Goal: Task Accomplishment & Management: Manage account settings

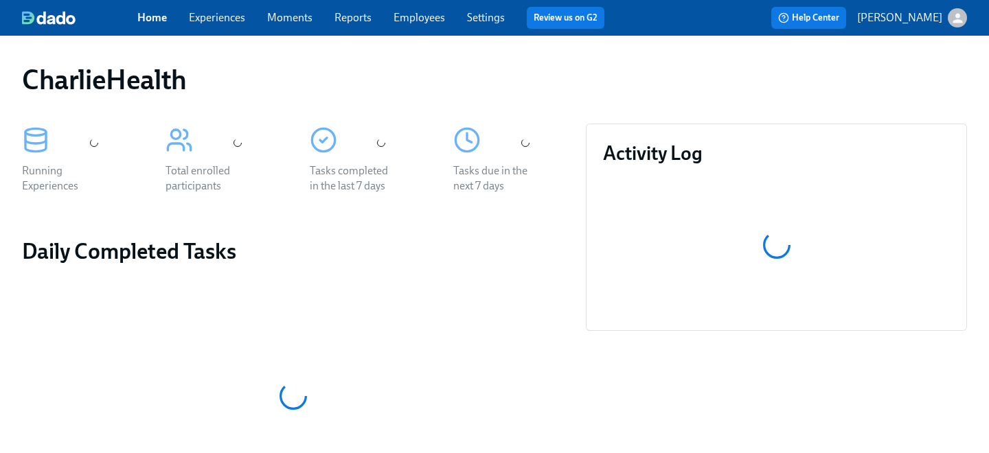
click at [421, 24] on span "Employees" at bounding box center [419, 17] width 52 height 15
click at [418, 22] on link "Employees" at bounding box center [419, 17] width 52 height 13
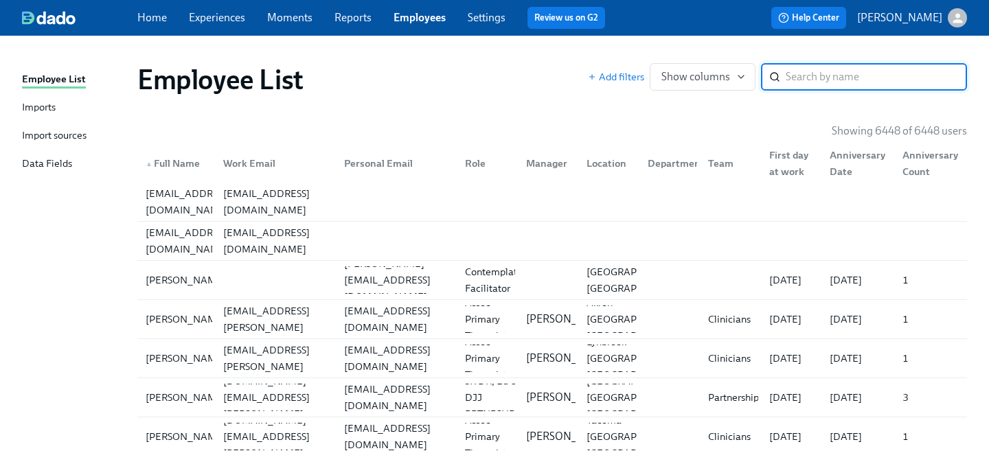
click at [802, 79] on input "search" at bounding box center [876, 76] width 181 height 27
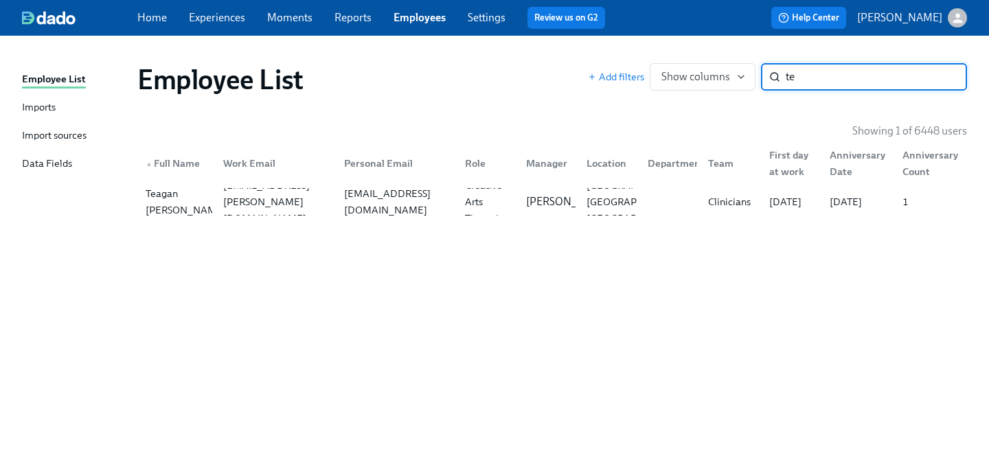
type input "t"
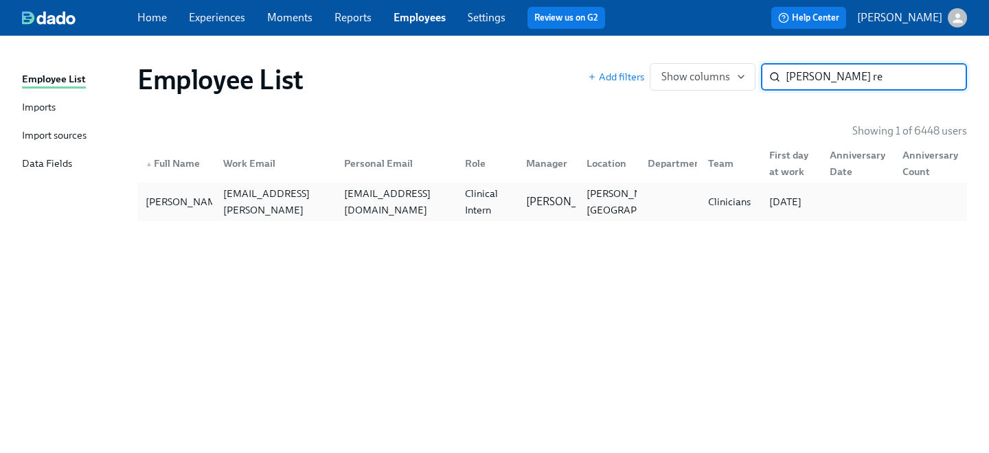
type input "reagan re"
click at [430, 205] on div "rdr2147@columbia.edu" at bounding box center [396, 201] width 115 height 33
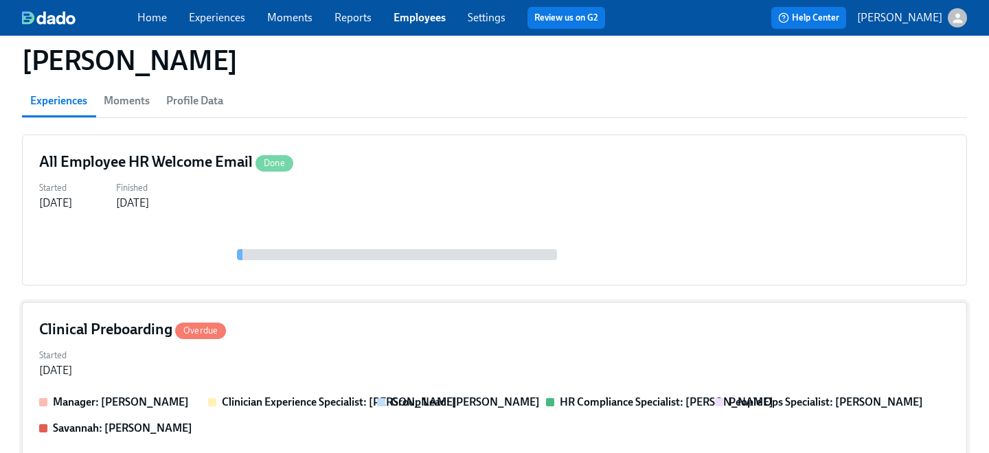
scroll to position [123, 0]
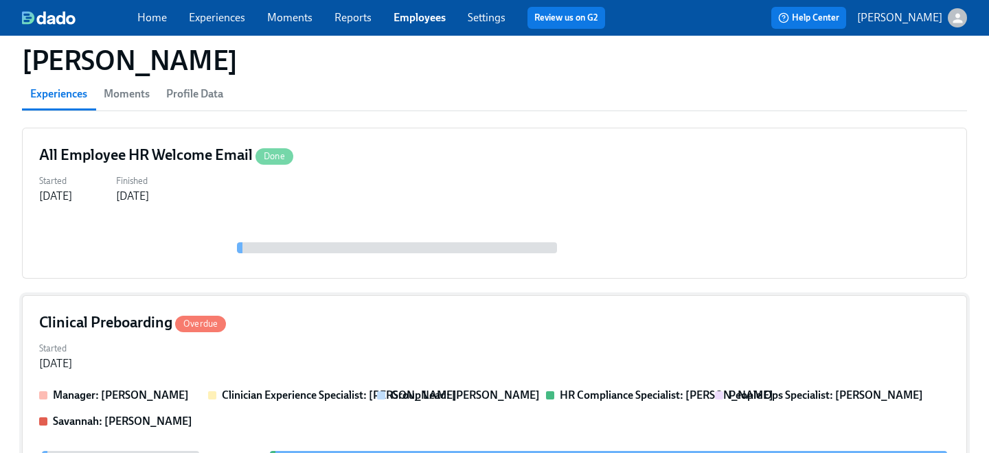
click at [275, 324] on div "Clinical Preboarding Overdue" at bounding box center [494, 322] width 911 height 21
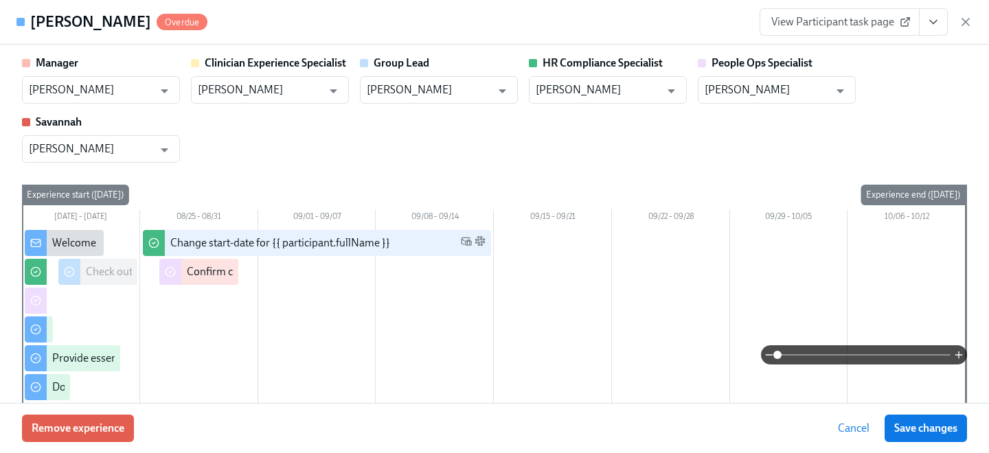
click at [936, 23] on icon "View task page" at bounding box center [933, 22] width 14 height 14
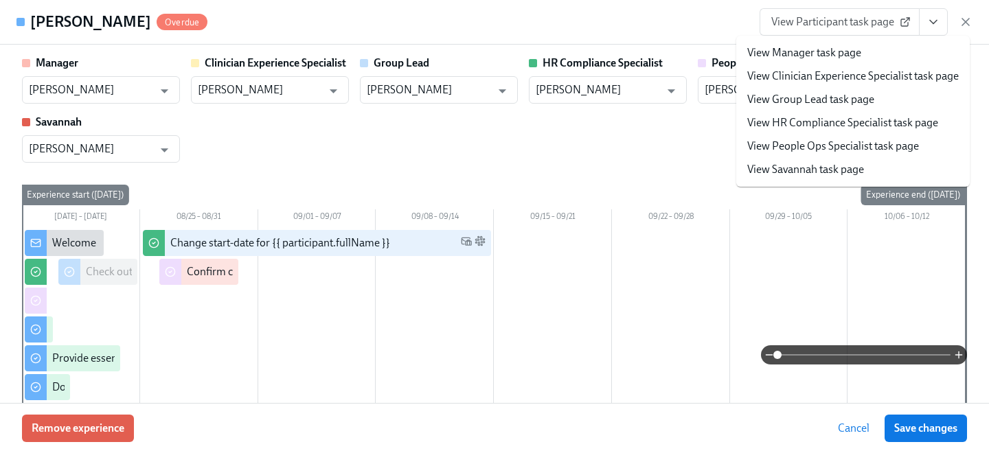
click at [865, 145] on link "View People Ops Specialist task page" at bounding box center [833, 146] width 172 height 15
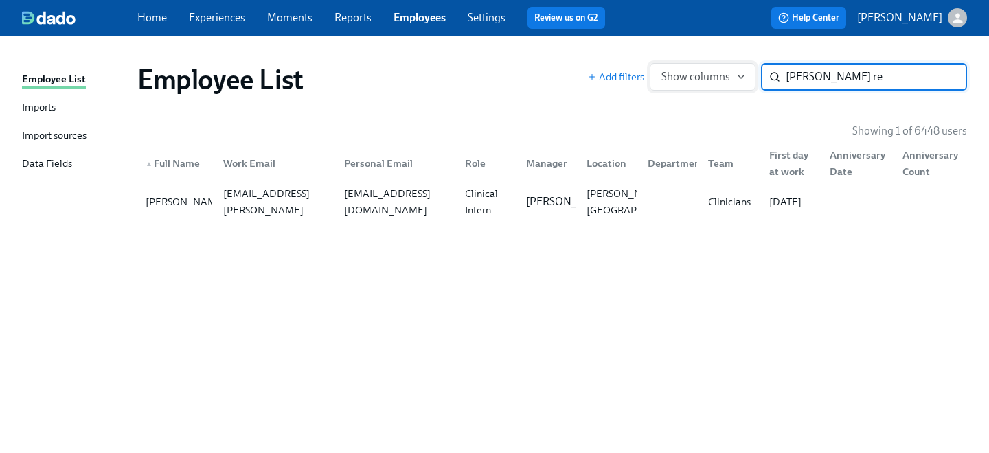
drag, startPoint x: 856, startPoint y: 82, endPoint x: 658, endPoint y: 63, distance: 198.6
click at [658, 63] on div "Add filters Show columns reagan re ​" at bounding box center [777, 76] width 379 height 27
type input "angelo"
click at [464, 190] on div "Primary Therapist" at bounding box center [487, 201] width 56 height 33
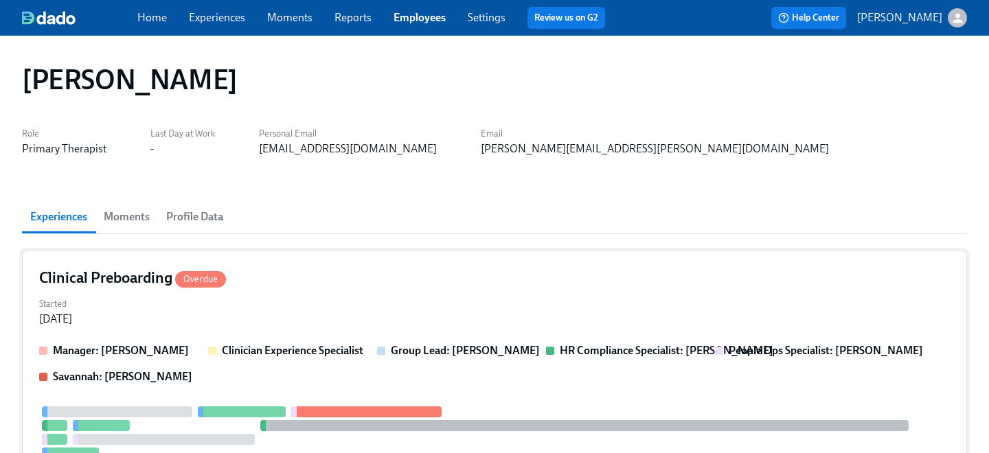
click at [309, 317] on div "Started Jul 15, 2025" at bounding box center [494, 310] width 911 height 33
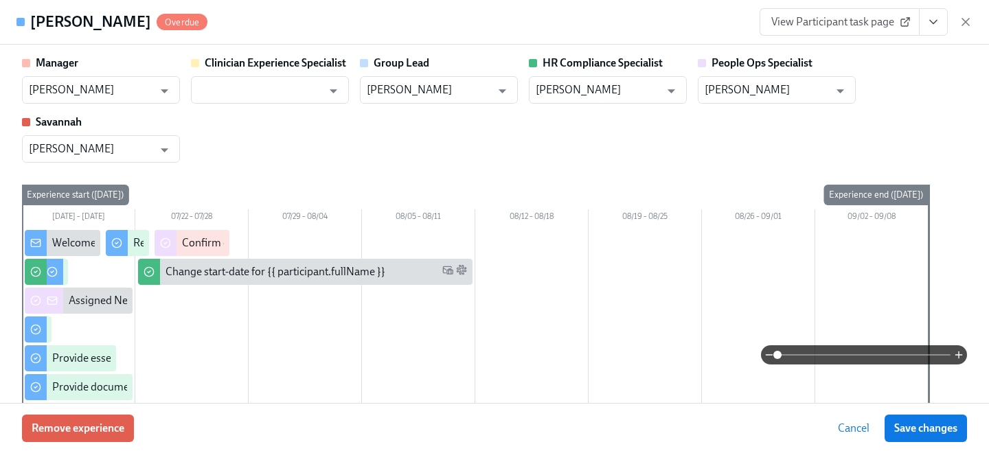
click at [937, 21] on icon "View task page" at bounding box center [933, 22] width 14 height 14
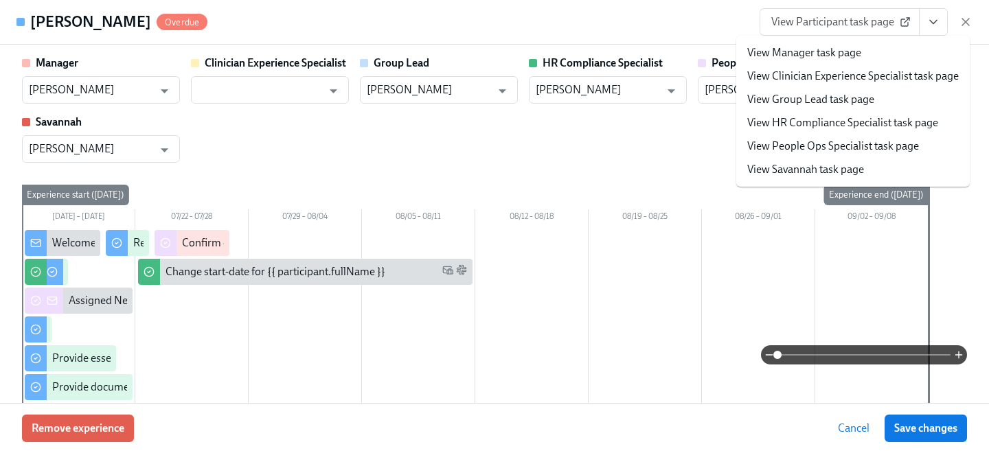
click at [838, 155] on li "View People Ops Specialist task page" at bounding box center [852, 146] width 233 height 23
click at [775, 142] on link "View People Ops Specialist task page" at bounding box center [833, 146] width 172 height 15
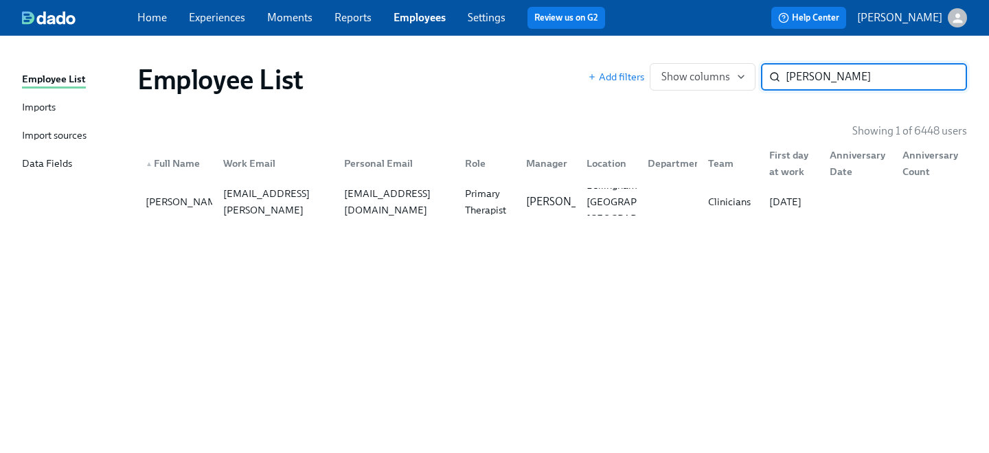
drag, startPoint x: 830, startPoint y: 84, endPoint x: 714, endPoint y: 28, distance: 128.7
click at [714, 28] on div "Home Experiences Moments Reports Employees Settings Review us on G2 Help Center…" at bounding box center [494, 226] width 989 height 453
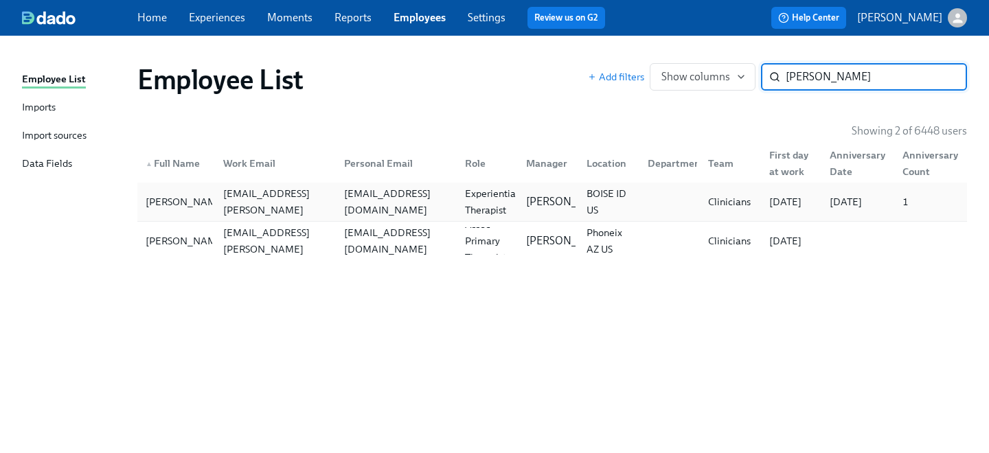
type input "alicia b"
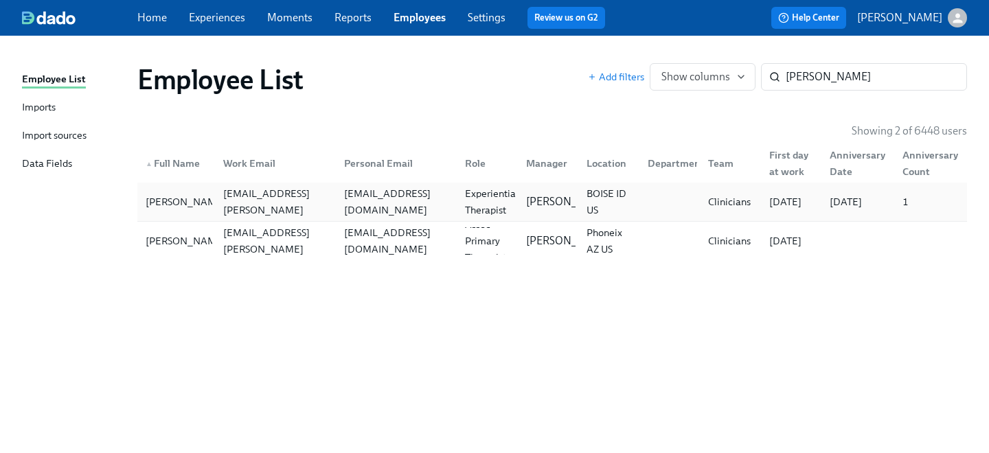
click at [466, 220] on div "Alicia Belzer alicia.belzer@charliehealth.com aliciabelzer@gmail.com Experienti…" at bounding box center [552, 202] width 830 height 38
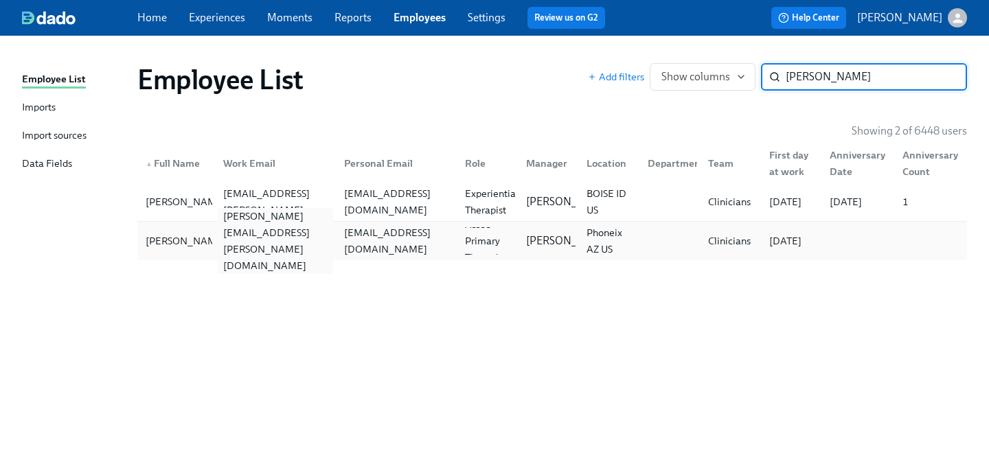
click at [218, 233] on div "alicia.bindenagel@charliehealth.com" at bounding box center [275, 241] width 115 height 66
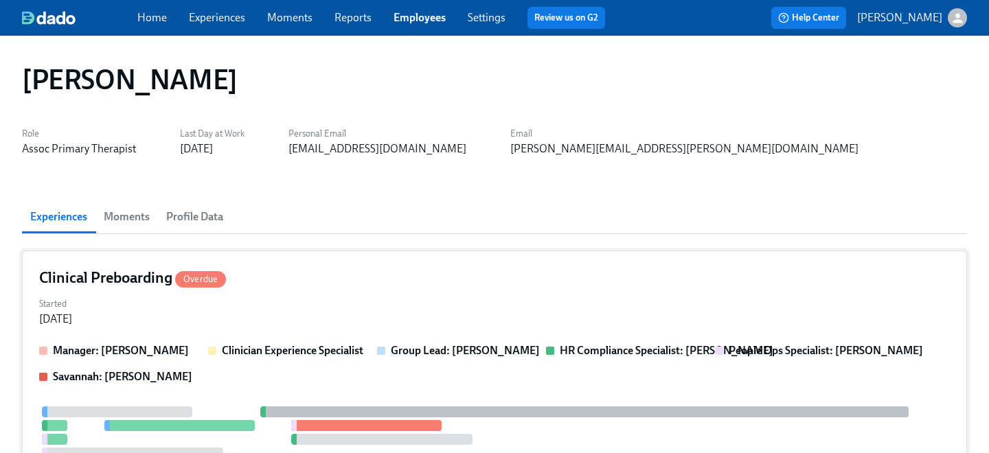
click at [234, 293] on div "Clinical Preboarding Overdue Started Jul 22, 2025 Manager: Eryn Patchett Clinic…" at bounding box center [494, 456] width 945 height 411
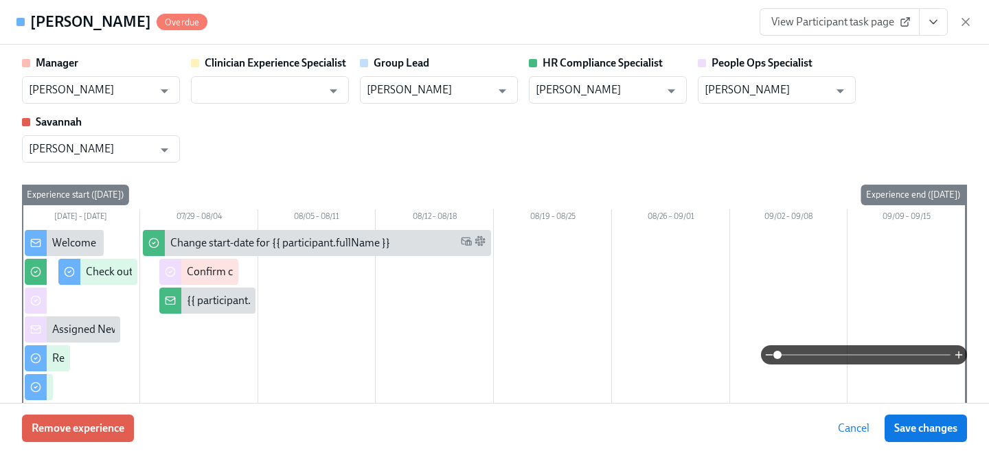
click at [931, 23] on icon "View task page" at bounding box center [933, 22] width 14 height 14
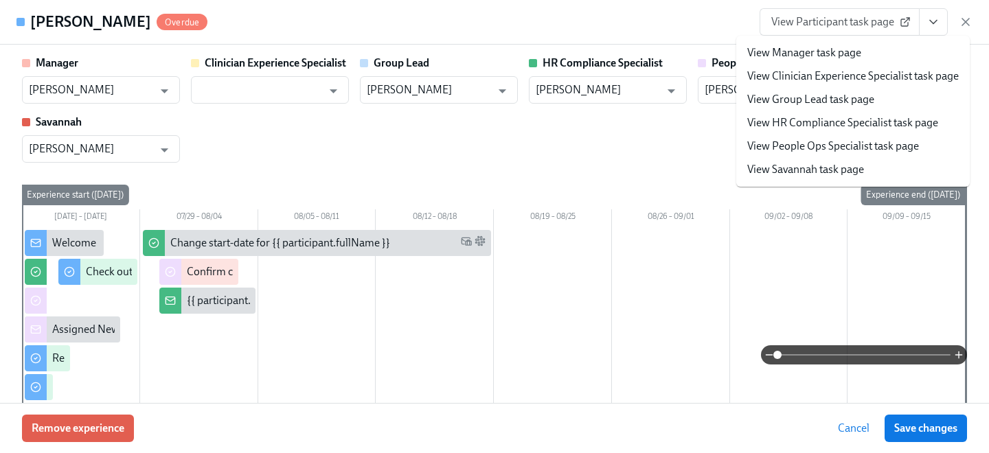
click at [822, 152] on link "View People Ops Specialist task page" at bounding box center [833, 146] width 172 height 15
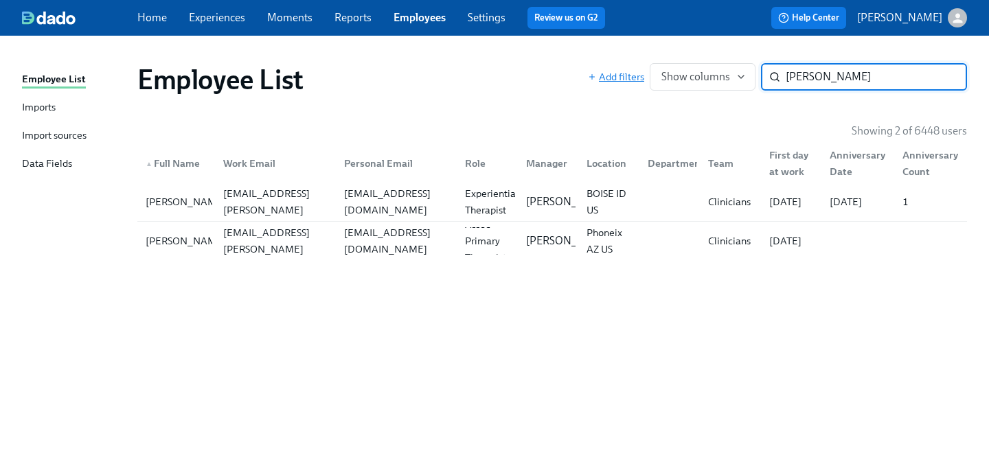
drag, startPoint x: 830, startPoint y: 81, endPoint x: 595, endPoint y: 74, distance: 235.6
click at [595, 74] on div "Add filters Show columns alicia b ​" at bounding box center [777, 76] width 379 height 27
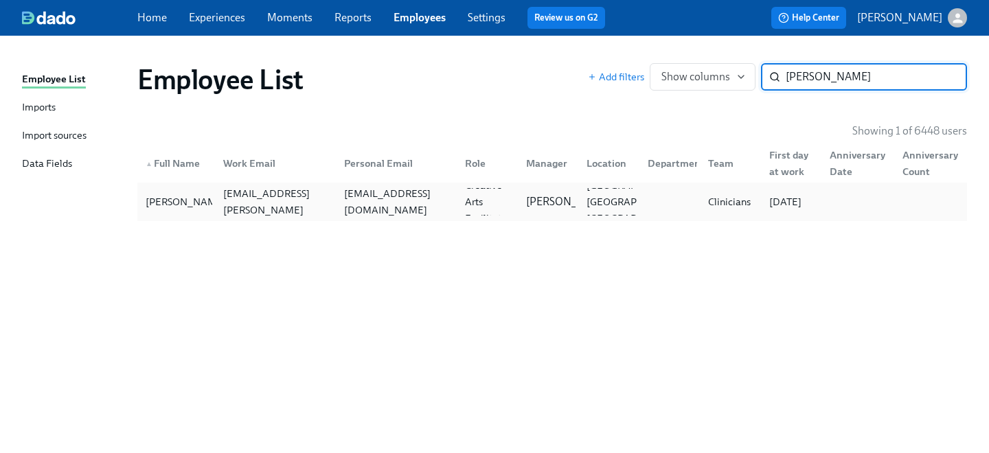
type input "susanna"
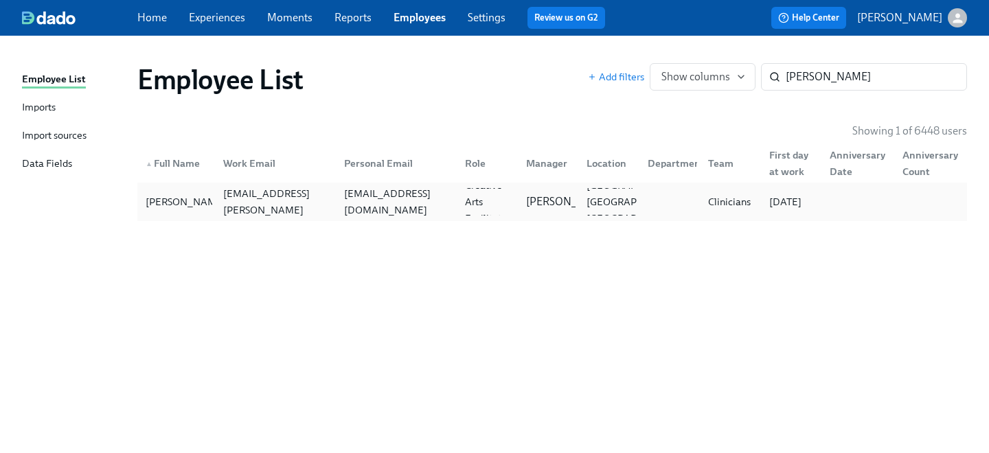
click at [334, 207] on div "susannalbrown97@gmail.com" at bounding box center [393, 201] width 121 height 27
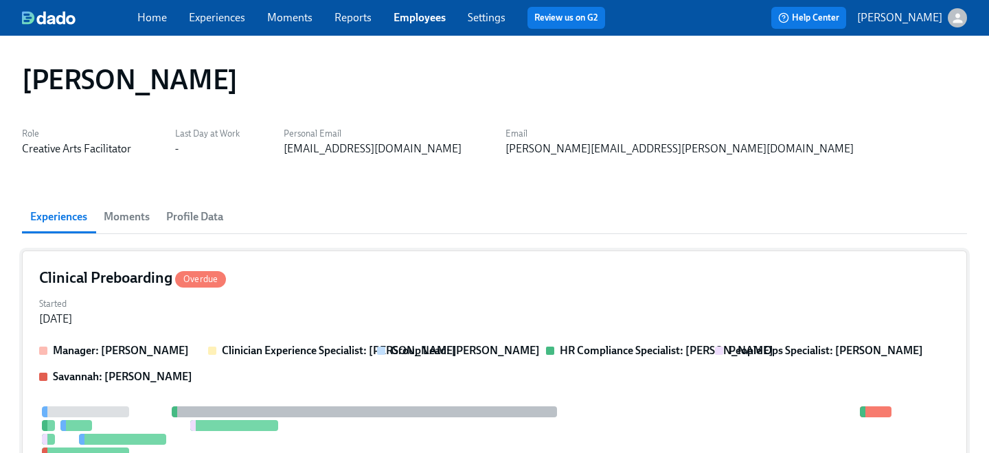
click at [282, 312] on div "Started Jul 23, 2025" at bounding box center [494, 310] width 911 height 33
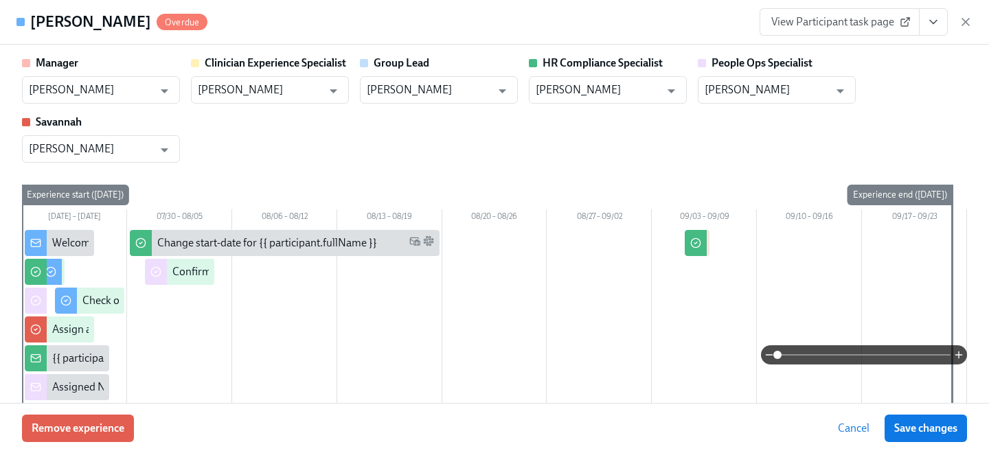
click at [930, 23] on icon "View task page" at bounding box center [933, 22] width 14 height 14
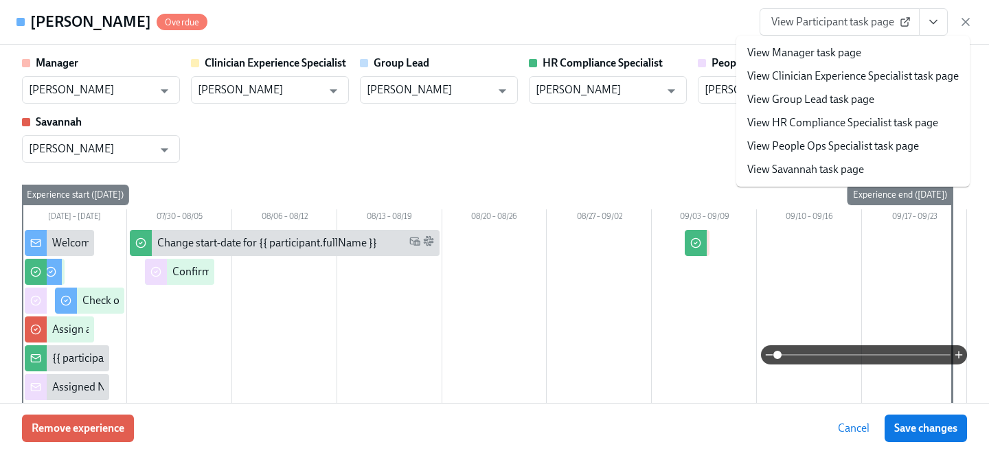
click at [845, 147] on link "View People Ops Specialist task page" at bounding box center [833, 146] width 172 height 15
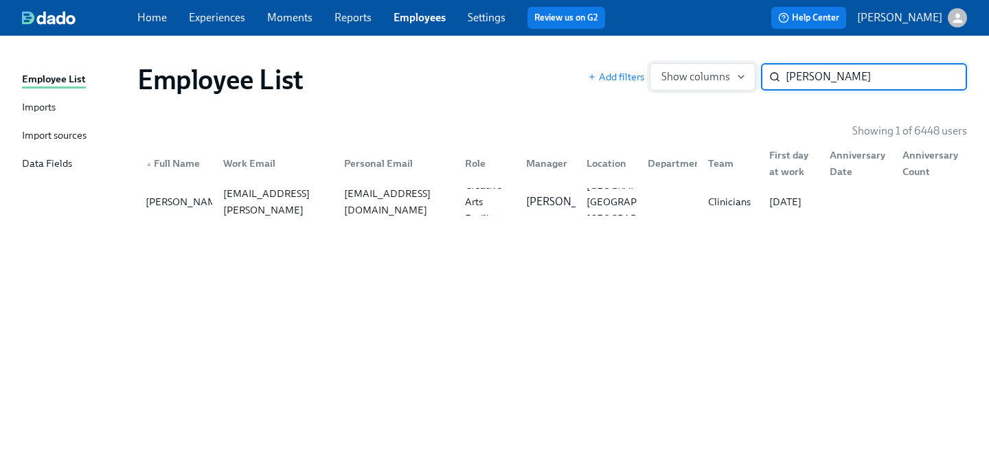
drag, startPoint x: 840, startPoint y: 80, endPoint x: 659, endPoint y: 70, distance: 180.9
click at [659, 70] on div "Add filters Show columns susanna ​" at bounding box center [777, 76] width 379 height 27
type input "gettys"
click at [320, 206] on div "maggie.gettys@charliehealth.com" at bounding box center [275, 202] width 115 height 66
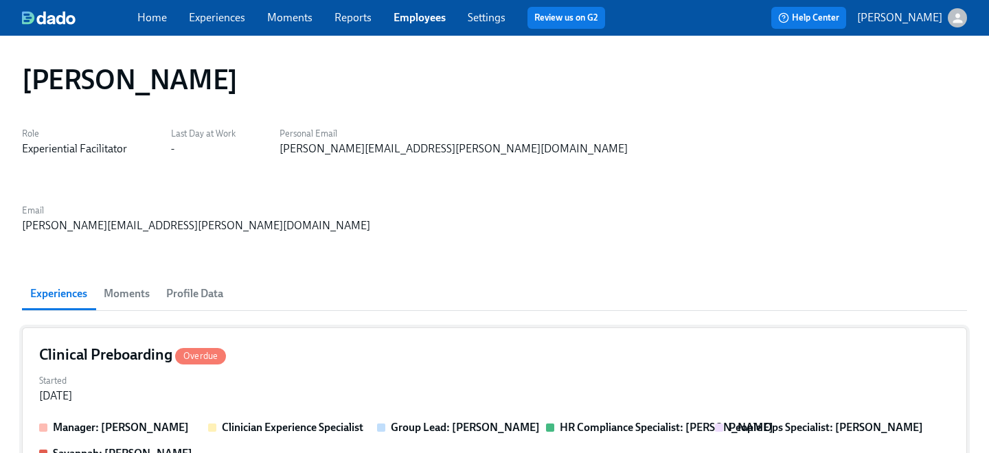
click at [286, 371] on div "Started Aug 08, 2025" at bounding box center [494, 387] width 911 height 33
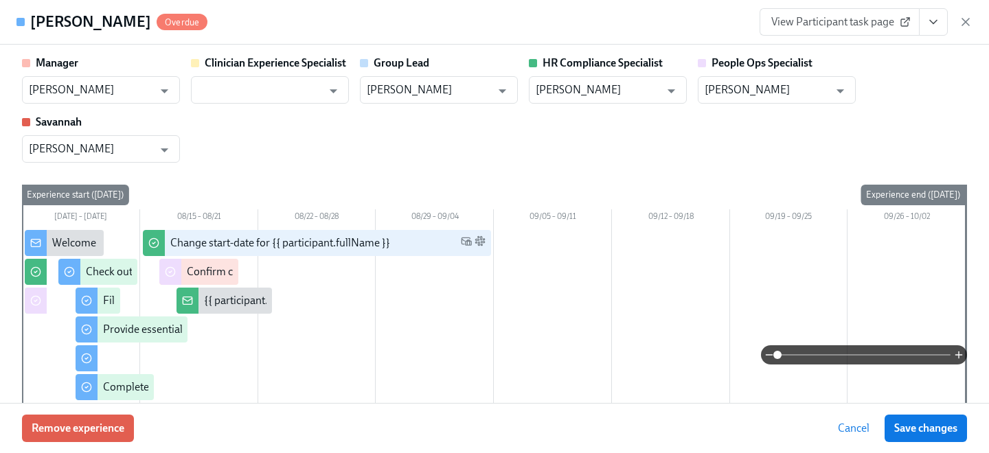
click at [933, 16] on icon "View task page" at bounding box center [933, 22] width 14 height 14
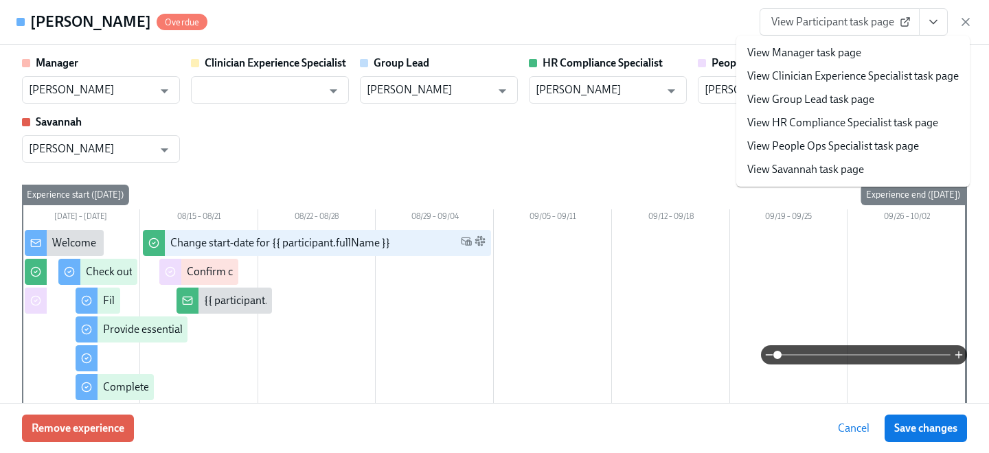
click at [849, 148] on link "View People Ops Specialist task page" at bounding box center [833, 146] width 172 height 15
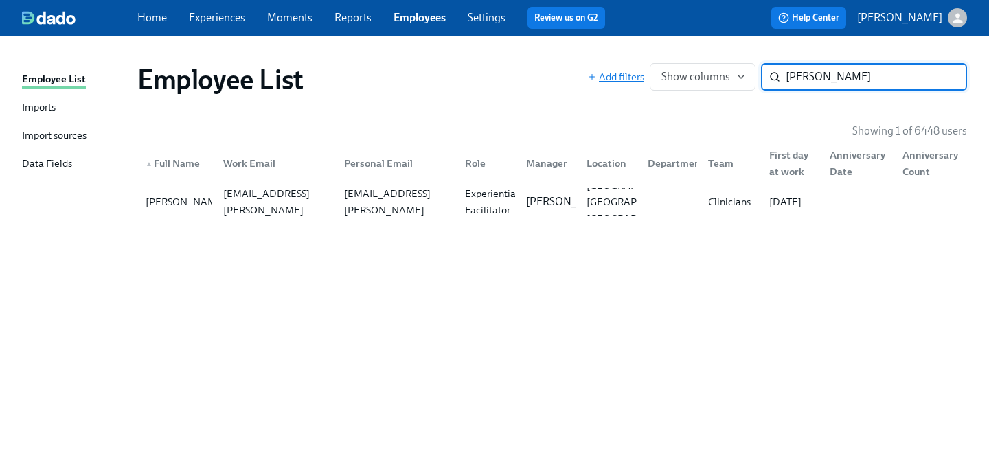
drag, startPoint x: 834, startPoint y: 79, endPoint x: 609, endPoint y: 74, distance: 224.6
click at [609, 74] on div "Add filters Show columns gettys ​" at bounding box center [777, 76] width 379 height 27
type input "brita"
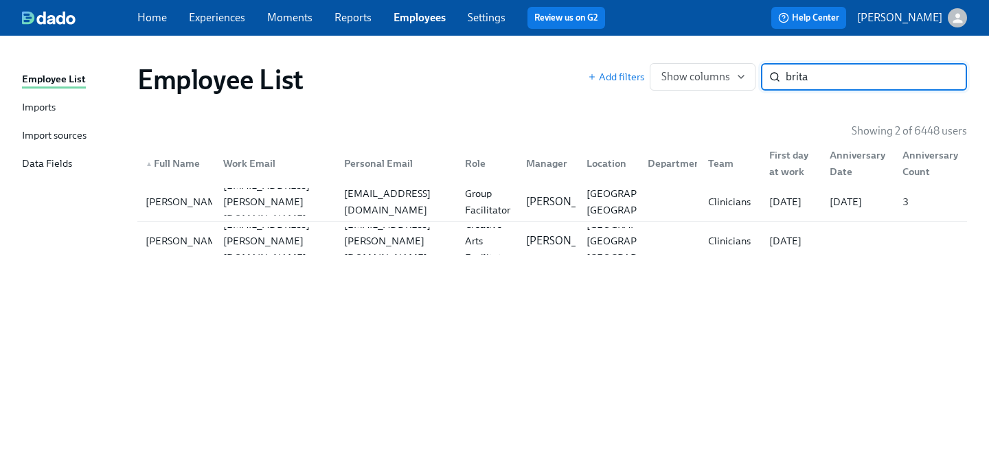
click at [266, 271] on div "Employee List Add filters Show columns brita ​ Showing 2 of 6448 users ▲ Full N…" at bounding box center [494, 236] width 945 height 368
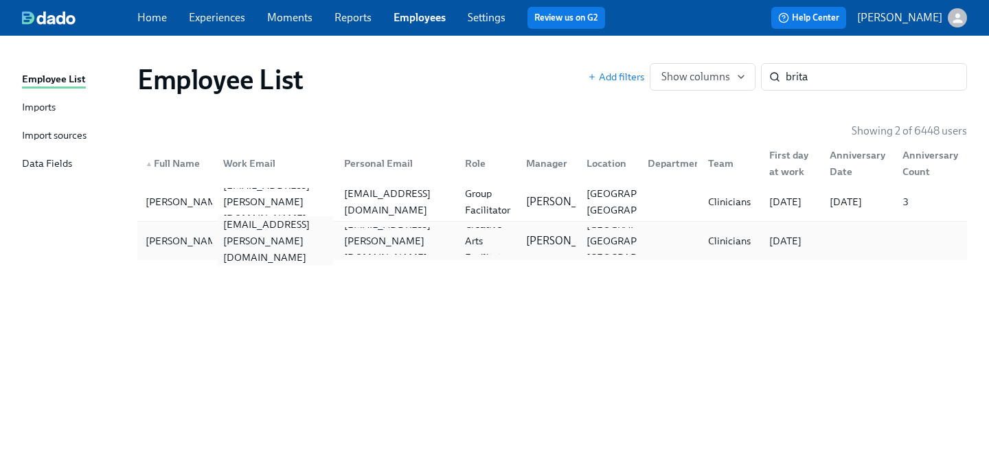
click at [262, 234] on div "brita.krempasky@charliehealth.com" at bounding box center [275, 240] width 115 height 49
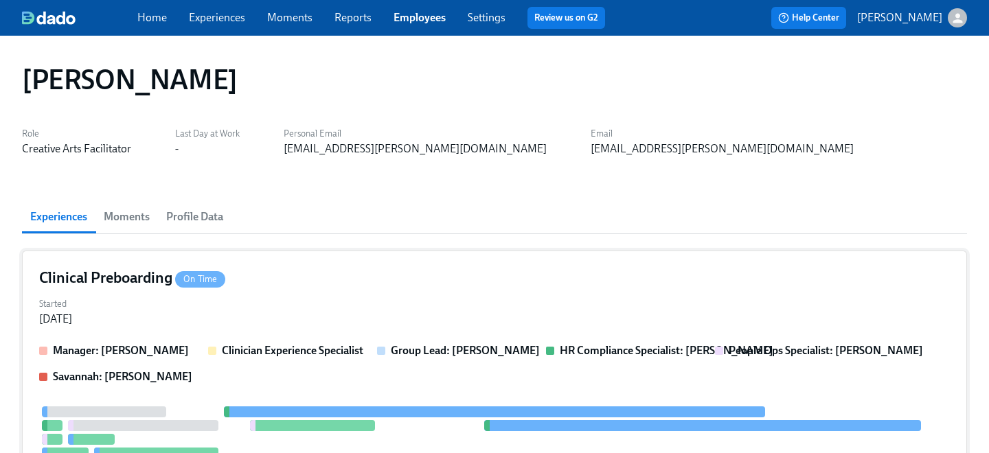
click at [293, 313] on div "Started Aug 19, 2025" at bounding box center [494, 310] width 911 height 33
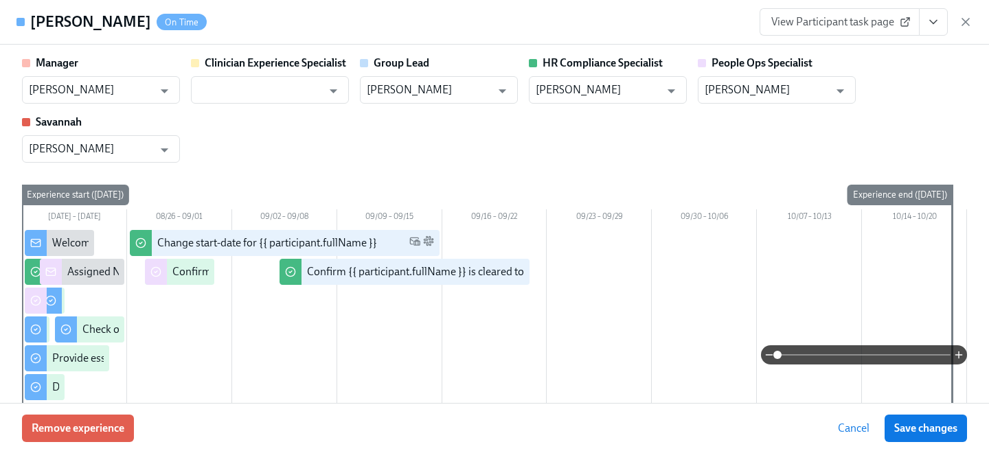
click at [923, 20] on button "View task page" at bounding box center [933, 21] width 29 height 27
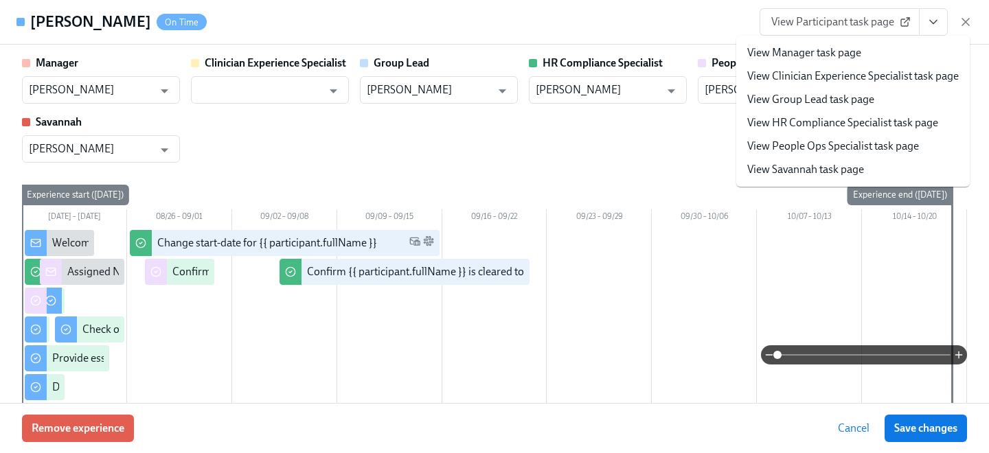
click at [820, 150] on link "View People Ops Specialist task page" at bounding box center [833, 146] width 172 height 15
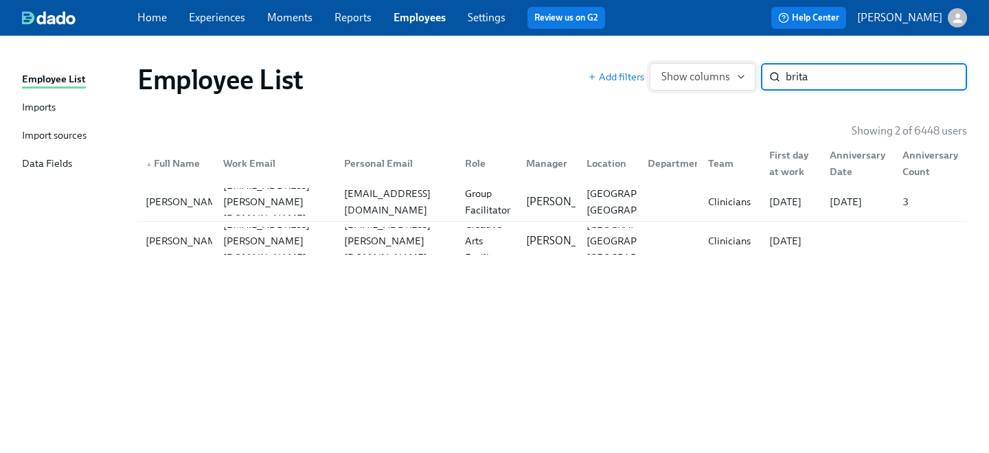
drag, startPoint x: 823, startPoint y: 80, endPoint x: 659, endPoint y: 78, distance: 164.1
click at [659, 78] on div "Add filters Show columns brita ​" at bounding box center [777, 76] width 379 height 27
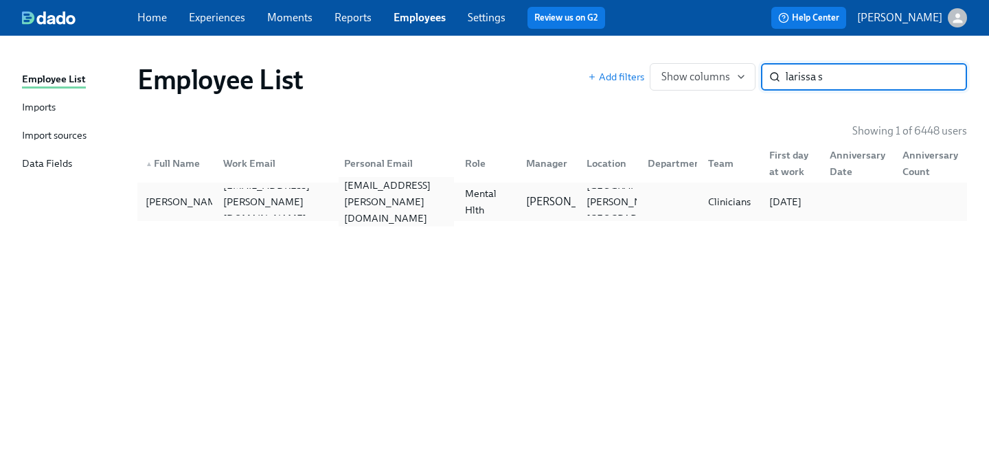
type input "larissa s"
click at [337, 204] on div "larissa.k.sutphen@gmail.com" at bounding box center [393, 201] width 121 height 27
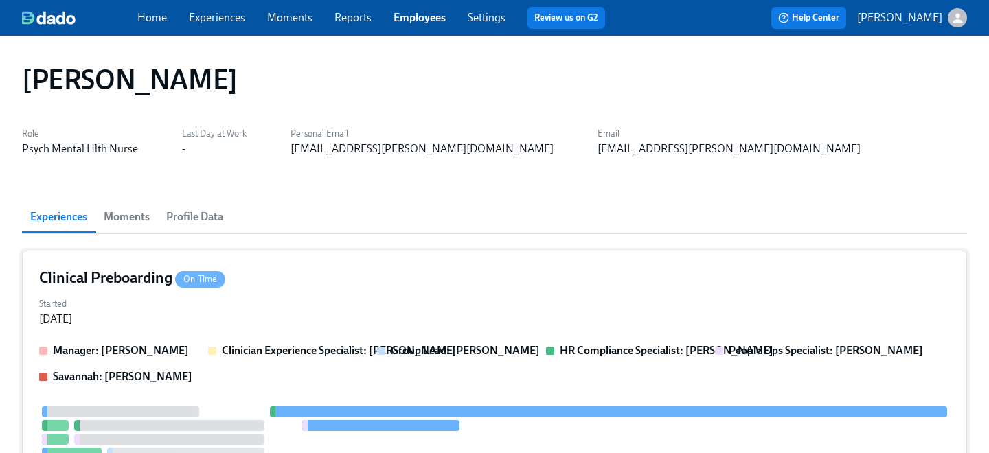
click at [304, 300] on div "Started Aug 24, 2025" at bounding box center [494, 310] width 911 height 33
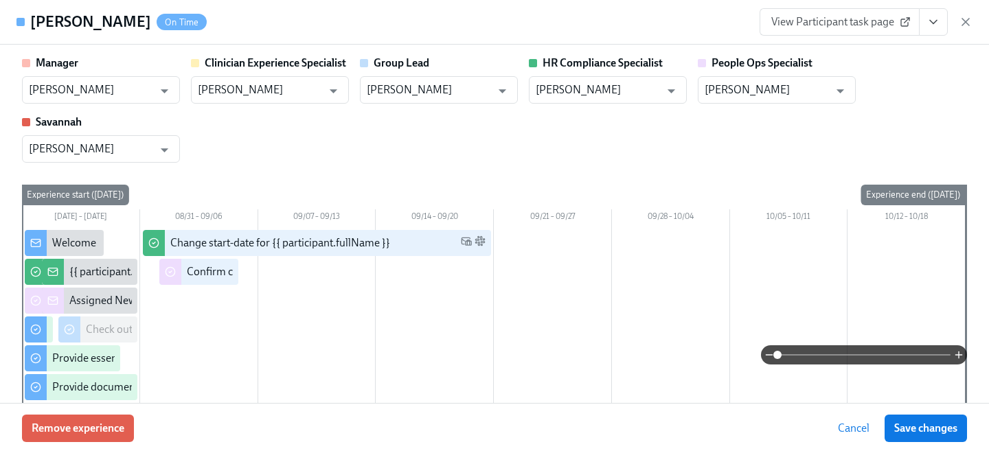
click at [937, 25] on icon "View task page" at bounding box center [933, 22] width 14 height 14
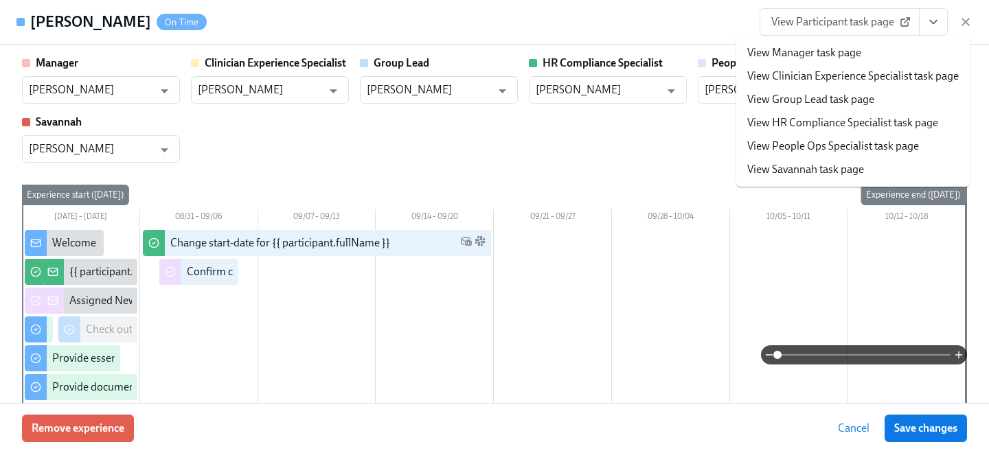
click at [835, 146] on link "View People Ops Specialist task page" at bounding box center [833, 146] width 172 height 15
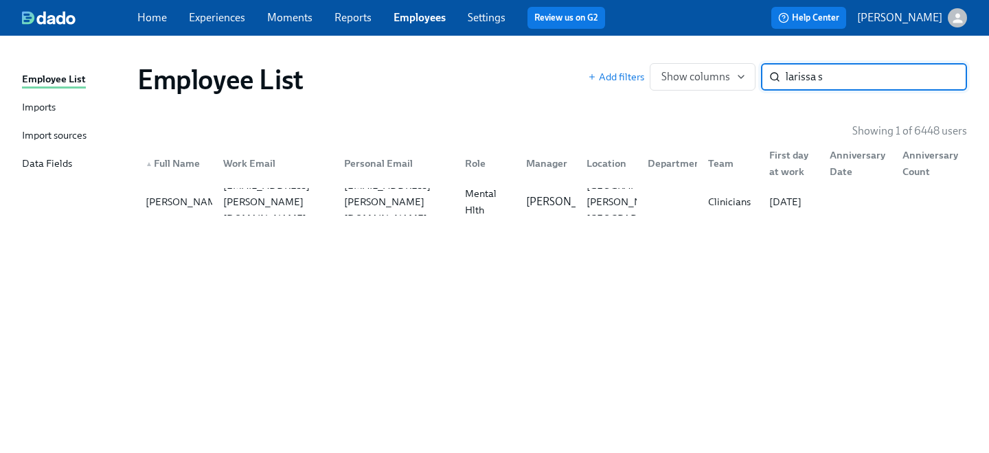
drag, startPoint x: 849, startPoint y: 71, endPoint x: 621, endPoint y: 54, distance: 228.6
click at [621, 54] on div "Employee List Add filters Show columns larissa s ​" at bounding box center [551, 79] width 851 height 55
type input "talena"
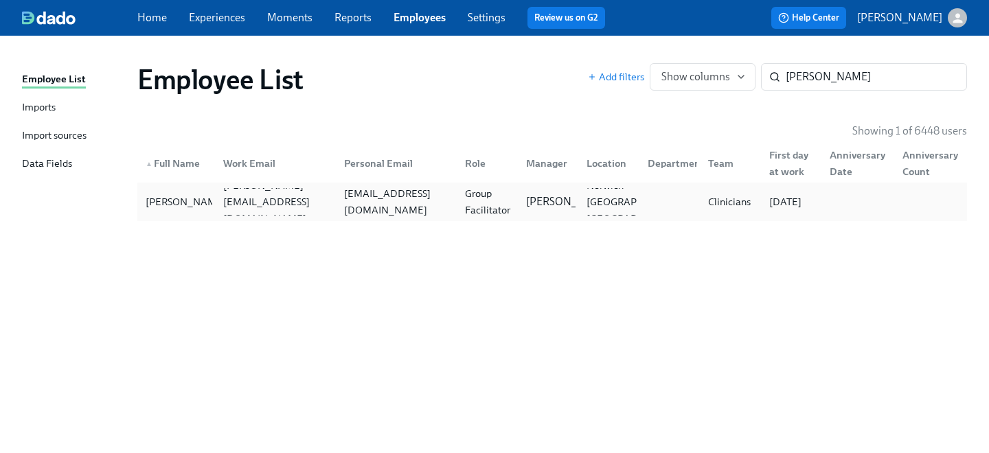
click at [383, 196] on div "tbelllucasmsw@gmail.com" at bounding box center [396, 201] width 115 height 33
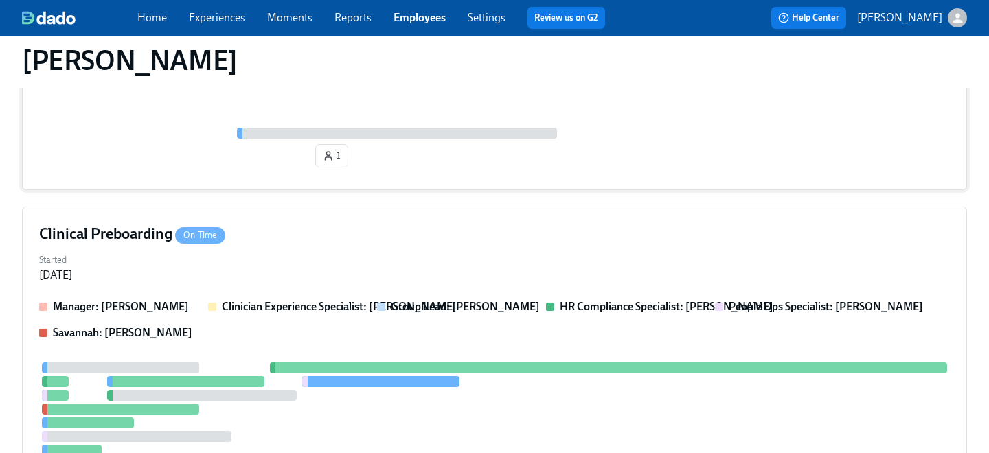
scroll to position [379, 0]
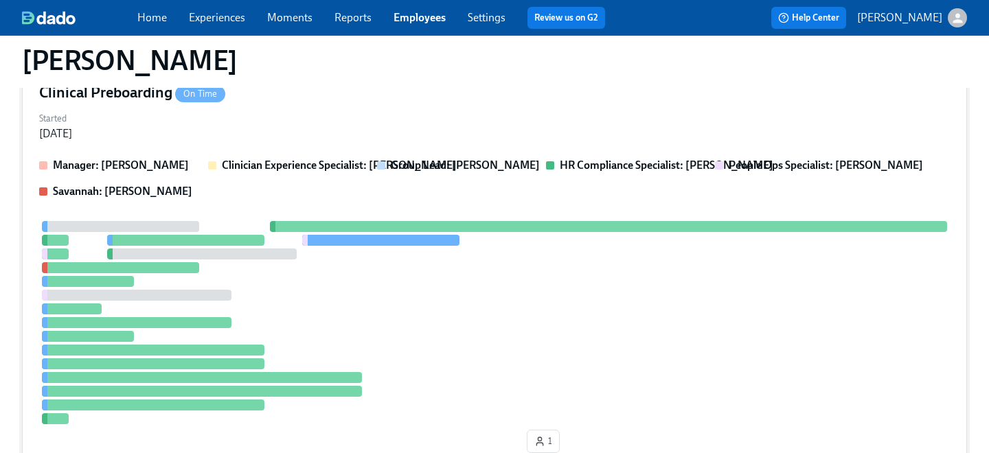
click at [318, 129] on div "Started Aug 25, 2025" at bounding box center [494, 124] width 911 height 33
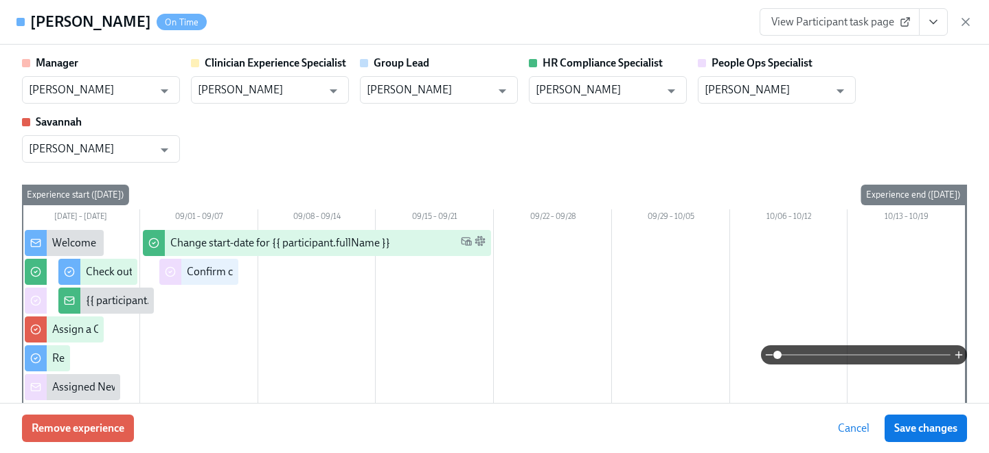
drag, startPoint x: 934, startPoint y: 23, endPoint x: 926, endPoint y: 33, distance: 12.7
click at [934, 23] on icon "View task page" at bounding box center [933, 22] width 14 height 14
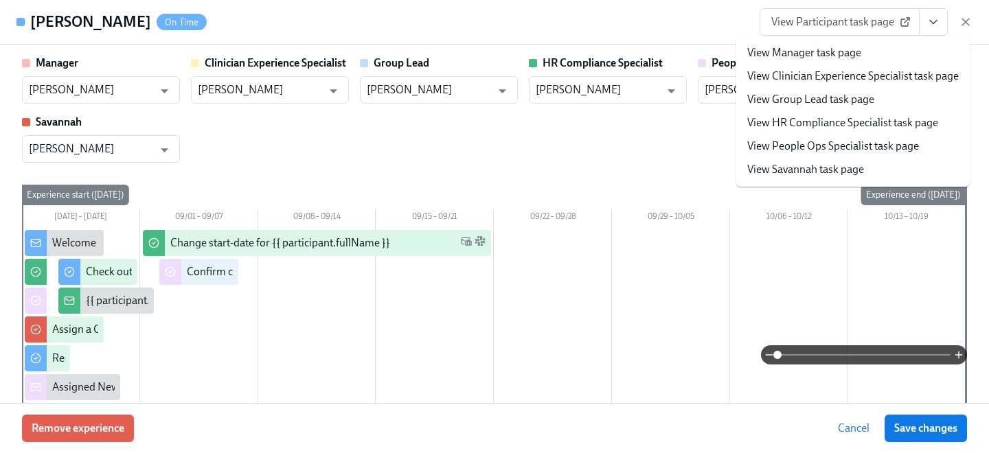
click at [839, 144] on link "View People Ops Specialist task page" at bounding box center [833, 146] width 172 height 15
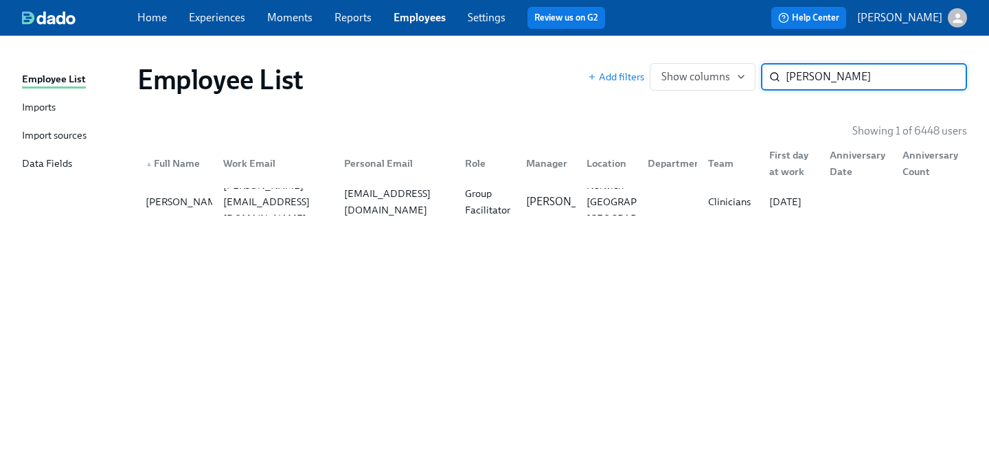
drag, startPoint x: 816, startPoint y: 76, endPoint x: 635, endPoint y: 49, distance: 183.3
click at [635, 49] on div "Employee List Imports Import sources Data Fields Employee List Add filters Show…" at bounding box center [494, 245] width 989 height 418
type input "savon"
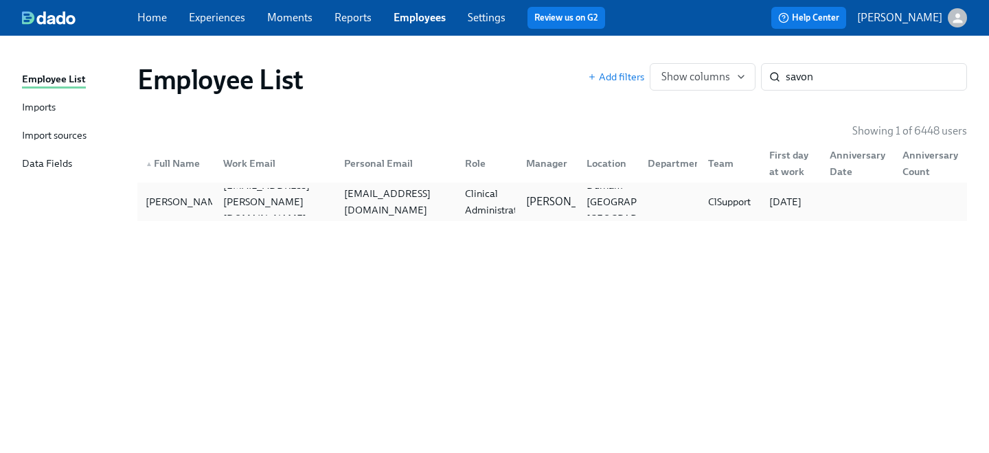
click at [353, 186] on div "Savon Hubbard savon.hubbard@charliehealth.com savonmhubbard@yahoo.com Clinical …" at bounding box center [552, 202] width 830 height 38
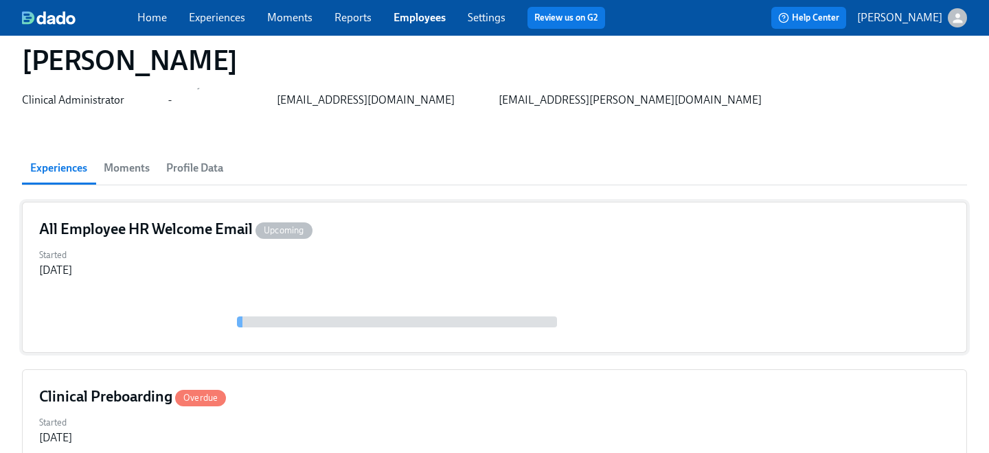
scroll to position [61, 0]
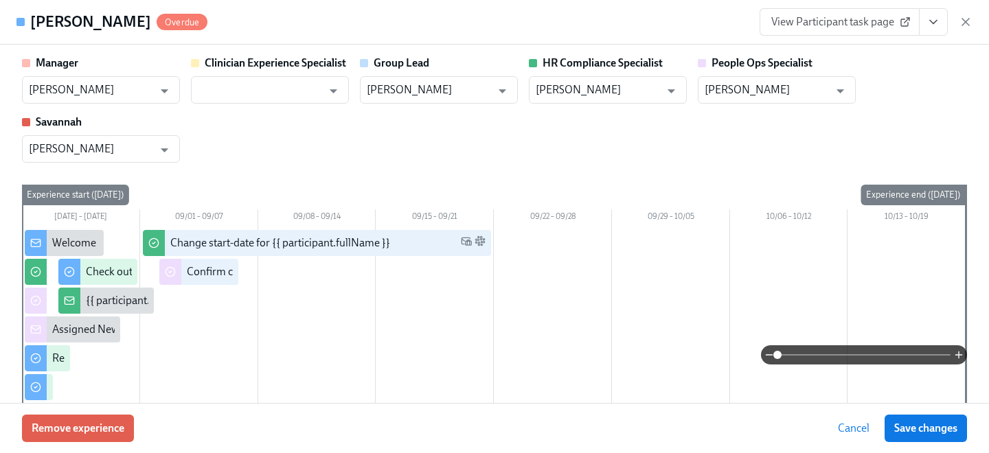
click at [929, 24] on icon "View task page" at bounding box center [933, 22] width 14 height 14
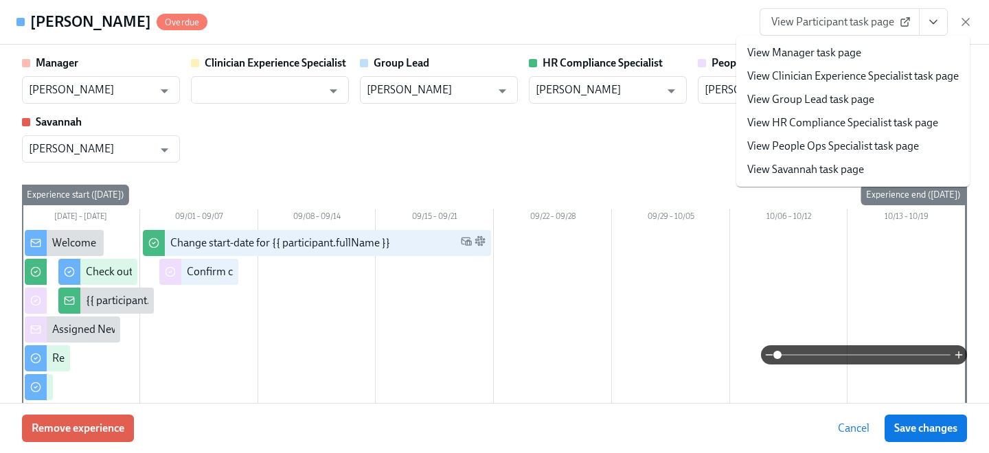
click at [761, 155] on li "View People Ops Specialist task page" at bounding box center [852, 146] width 233 height 23
click at [795, 154] on li "View People Ops Specialist task page" at bounding box center [852, 146] width 233 height 23
click at [777, 147] on link "View People Ops Specialist task page" at bounding box center [833, 146] width 172 height 15
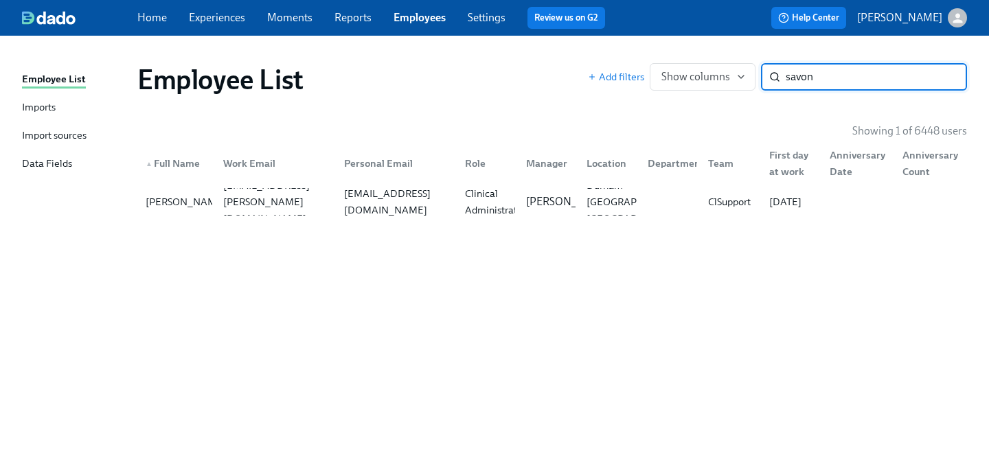
drag, startPoint x: 820, startPoint y: 73, endPoint x: 674, endPoint y: 54, distance: 147.6
click at [674, 54] on div "Employee List Add filters Show columns savon ​" at bounding box center [551, 79] width 851 height 55
type input "jaymie"
click at [382, 193] on div "jaymiemurdoch@gmail.com" at bounding box center [393, 201] width 121 height 27
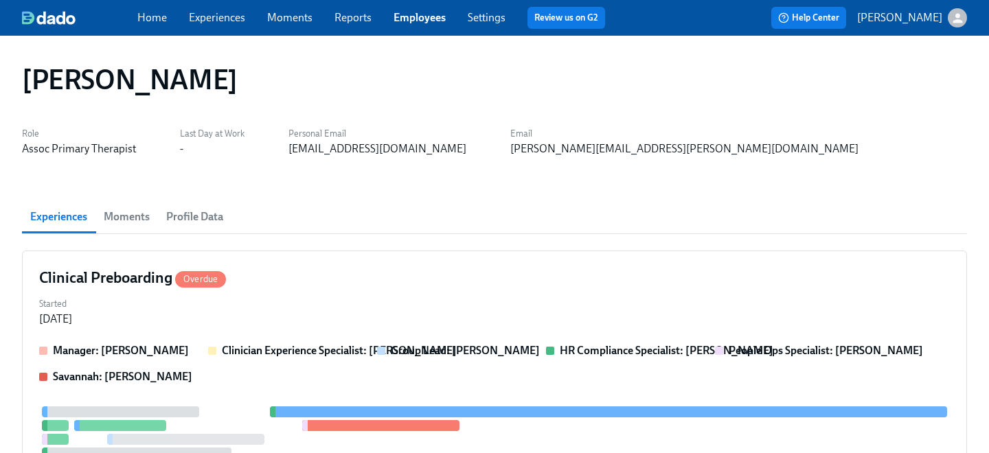
click at [322, 308] on div "Started Aug 25, 2025" at bounding box center [494, 310] width 911 height 33
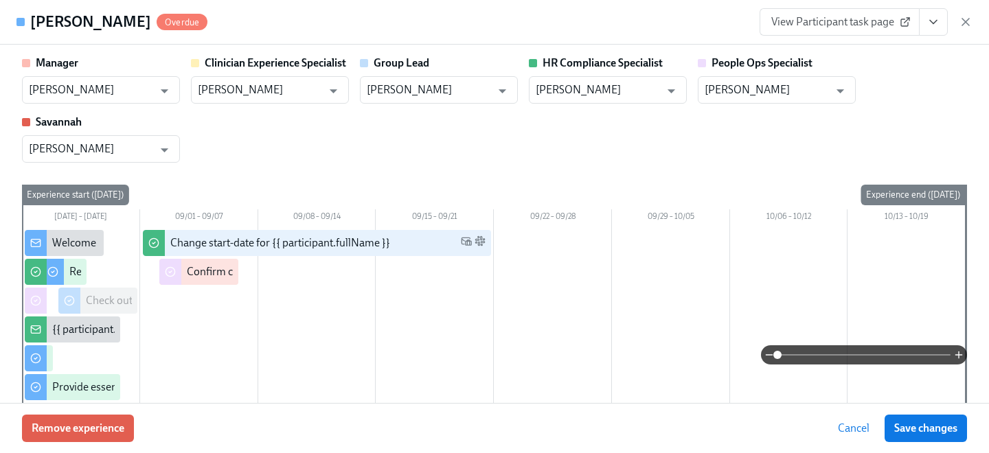
click at [930, 19] on icon "View task page" at bounding box center [933, 22] width 14 height 14
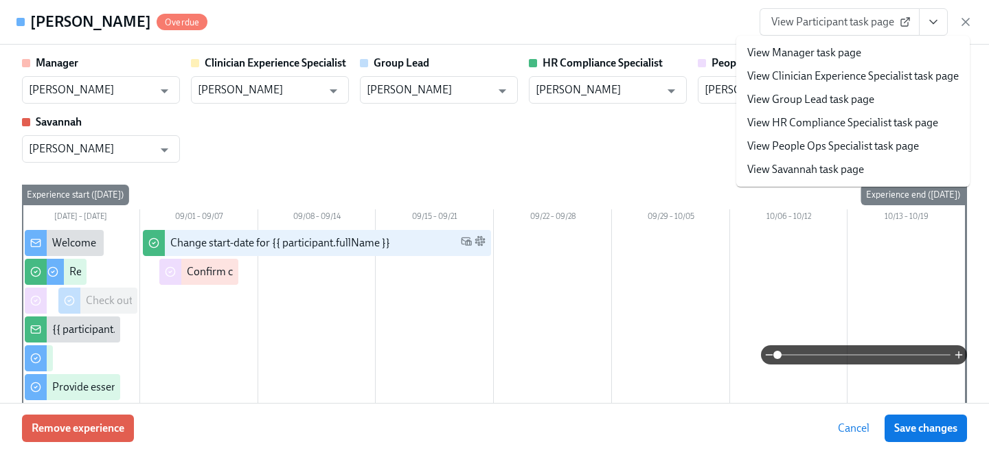
click at [827, 150] on link "View People Ops Specialist task page" at bounding box center [833, 146] width 172 height 15
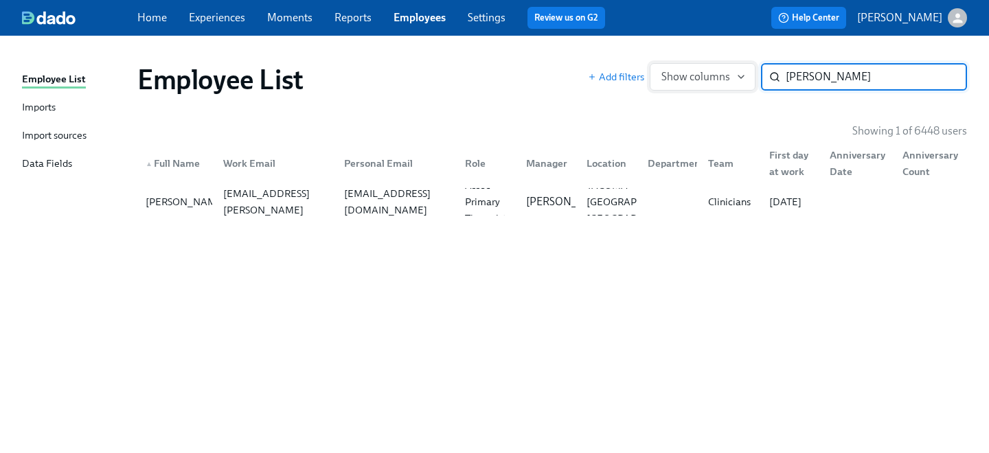
drag, startPoint x: 827, startPoint y: 78, endPoint x: 656, endPoint y: 75, distance: 170.3
click at [656, 75] on div "Add filters Show columns jaymie ​" at bounding box center [777, 76] width 379 height 27
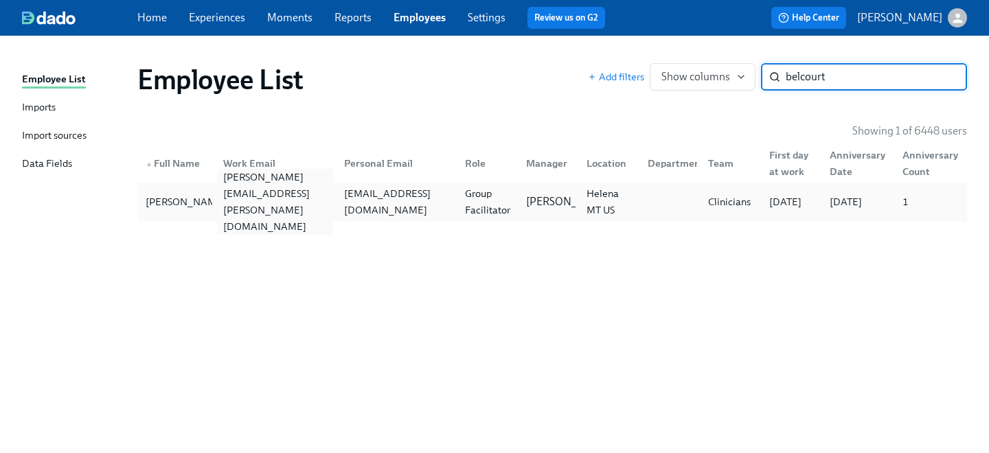
type input "belcourt"
click at [332, 202] on div "ashley.belcourt@charliehealth.com" at bounding box center [275, 202] width 115 height 66
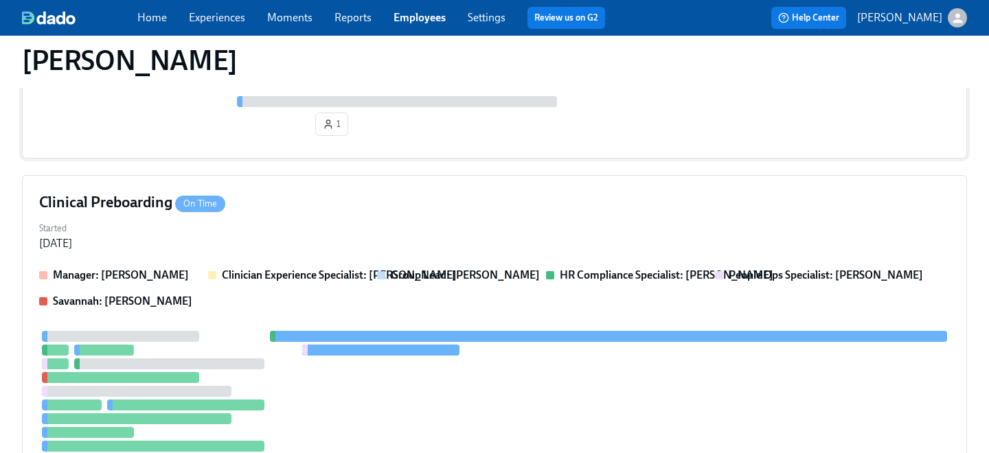
scroll to position [356, 0]
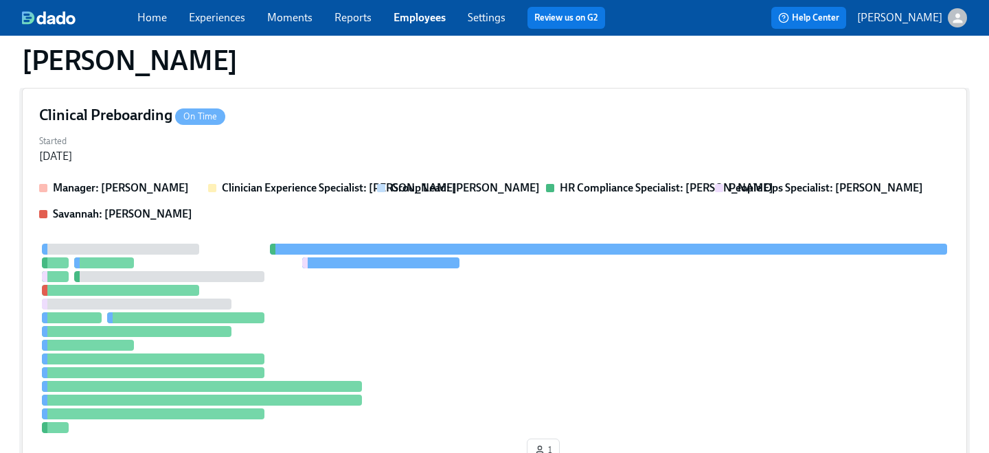
click at [254, 242] on div "Manager: Denise Chevalier Clinician Experience Specialist: Maggie Greenawalt Gr…" at bounding box center [494, 324] width 911 height 287
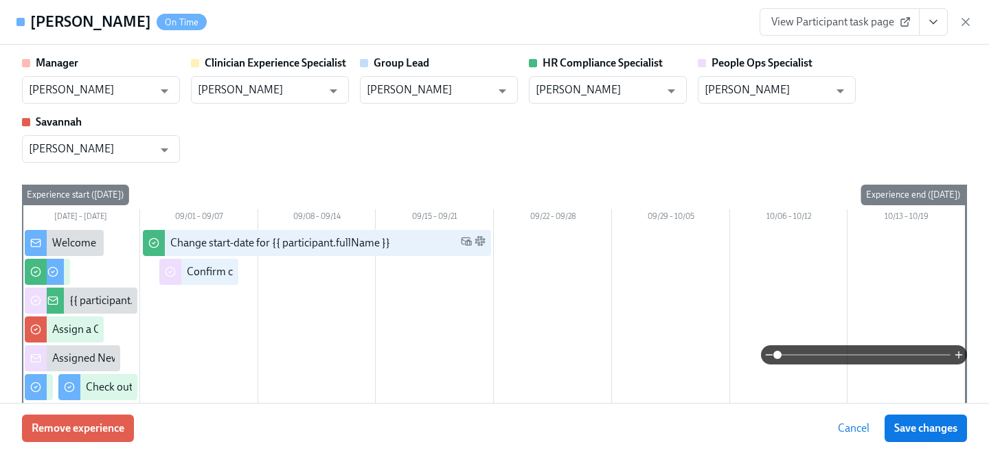
click at [938, 24] on icon "View task page" at bounding box center [933, 22] width 14 height 14
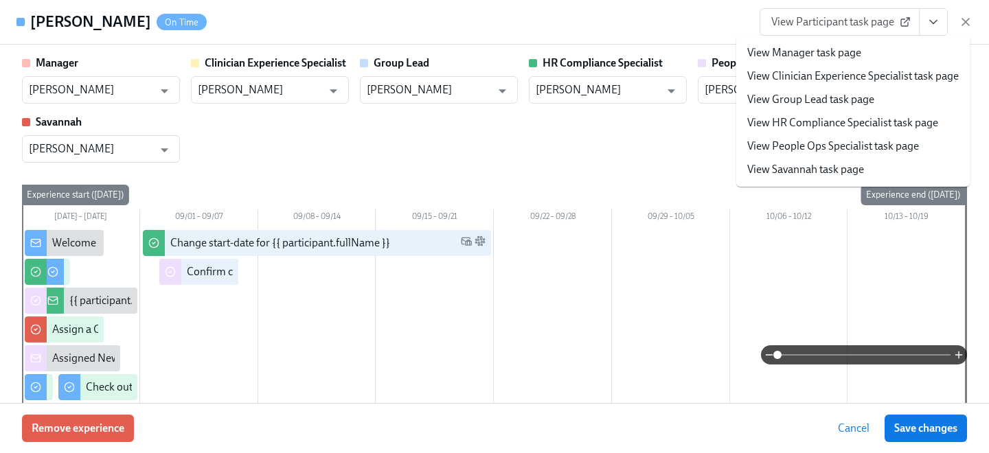
click at [858, 146] on link "View People Ops Specialist task page" at bounding box center [833, 146] width 172 height 15
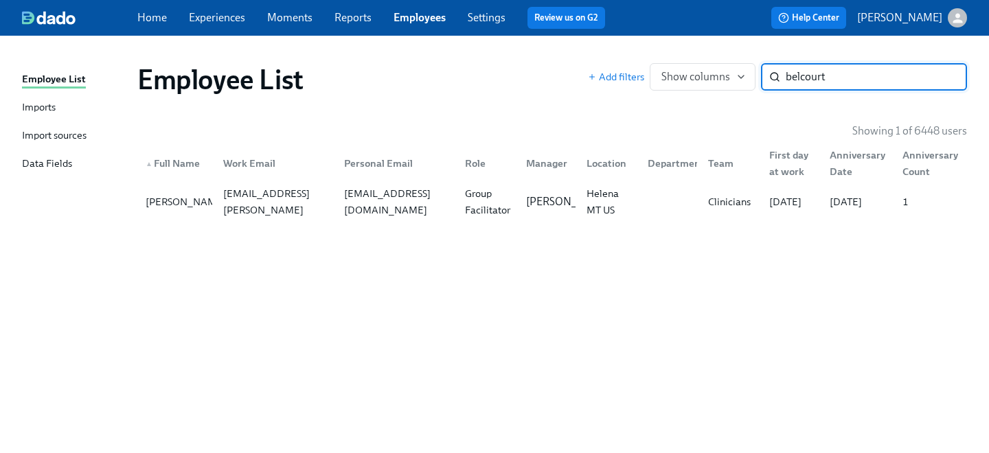
drag, startPoint x: 856, startPoint y: 75, endPoint x: 673, endPoint y: 60, distance: 183.9
click at [673, 60] on div "Employee List Add filters Show columns belcourt ​" at bounding box center [551, 79] width 851 height 55
type input "garth"
click at [386, 209] on div "garthjacqueline310@gmail.com" at bounding box center [396, 201] width 115 height 33
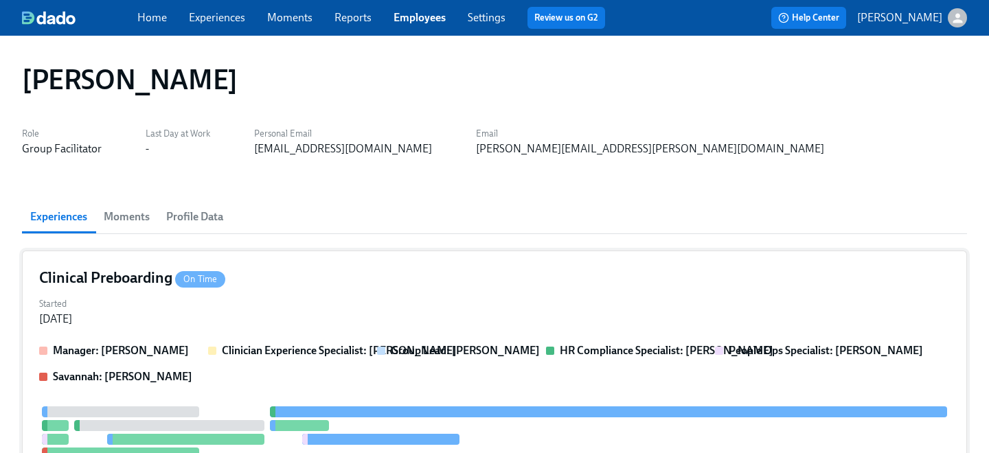
click at [320, 328] on div "Clinical Preboarding On Time Started Aug 26, 2025 Manager: Mandee McKelvey Clin…" at bounding box center [494, 449] width 945 height 397
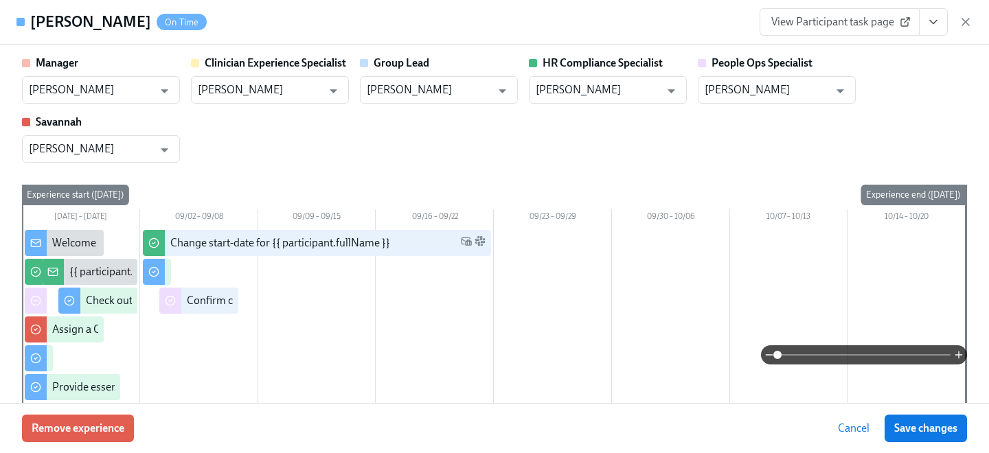
click at [932, 25] on icon "View task page" at bounding box center [933, 22] width 14 height 14
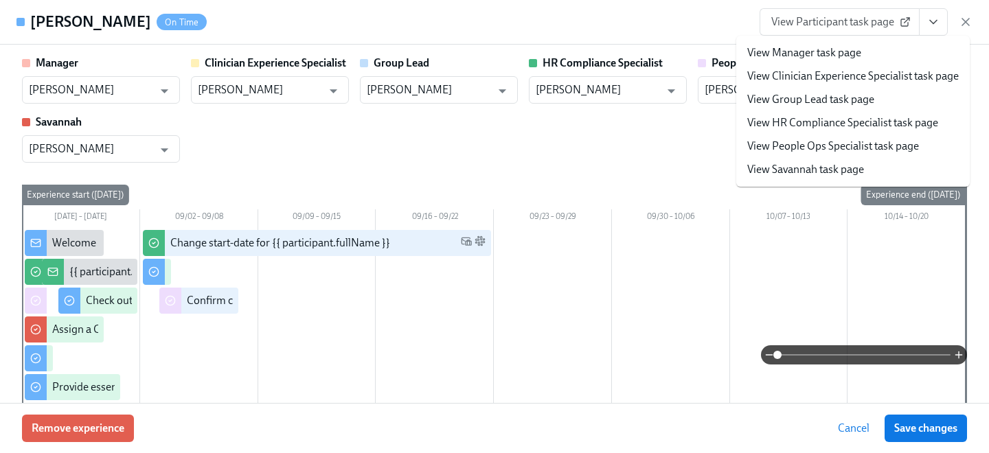
click at [843, 147] on link "View People Ops Specialist task page" at bounding box center [833, 146] width 172 height 15
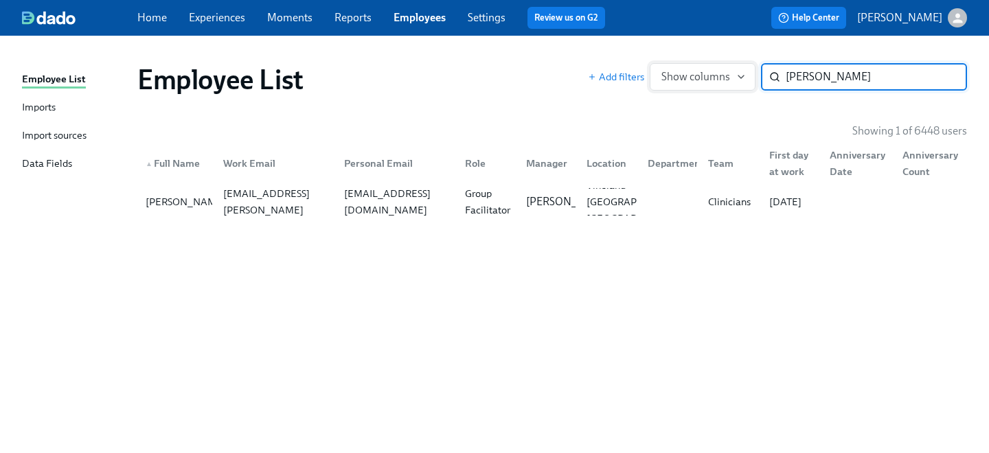
drag, startPoint x: 768, startPoint y: 78, endPoint x: 689, endPoint y: 78, distance: 79.7
click at [689, 78] on div "Add filters Show columns garth ​" at bounding box center [777, 76] width 379 height 27
type input "jameka d"
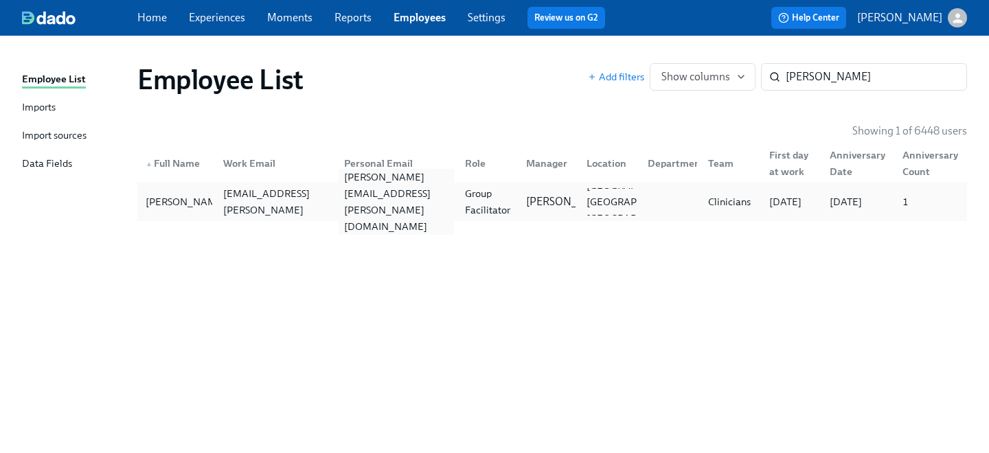
click at [439, 205] on div "jameka.dunn@gmail.com" at bounding box center [396, 202] width 115 height 66
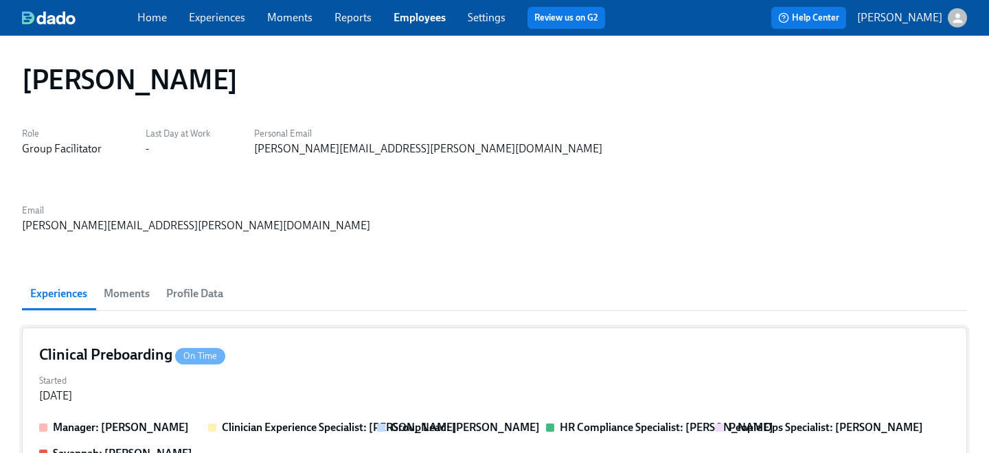
click at [268, 371] on div "Started Aug 26, 2025" at bounding box center [494, 387] width 911 height 33
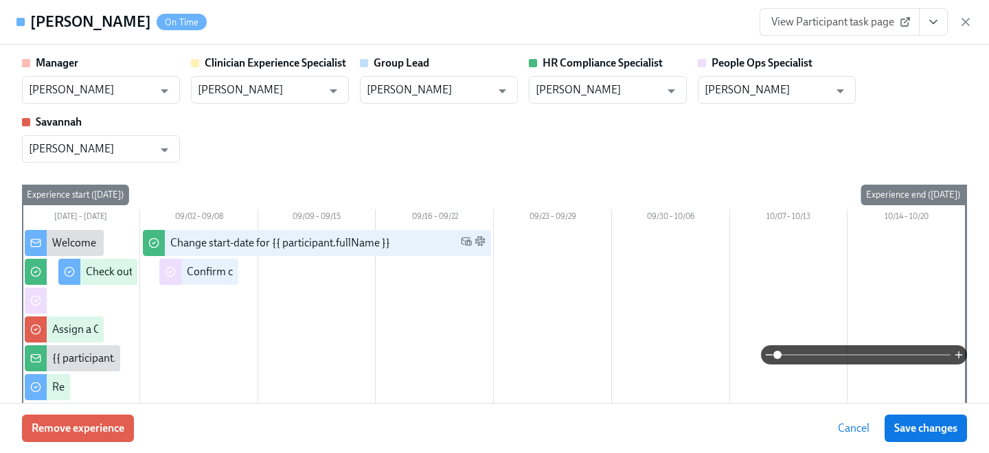
click at [929, 23] on icon "View task page" at bounding box center [933, 22] width 14 height 14
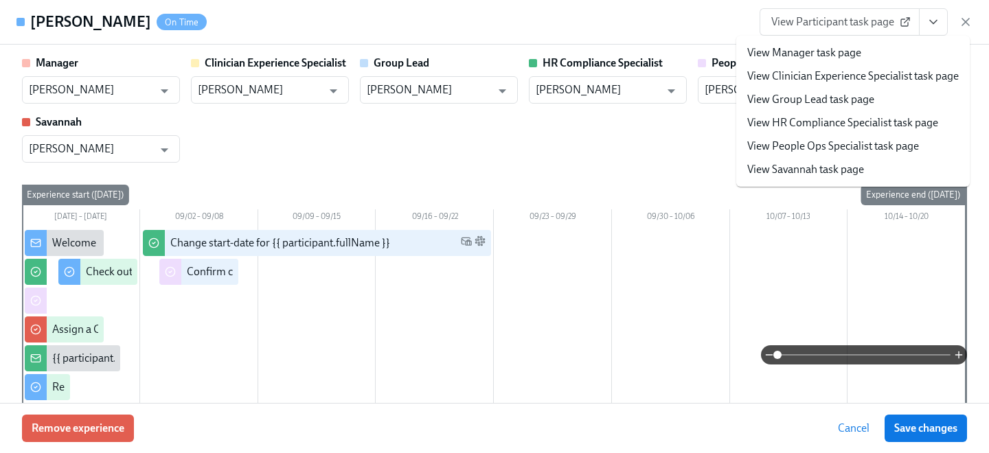
click at [859, 150] on link "View People Ops Specialist task page" at bounding box center [833, 146] width 172 height 15
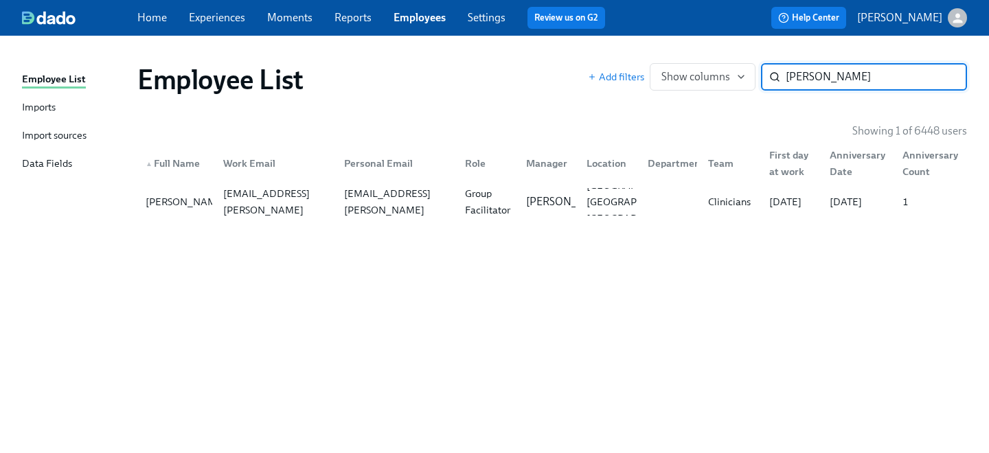
drag, startPoint x: 836, startPoint y: 78, endPoint x: 536, endPoint y: 57, distance: 300.2
click at [536, 57] on div "Employee List Add filters Show columns jameka d ​" at bounding box center [551, 79] width 851 height 55
type input "jacquelyn m"
click at [269, 203] on div "jacquelyn.morris@charliehealth.com" at bounding box center [275, 202] width 115 height 66
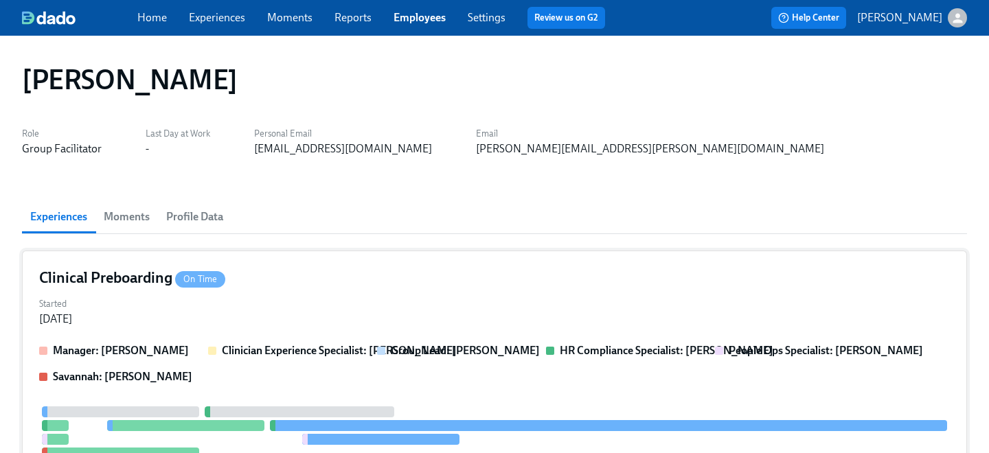
click at [307, 306] on div "Started Aug 26, 2025" at bounding box center [494, 310] width 911 height 33
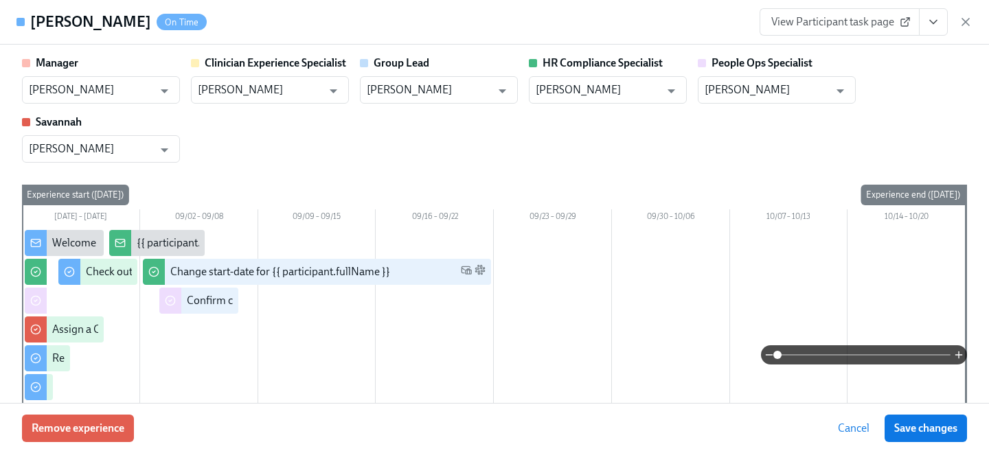
click at [935, 25] on icon "View task page" at bounding box center [933, 22] width 14 height 14
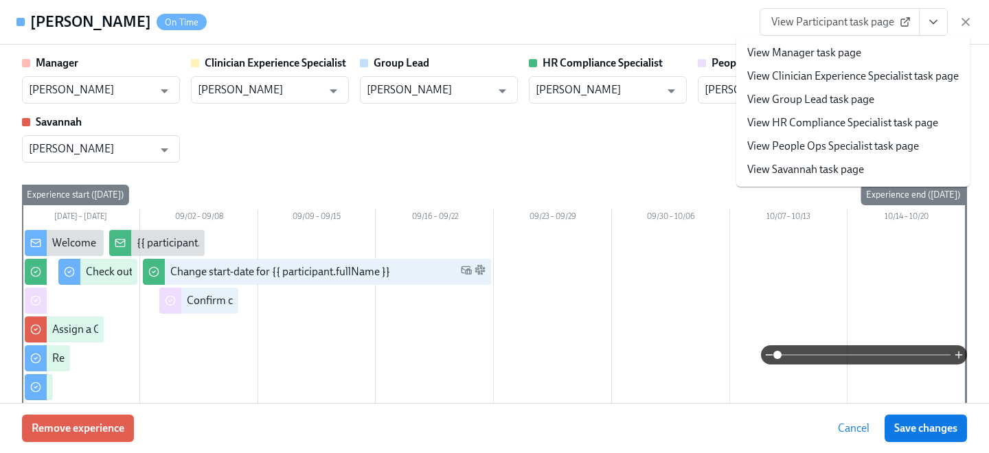
click at [810, 146] on link "View People Ops Specialist task page" at bounding box center [833, 146] width 172 height 15
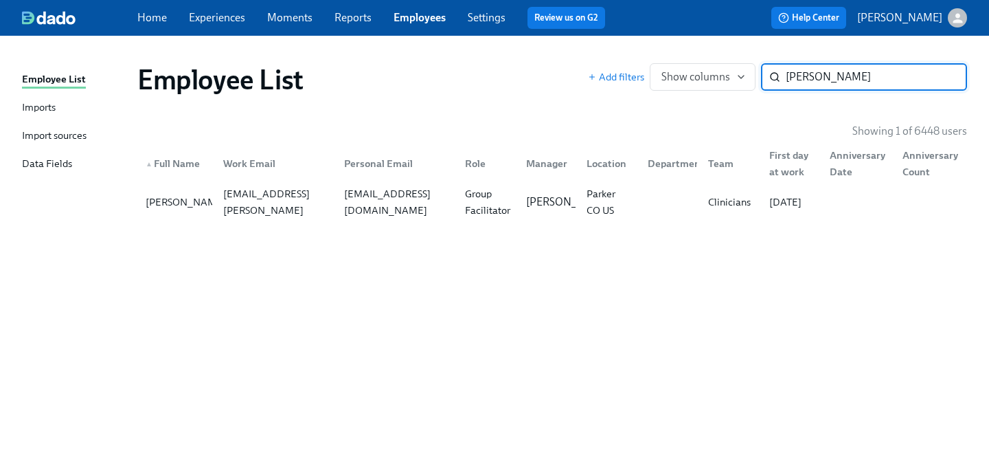
drag, startPoint x: 854, startPoint y: 78, endPoint x: 503, endPoint y: 78, distance: 350.2
click at [503, 78] on div "Employee List Add filters Show columns jacquelyn m ​" at bounding box center [552, 79] width 830 height 33
type input "shelbee"
click at [248, 206] on div "shelbee.avelino@charliehealth.com" at bounding box center [275, 201] width 115 height 49
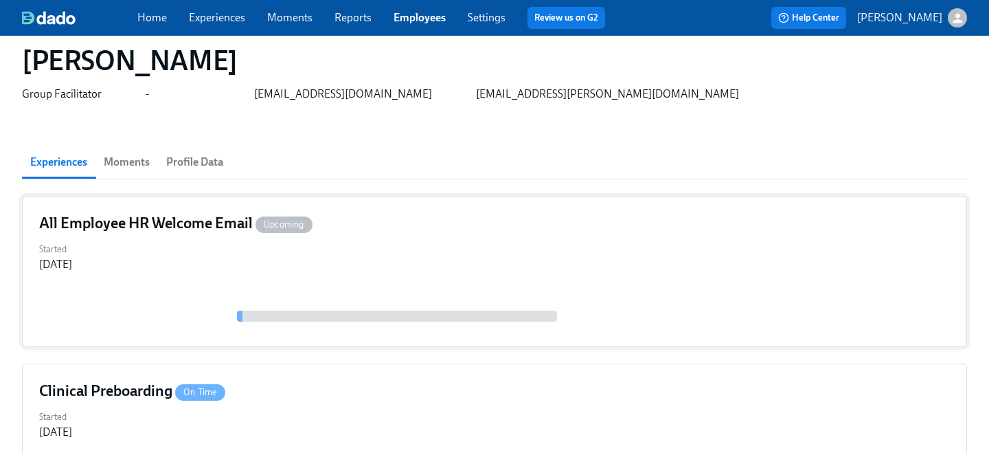
scroll to position [104, 0]
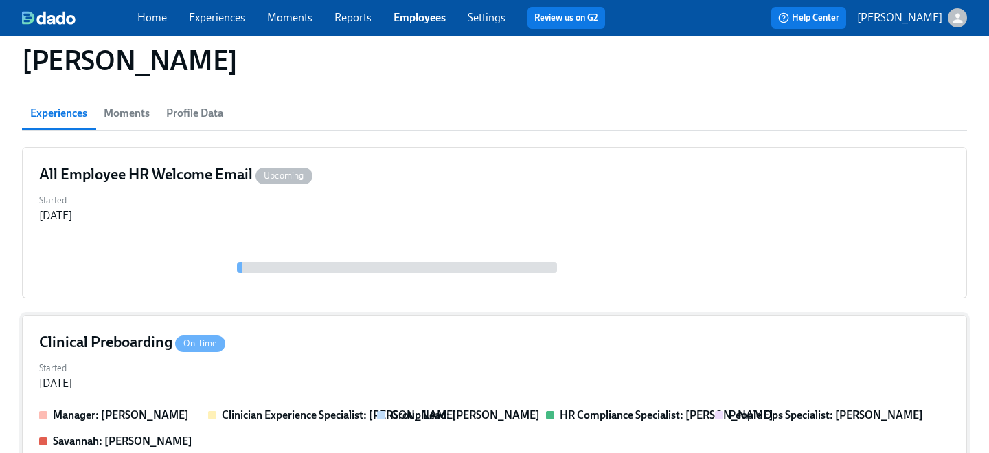
click at [299, 351] on div "Clinical Preboarding On Time" at bounding box center [494, 342] width 911 height 21
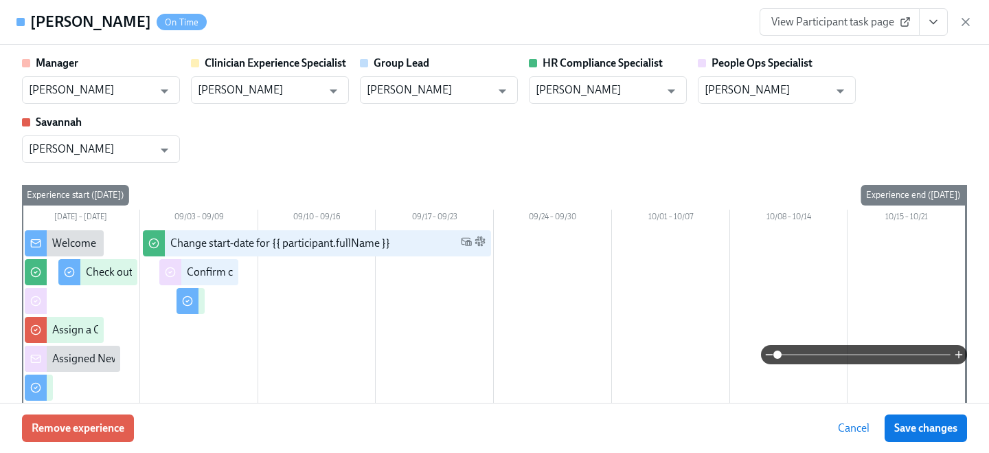
click at [935, 21] on icon "View task page" at bounding box center [933, 22] width 7 height 3
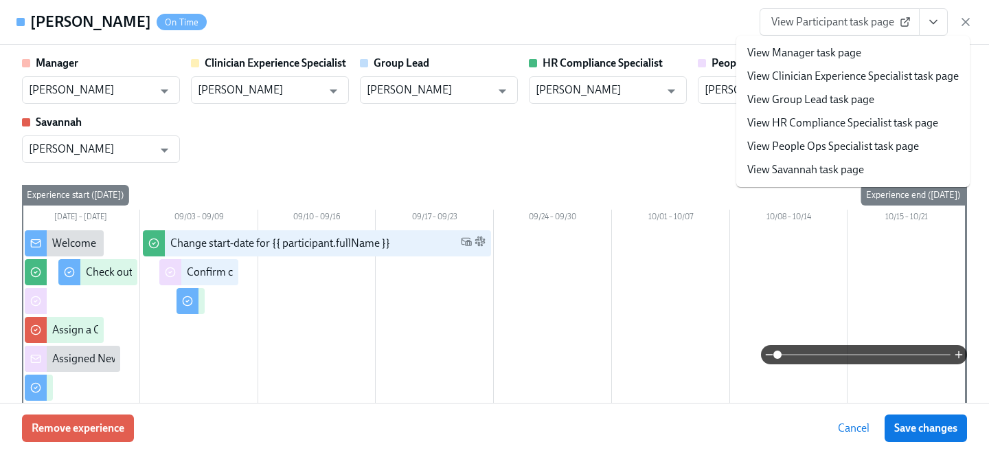
click at [819, 150] on link "View People Ops Specialist task page" at bounding box center [833, 146] width 172 height 15
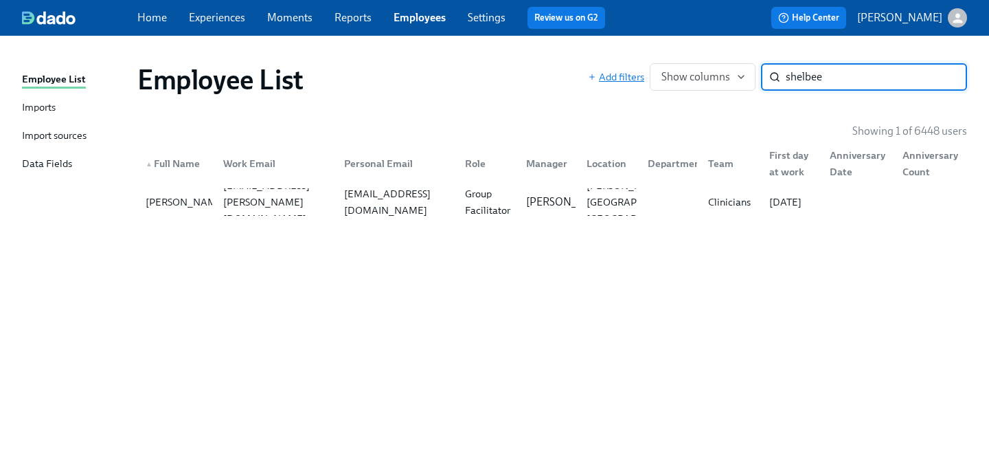
drag, startPoint x: 832, startPoint y: 76, endPoint x: 599, endPoint y: 75, distance: 232.8
click at [599, 75] on div "Add filters Show columns shelbee ​" at bounding box center [777, 76] width 379 height 27
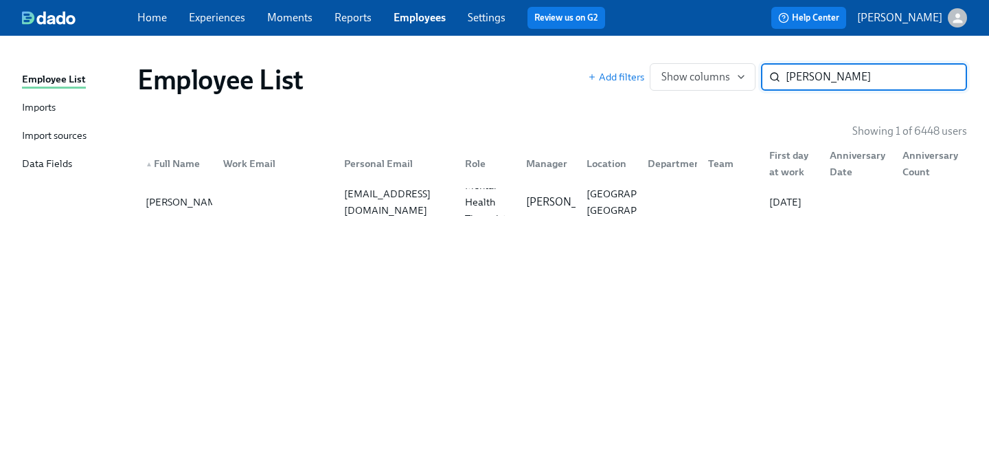
drag, startPoint x: 838, startPoint y: 73, endPoint x: 646, endPoint y: 73, distance: 192.3
click at [646, 73] on div "Add filters Show columns elena p ​" at bounding box center [777, 76] width 379 height 27
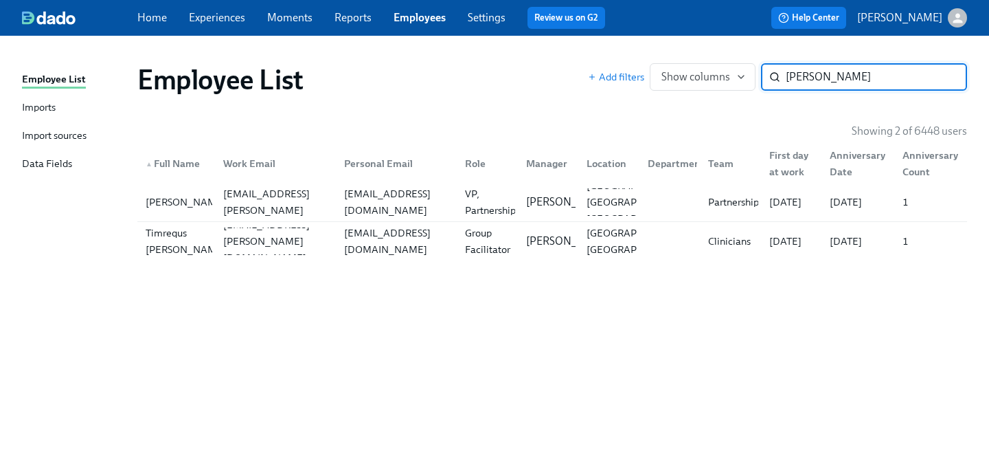
drag, startPoint x: 827, startPoint y: 74, endPoint x: 692, endPoint y: 60, distance: 136.0
click at [692, 60] on div "Employee List Add filters Show columns tucker ​" at bounding box center [551, 79] width 851 height 55
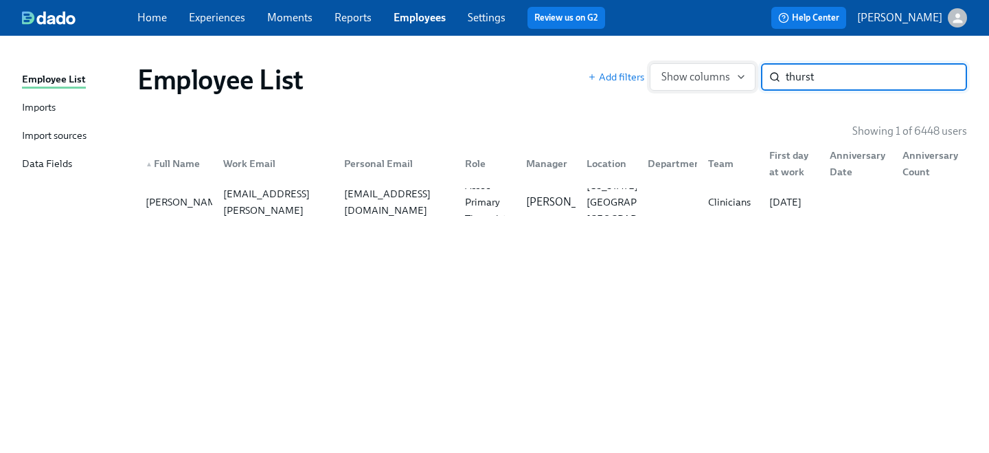
drag, startPoint x: 829, startPoint y: 76, endPoint x: 706, endPoint y: 69, distance: 123.1
click at [706, 69] on div "Add filters Show columns thurst ​" at bounding box center [777, 76] width 379 height 27
drag, startPoint x: 891, startPoint y: 79, endPoint x: 669, endPoint y: 78, distance: 221.8
click at [669, 78] on div "Add filters Show columns lindsey brown ​" at bounding box center [777, 76] width 379 height 27
drag, startPoint x: 830, startPoint y: 75, endPoint x: 616, endPoint y: 74, distance: 214.2
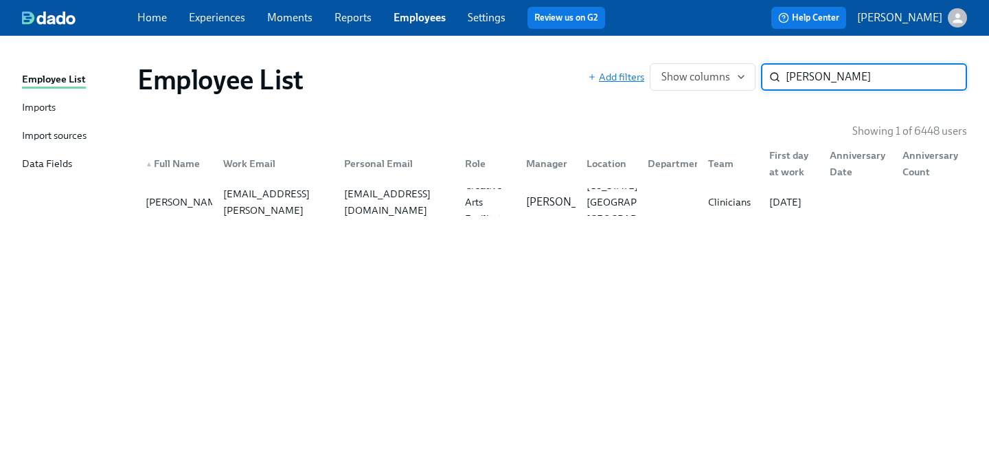
click at [616, 74] on div "Add filters Show columns amalia ​" at bounding box center [777, 76] width 379 height 27
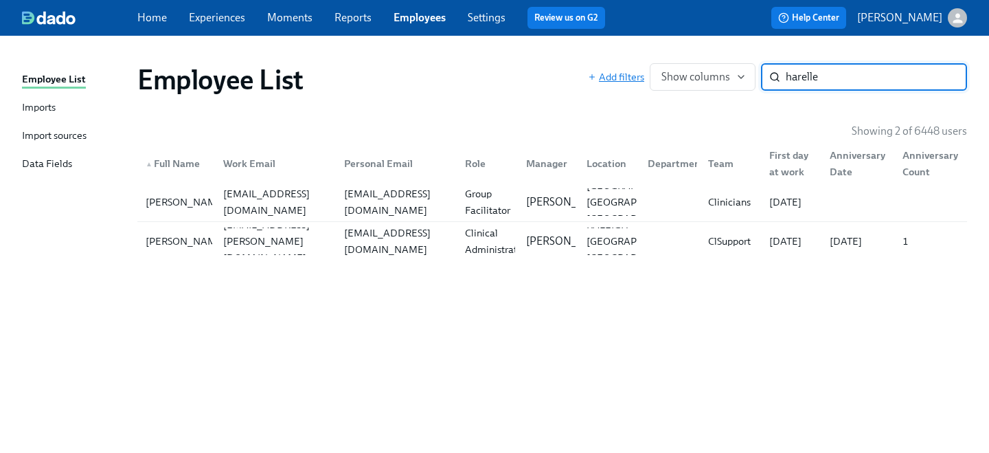
drag, startPoint x: 818, startPoint y: 80, endPoint x: 619, endPoint y: 76, distance: 199.2
click at [628, 76] on div "Add filters Show columns harelle ​" at bounding box center [777, 76] width 379 height 27
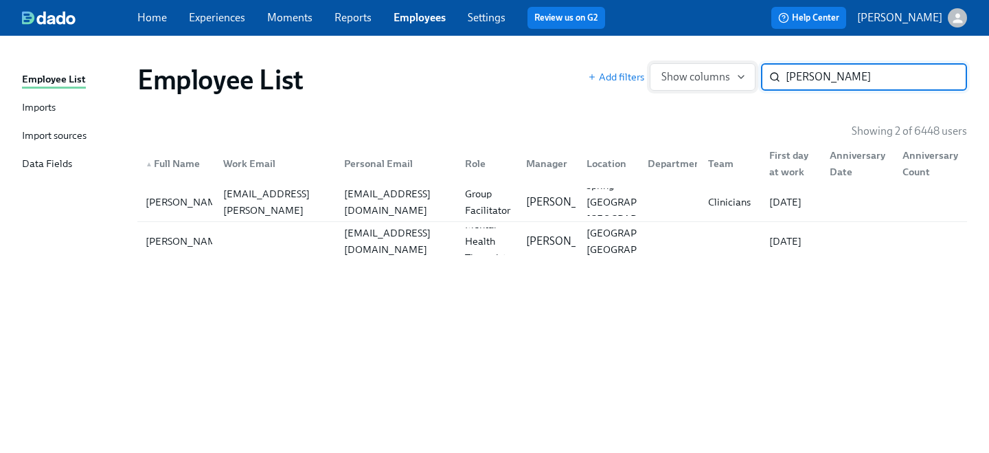
drag, startPoint x: 830, startPoint y: 78, endPoint x: 678, endPoint y: 75, distance: 152.5
click at [678, 75] on div "Add filters Show columns marty ​" at bounding box center [777, 76] width 379 height 27
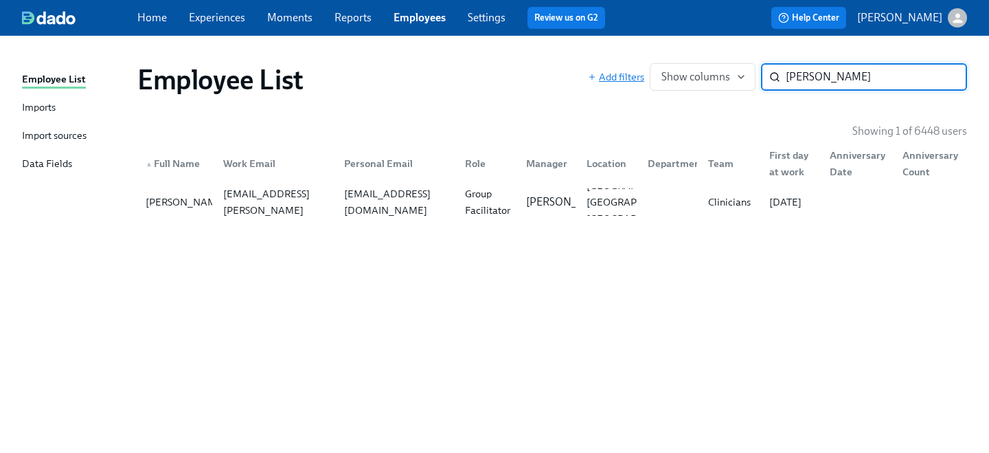
drag, startPoint x: 845, startPoint y: 73, endPoint x: 629, endPoint y: 71, distance: 216.3
click at [629, 71] on div "Add filters Show columns marchese ​" at bounding box center [777, 76] width 379 height 27
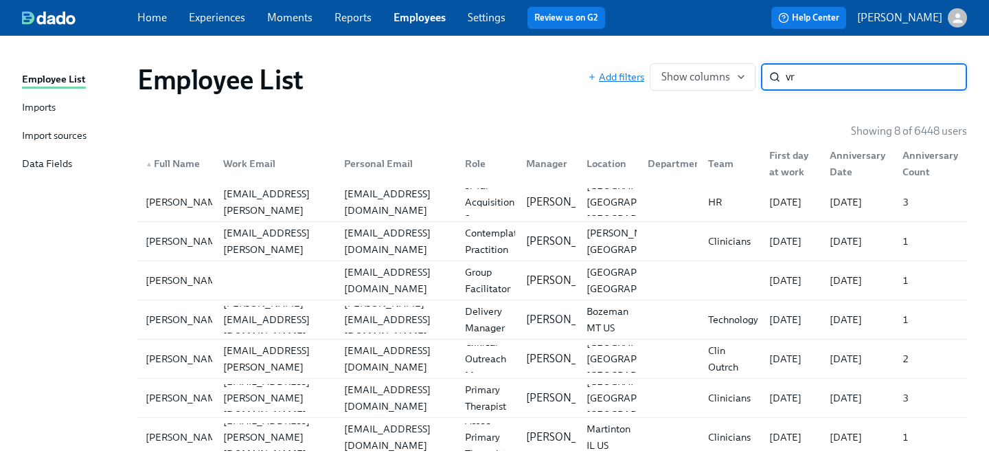
type input "v"
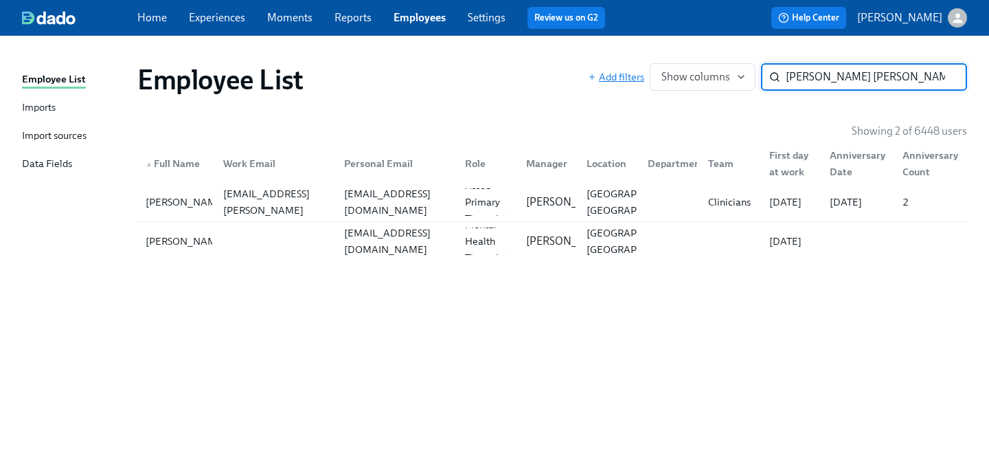
drag, startPoint x: 863, startPoint y: 75, endPoint x: 603, endPoint y: 72, distance: 260.3
click at [603, 72] on div "Add filters Show columns brittany jo ​" at bounding box center [777, 76] width 379 height 27
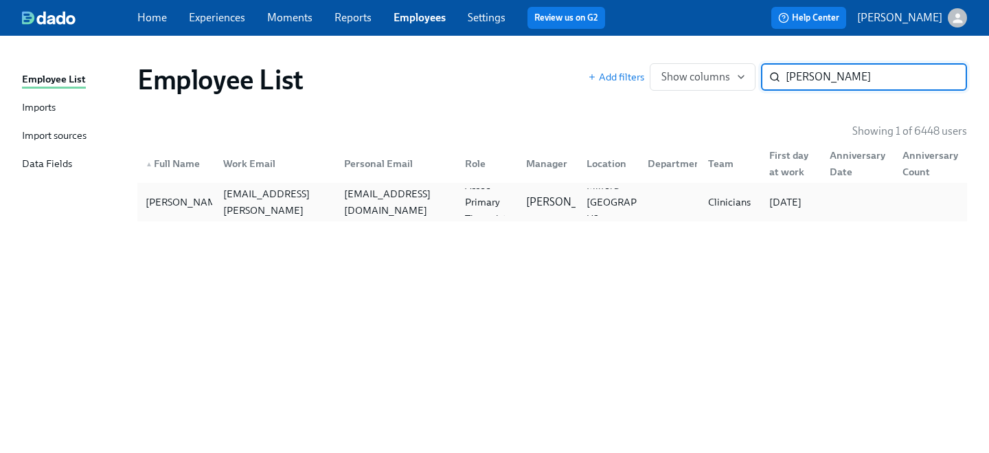
type input "celia k"
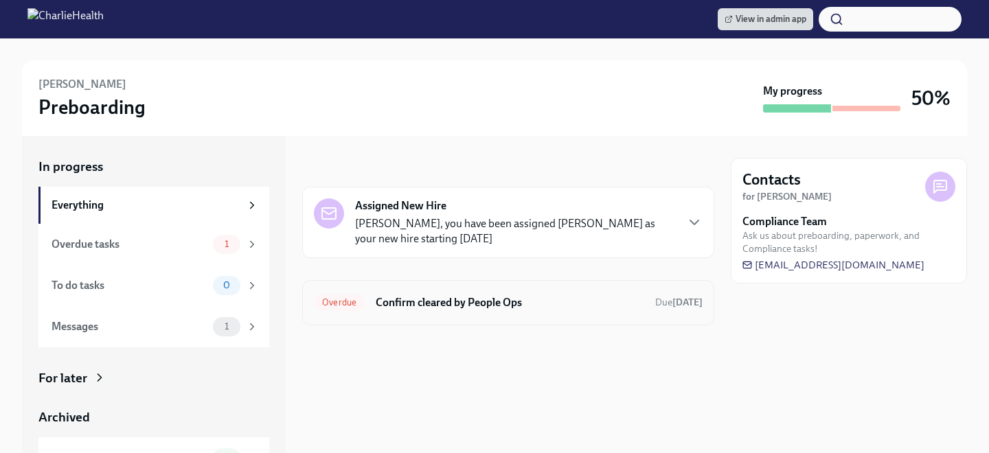
click at [446, 304] on h6 "Confirm cleared by People Ops" at bounding box center [510, 302] width 268 height 15
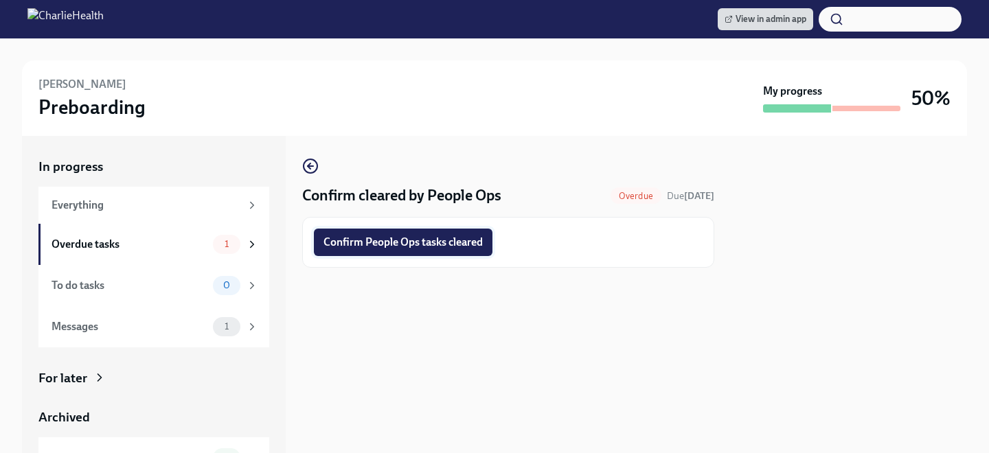
click at [419, 239] on span "Confirm People Ops tasks cleared" at bounding box center [402, 243] width 159 height 14
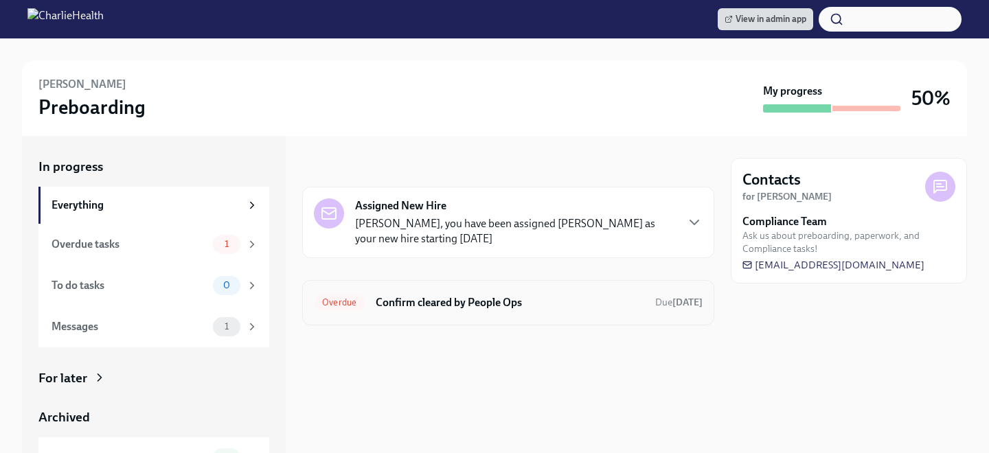
click at [400, 295] on h6 "Confirm cleared by People Ops" at bounding box center [510, 302] width 268 height 15
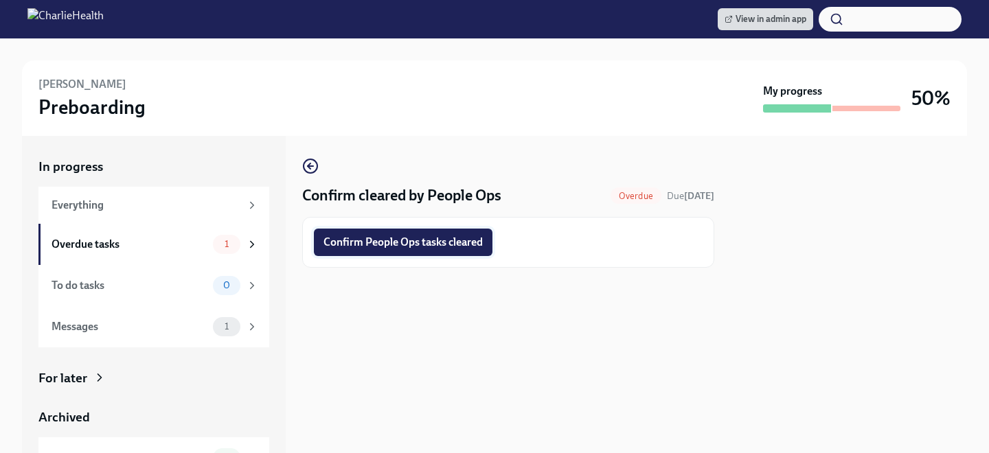
click at [380, 249] on span "Confirm People Ops tasks cleared" at bounding box center [402, 243] width 159 height 14
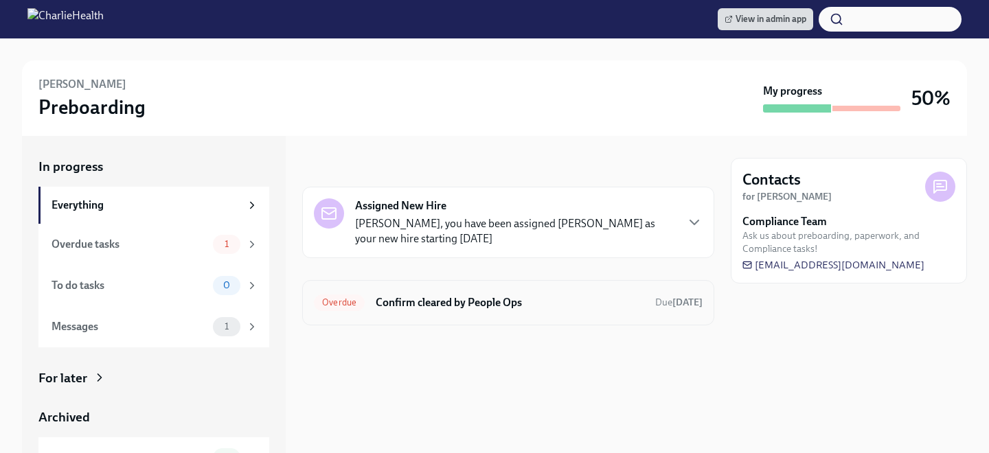
click at [434, 312] on div "Overdue Confirm cleared by People Ops Due Aug 4th" at bounding box center [508, 303] width 389 height 22
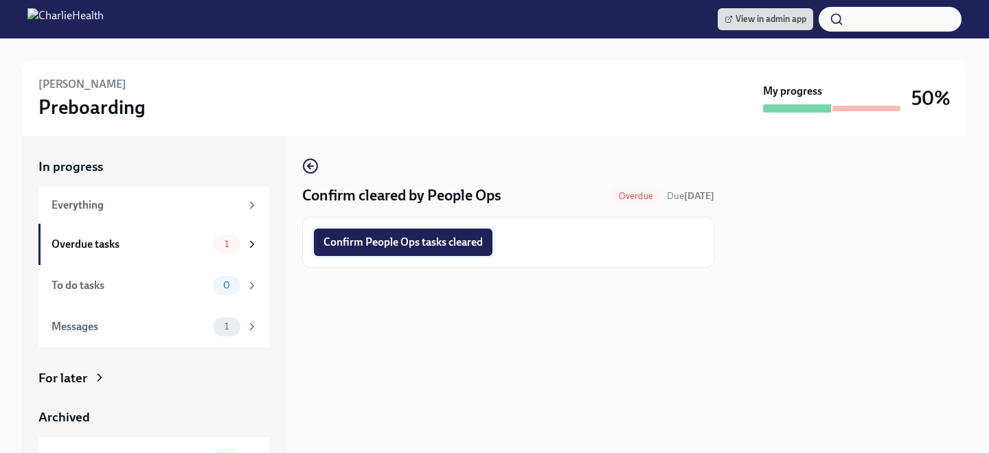
click at [442, 239] on span "Confirm People Ops tasks cleared" at bounding box center [402, 243] width 159 height 14
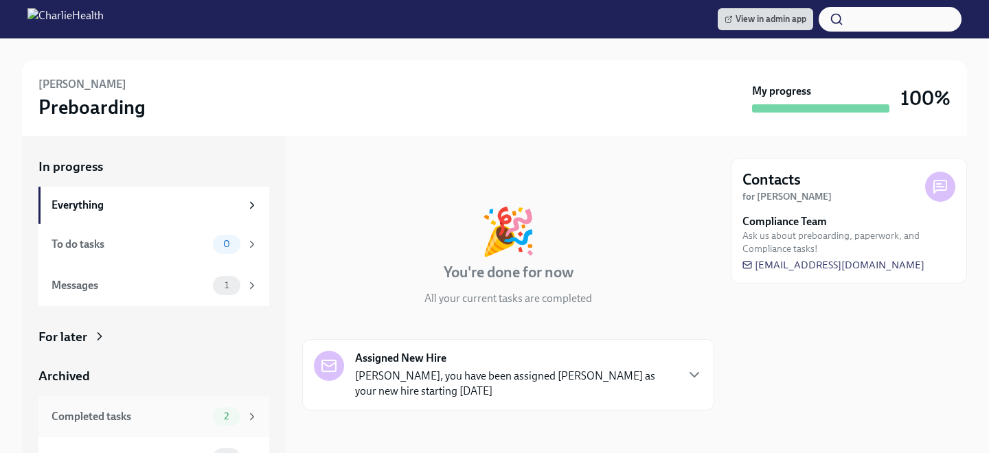
click at [225, 413] on span "2" at bounding box center [226, 416] width 21 height 10
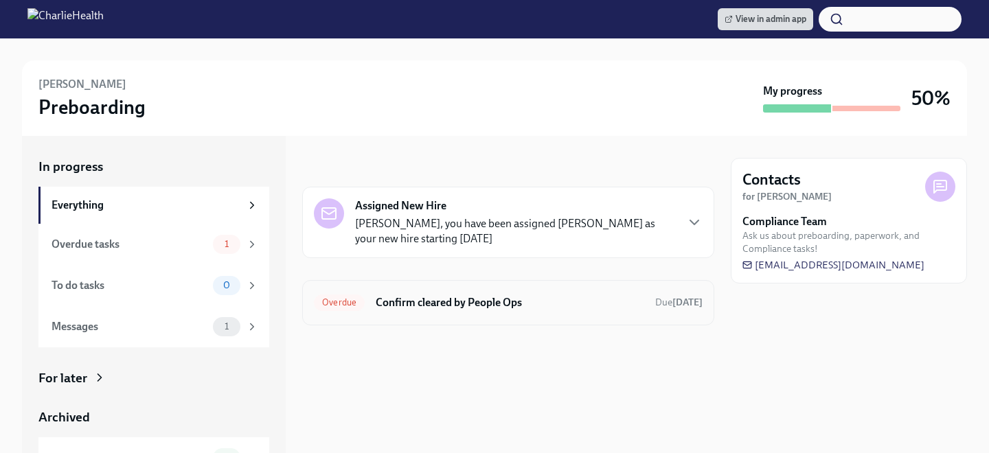
click at [459, 304] on h6 "Confirm cleared by People Ops" at bounding box center [510, 302] width 268 height 15
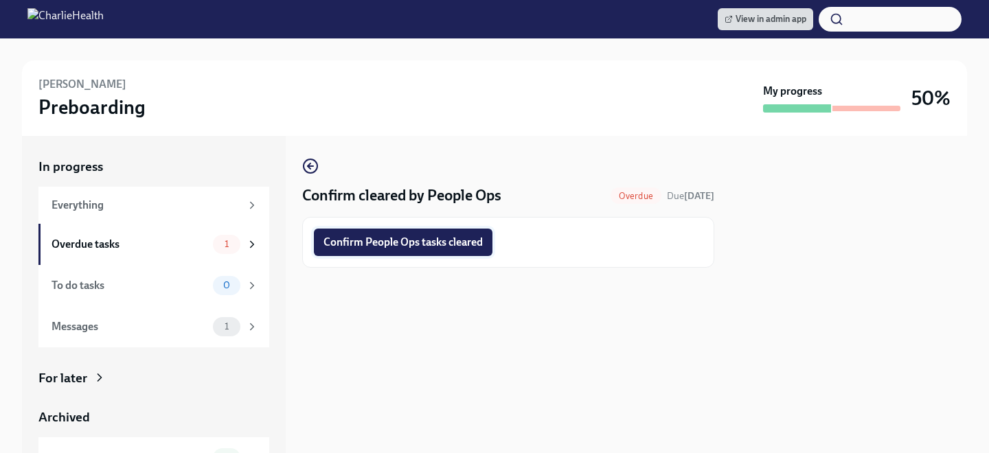
click at [424, 249] on span "Confirm People Ops tasks cleared" at bounding box center [402, 243] width 159 height 14
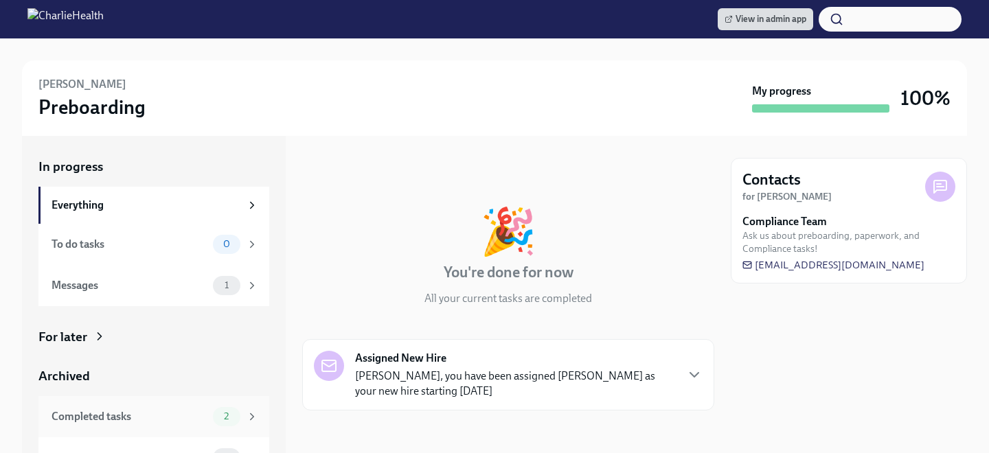
click at [222, 425] on div "2" at bounding box center [226, 416] width 27 height 19
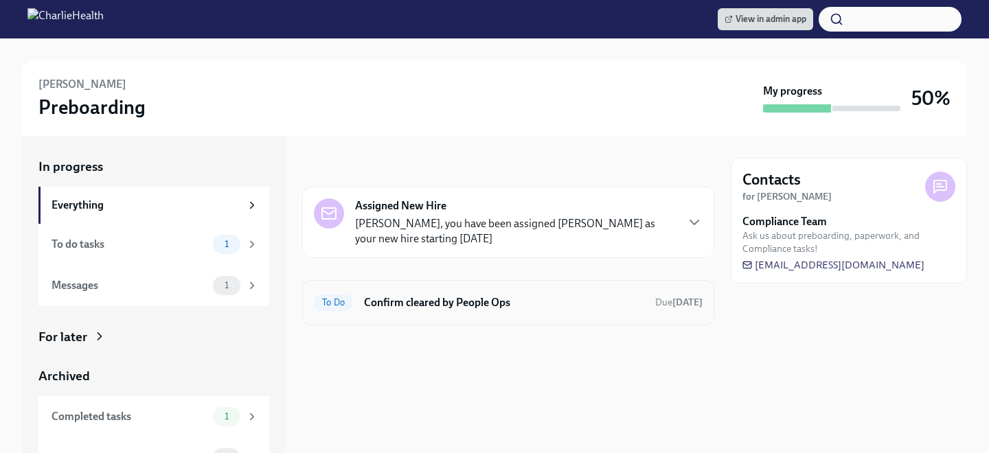
click at [404, 296] on h6 "Confirm cleared by People Ops" at bounding box center [504, 302] width 280 height 15
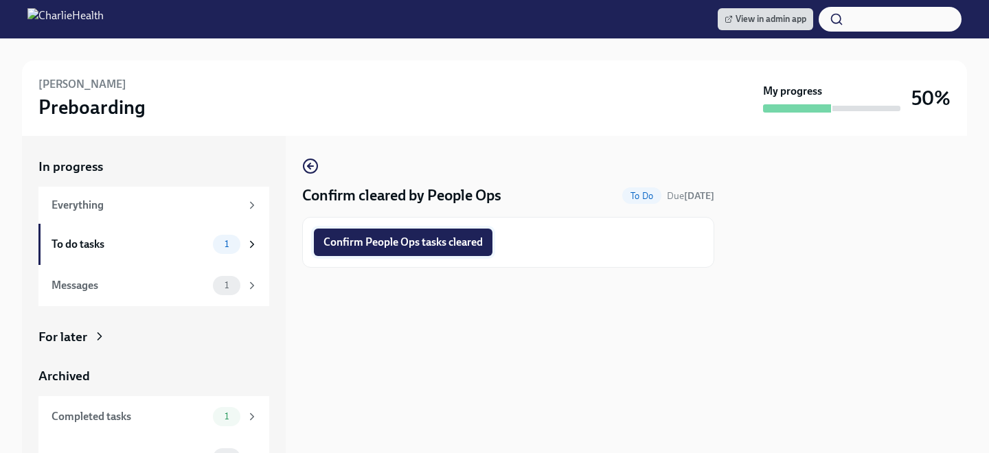
click at [411, 248] on span "Confirm People Ops tasks cleared" at bounding box center [402, 243] width 159 height 14
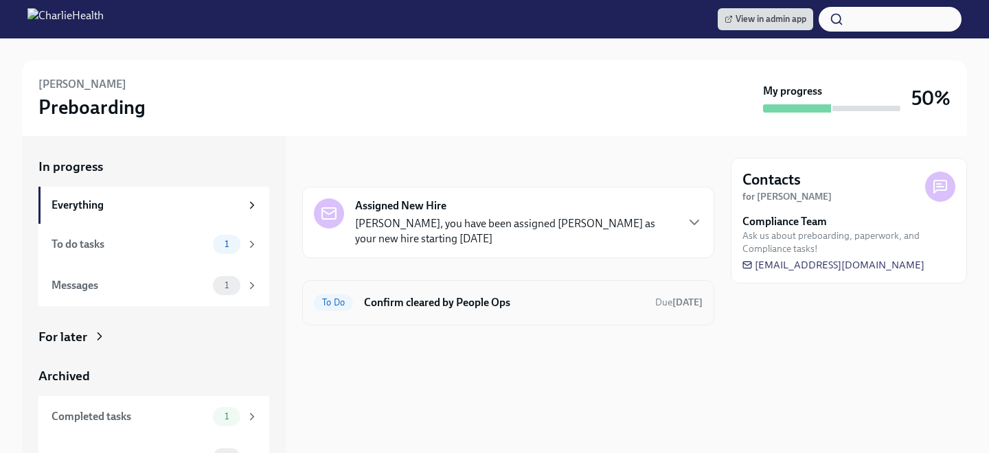
click at [531, 312] on div "To Do Confirm cleared by People Ops Due [DATE]" at bounding box center [508, 303] width 389 height 22
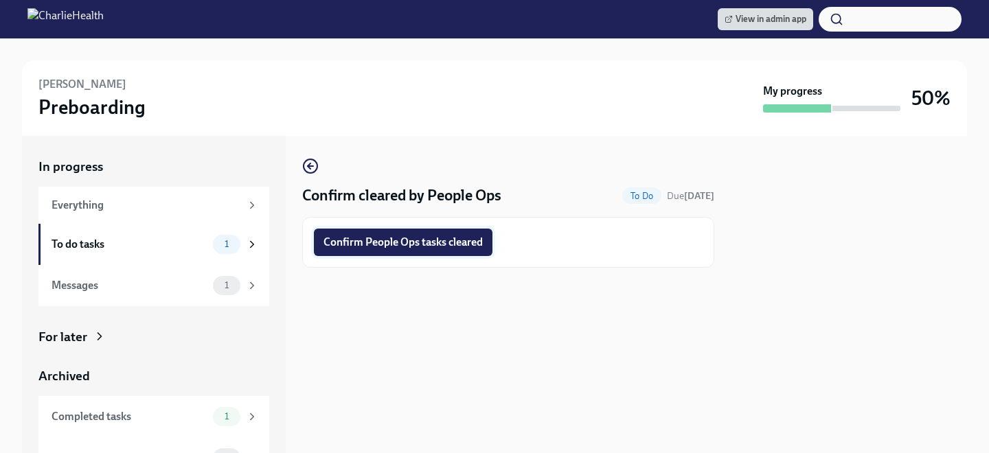
click at [462, 238] on span "Confirm People Ops tasks cleared" at bounding box center [402, 243] width 159 height 14
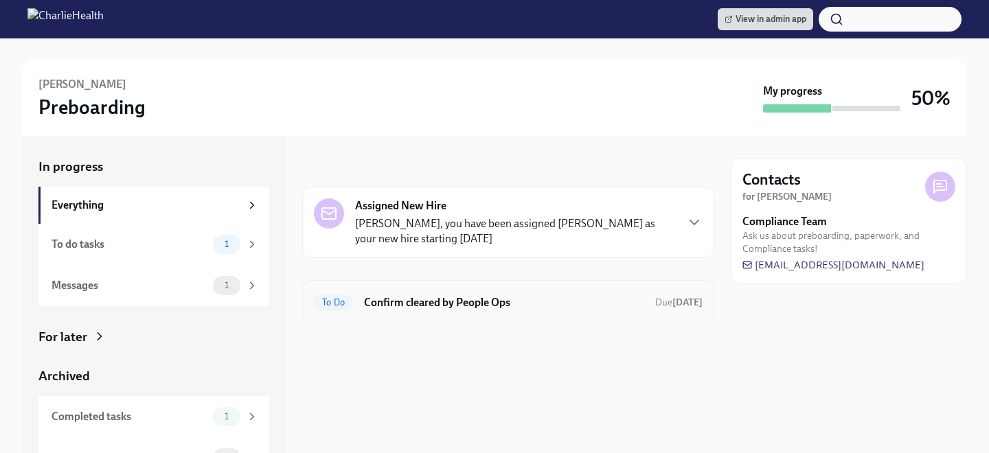
click at [456, 299] on h6 "Confirm cleared by People Ops" at bounding box center [504, 302] width 280 height 15
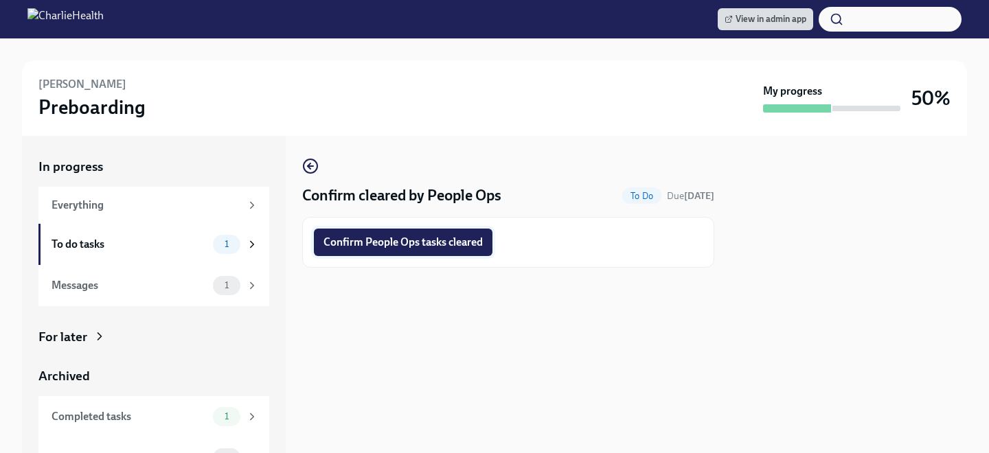
click at [444, 231] on button "Confirm People Ops tasks cleared" at bounding box center [403, 242] width 179 height 27
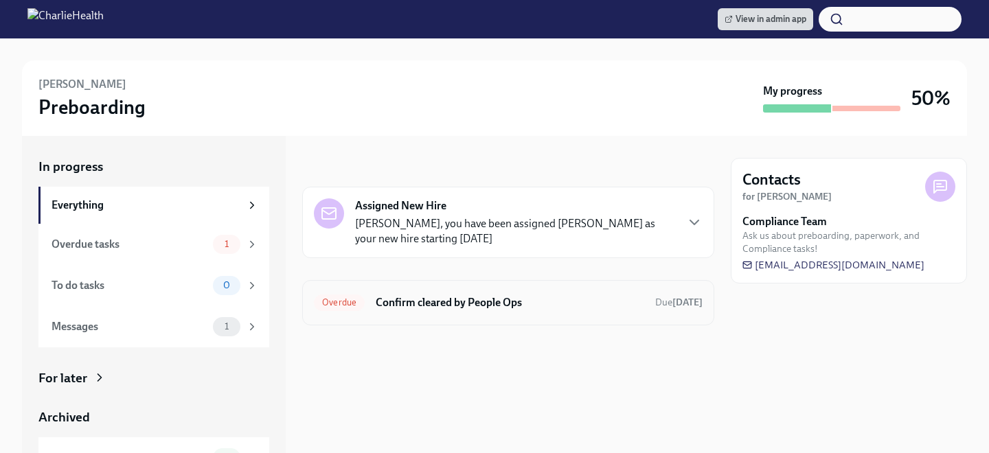
click at [488, 306] on h6 "Confirm cleared by People Ops" at bounding box center [510, 302] width 268 height 15
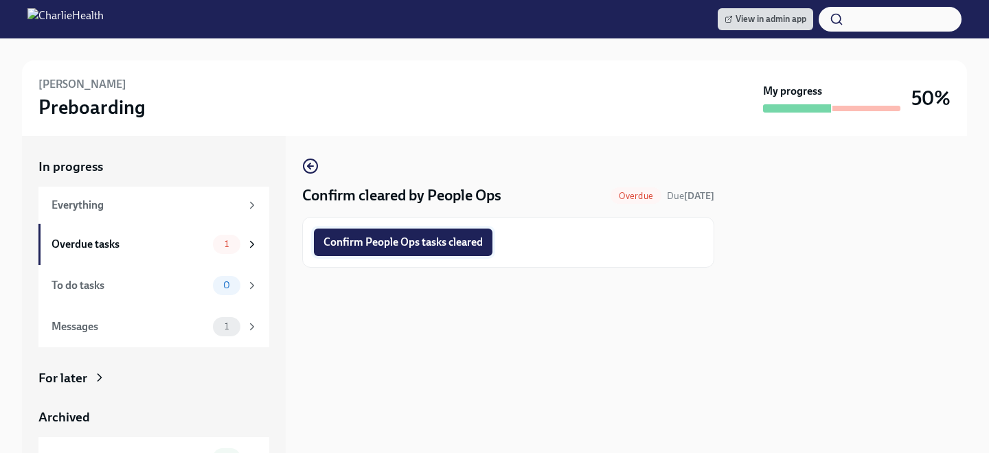
click at [442, 247] on span "Confirm People Ops tasks cleared" at bounding box center [402, 243] width 159 height 14
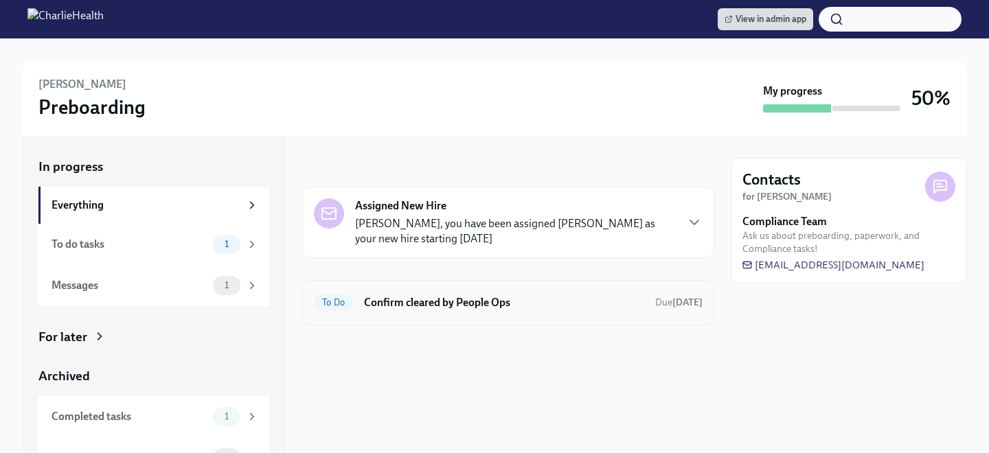
click at [463, 307] on h6 "Confirm cleared by People Ops" at bounding box center [504, 302] width 280 height 15
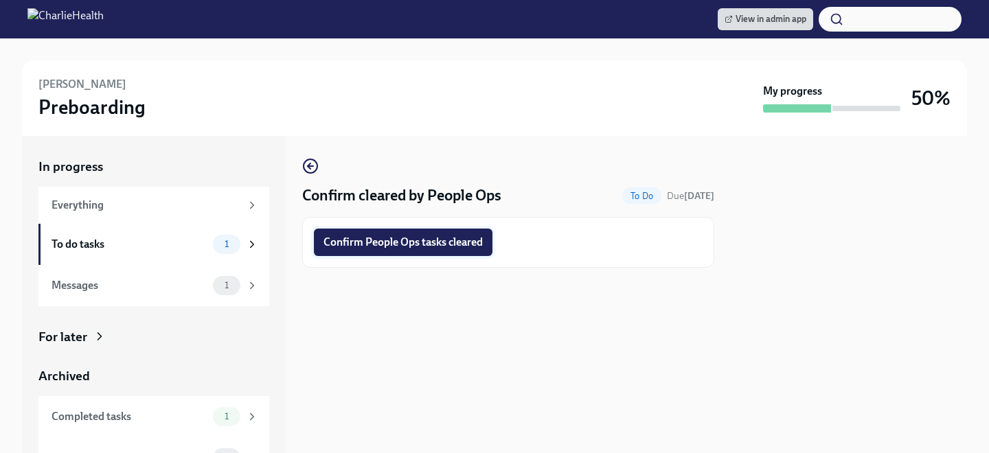
click at [432, 240] on span "Confirm People Ops tasks cleared" at bounding box center [402, 243] width 159 height 14
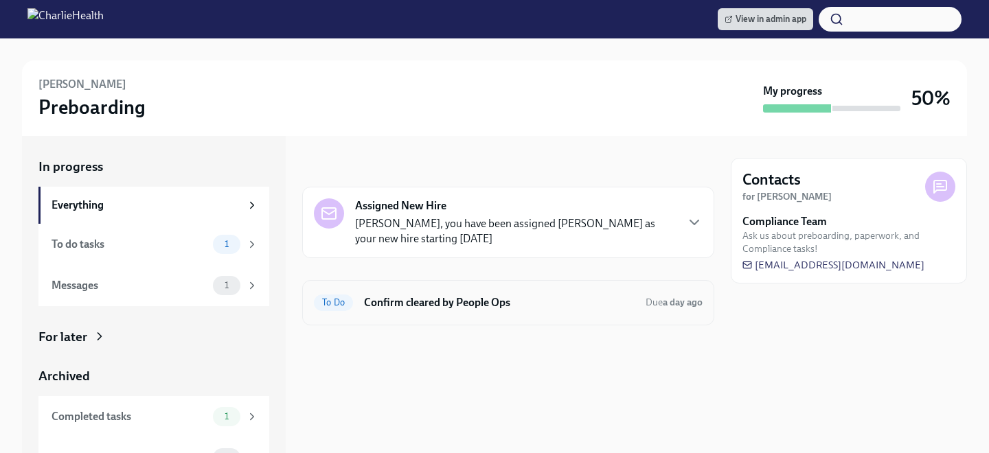
click at [433, 297] on h6 "Confirm cleared by People Ops" at bounding box center [499, 302] width 271 height 15
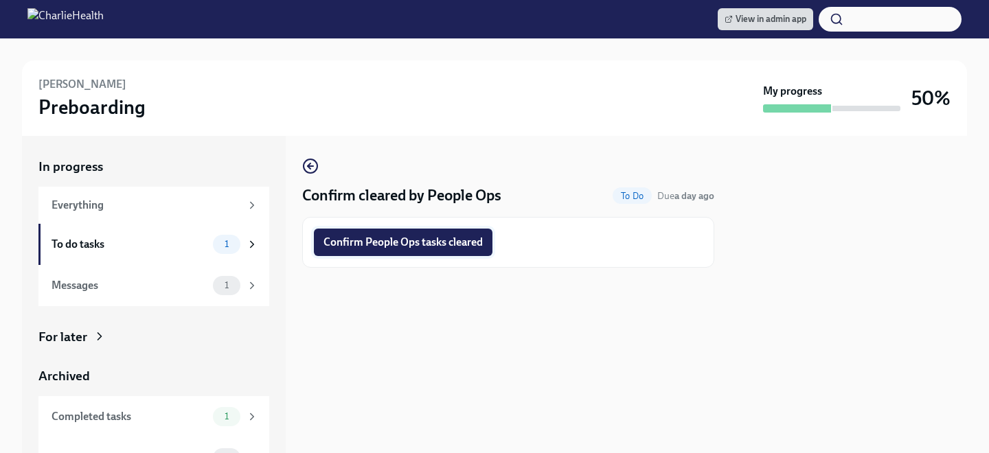
click at [421, 250] on button "Confirm People Ops tasks cleared" at bounding box center [403, 242] width 179 height 27
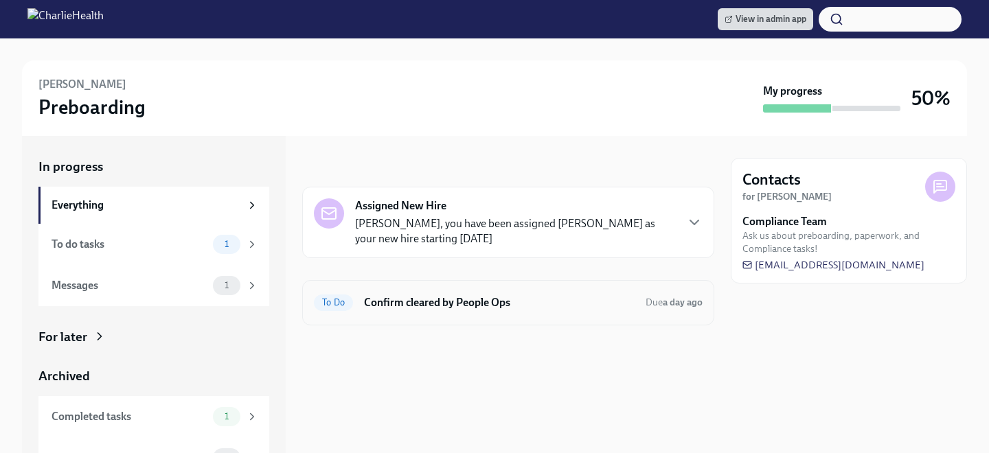
click at [385, 306] on h6 "Confirm cleared by People Ops" at bounding box center [499, 302] width 271 height 15
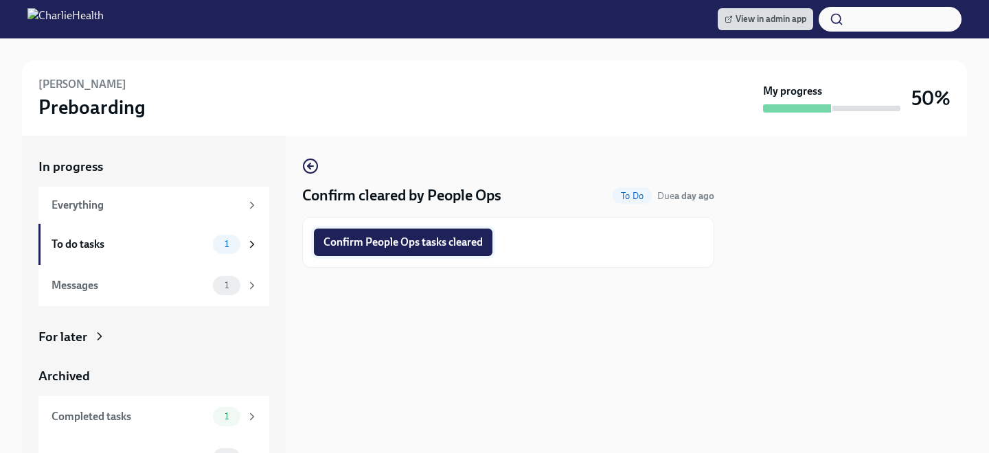
click at [385, 242] on span "Confirm People Ops tasks cleared" at bounding box center [402, 243] width 159 height 14
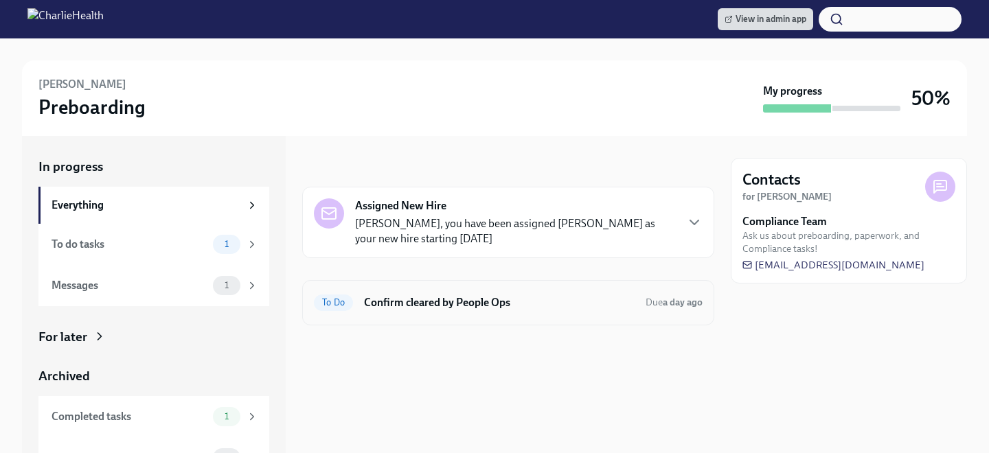
click at [345, 302] on span "To Do" at bounding box center [333, 302] width 39 height 10
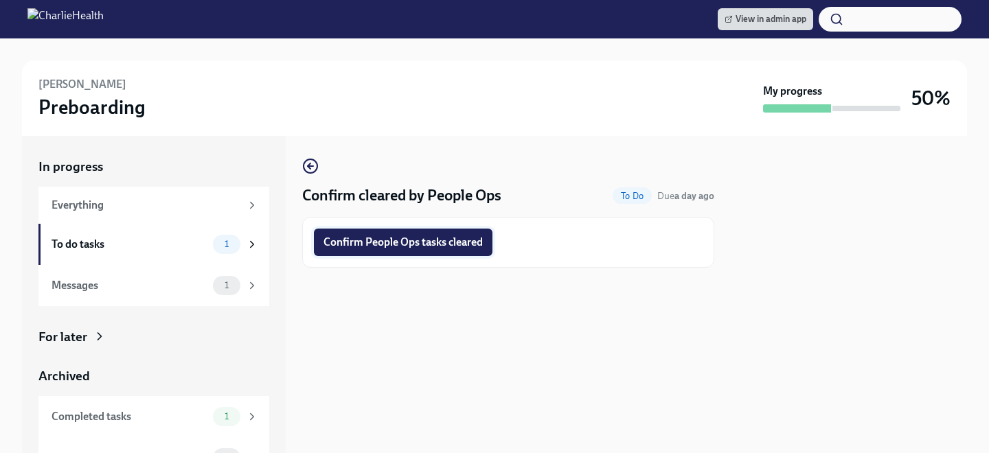
click at [411, 239] on span "Confirm People Ops tasks cleared" at bounding box center [402, 243] width 159 height 14
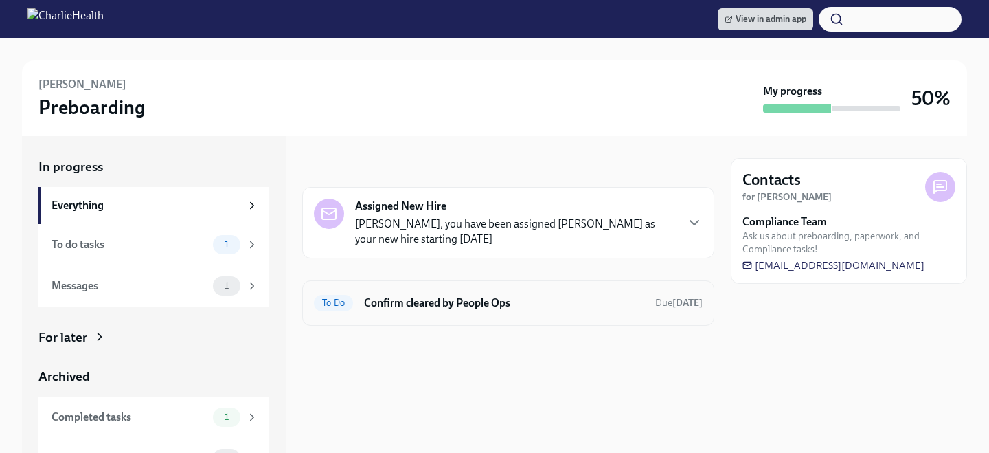
click at [444, 310] on h6 "Confirm cleared by People Ops" at bounding box center [504, 302] width 280 height 15
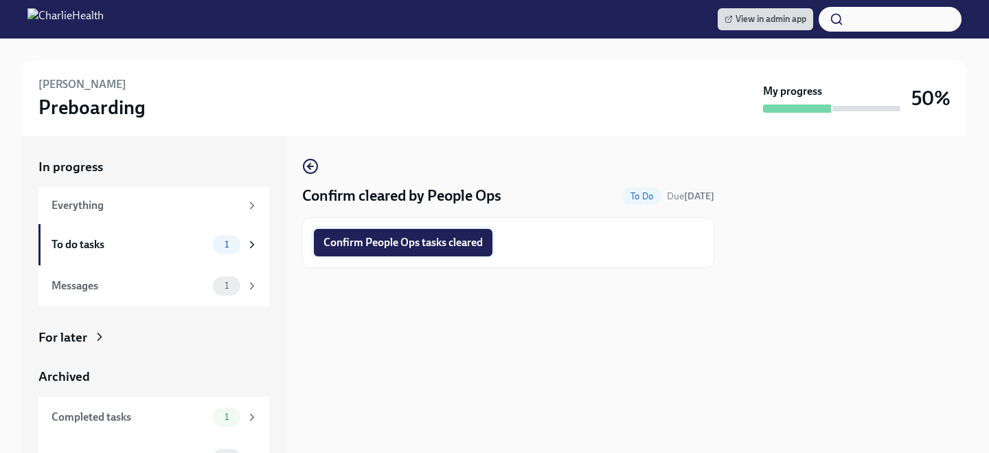
click at [421, 249] on span "Confirm People Ops tasks cleared" at bounding box center [402, 243] width 159 height 14
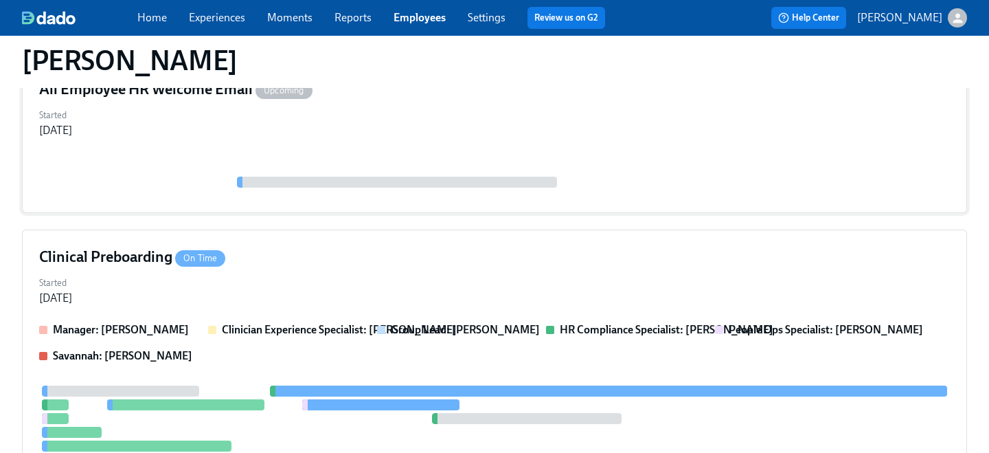
scroll to position [209, 0]
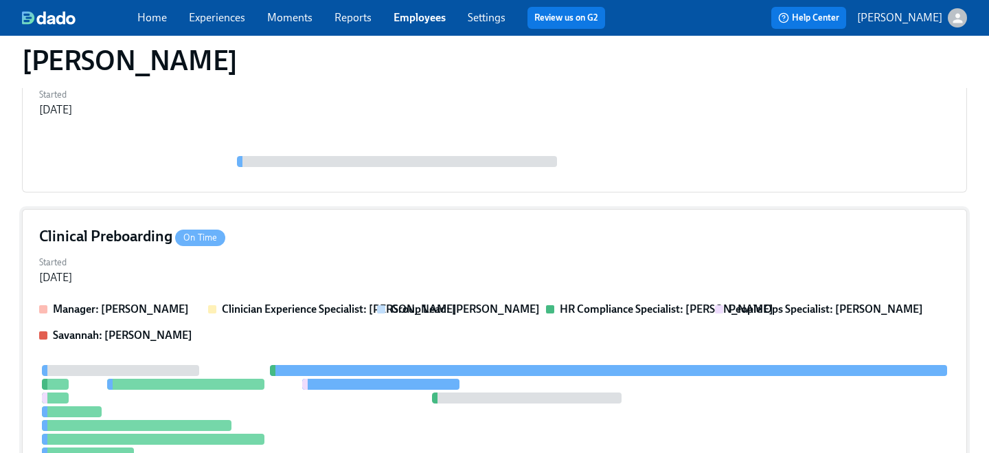
click at [415, 291] on div "Clinical Preboarding On Time Started [DATE] Manager: [PERSON_NAME] Clinician Ex…" at bounding box center [494, 407] width 945 height 397
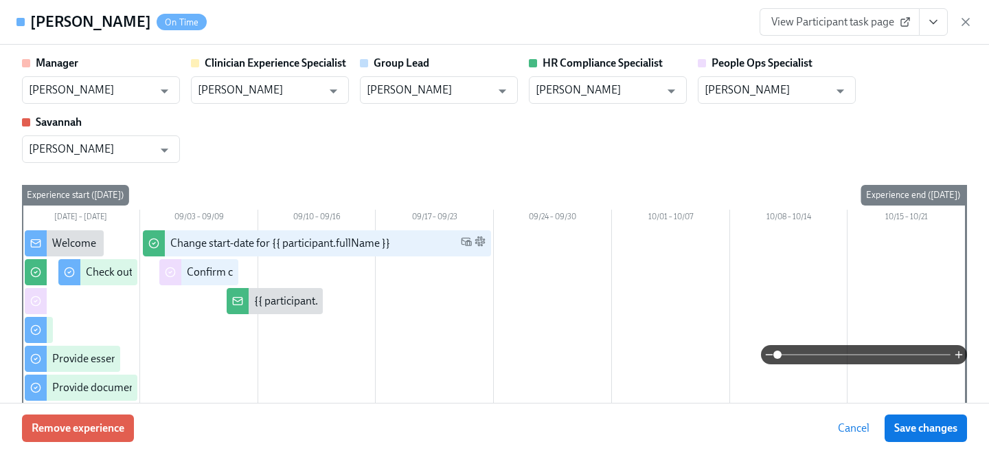
click at [924, 48] on div "Manager NaKeya Ashe ​ Clinician Experience Specialist Haylee Bova ​ Group Lead …" at bounding box center [494, 224] width 989 height 358
click at [930, 31] on button "View task page" at bounding box center [933, 21] width 29 height 27
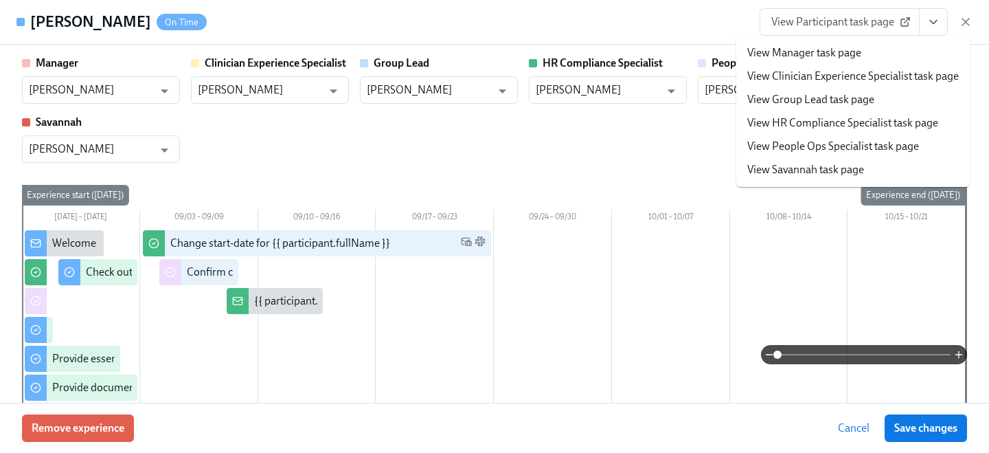
click at [805, 148] on link "View People Ops Specialist task page" at bounding box center [833, 146] width 172 height 15
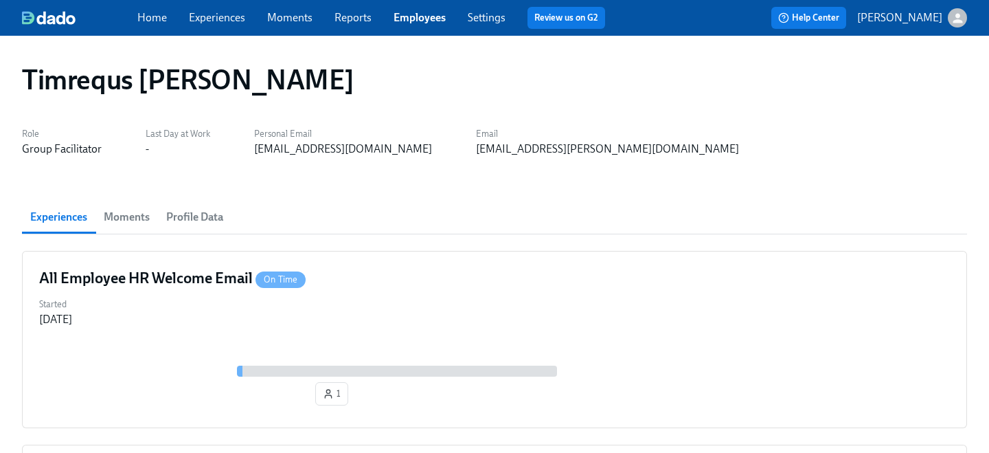
scroll to position [339, 0]
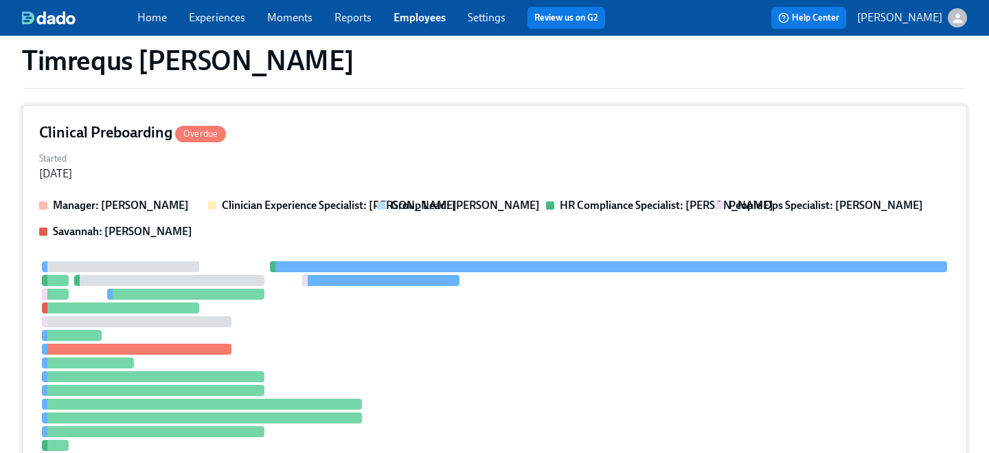
click at [422, 167] on div "Started [DATE]" at bounding box center [494, 164] width 911 height 33
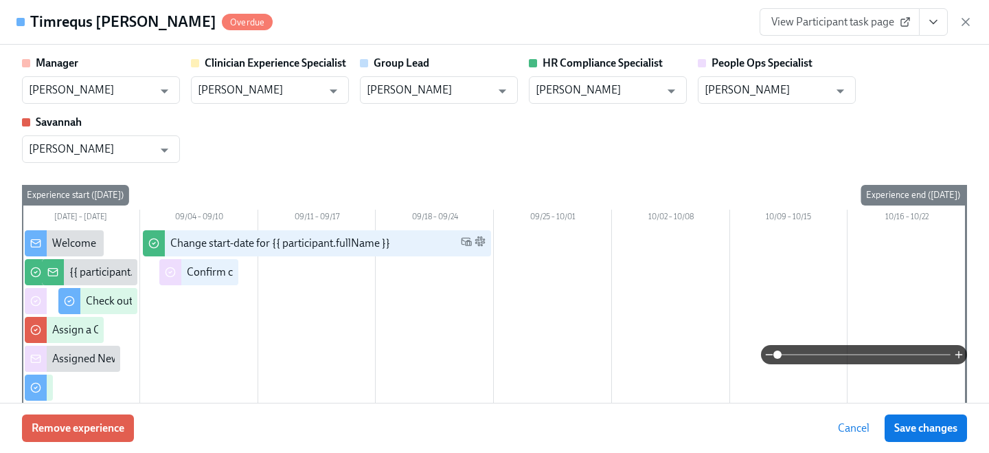
click at [926, 21] on button "View task page" at bounding box center [933, 21] width 29 height 27
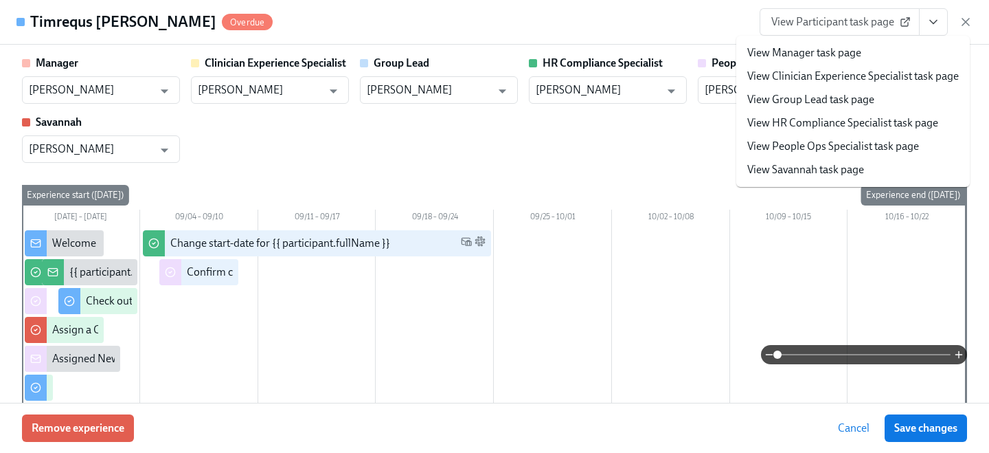
click at [825, 146] on link "View People Ops Specialist task page" at bounding box center [833, 146] width 172 height 15
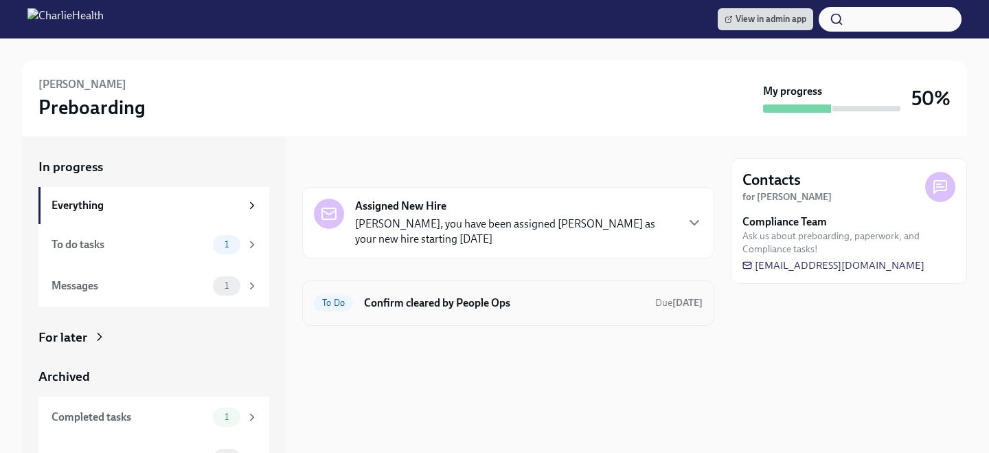
click at [410, 303] on h6 "Confirm cleared by People Ops" at bounding box center [504, 302] width 280 height 15
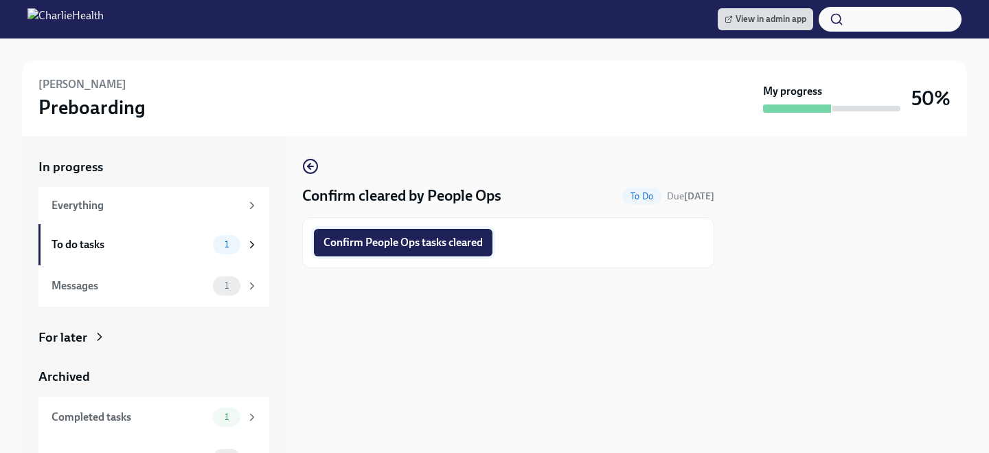
click at [466, 246] on span "Confirm People Ops tasks cleared" at bounding box center [402, 243] width 159 height 14
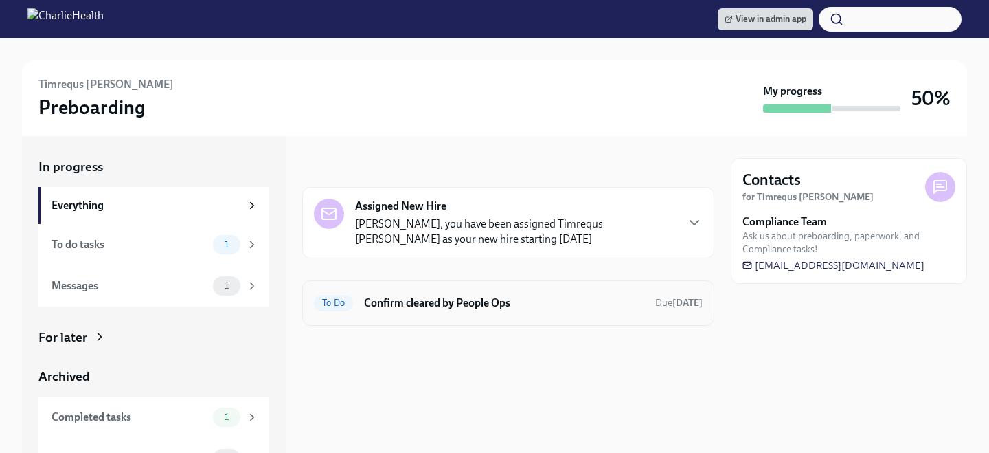
click at [509, 284] on div "To Do Confirm cleared by People Ops Due [DATE]" at bounding box center [508, 302] width 412 height 45
click at [492, 290] on div "To Do Confirm cleared by People Ops Due [DATE]" at bounding box center [508, 302] width 412 height 45
click at [458, 310] on h6 "Confirm cleared by People Ops" at bounding box center [504, 302] width 280 height 15
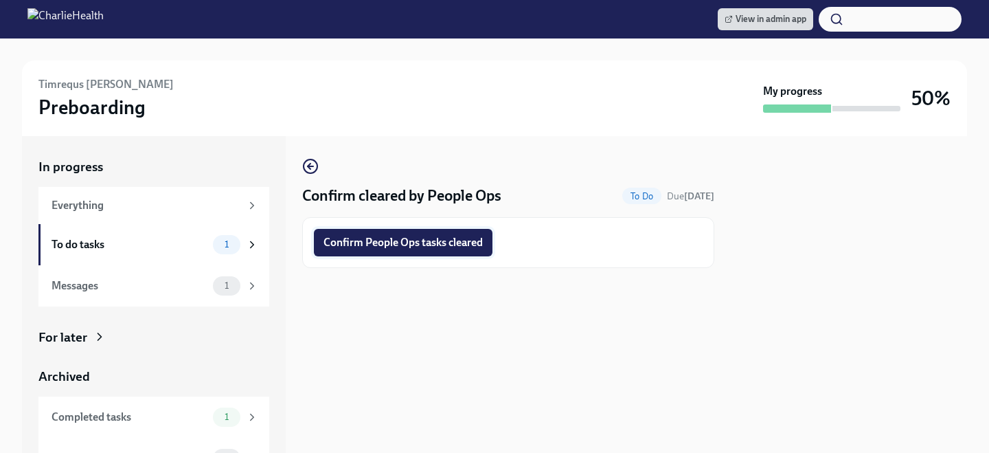
click at [437, 243] on span "Confirm People Ops tasks cleared" at bounding box center [402, 243] width 159 height 14
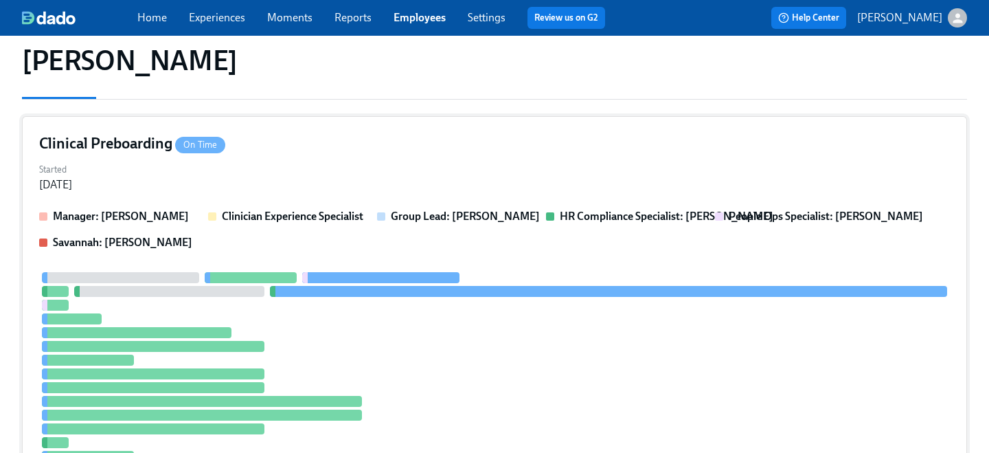
scroll to position [144, 0]
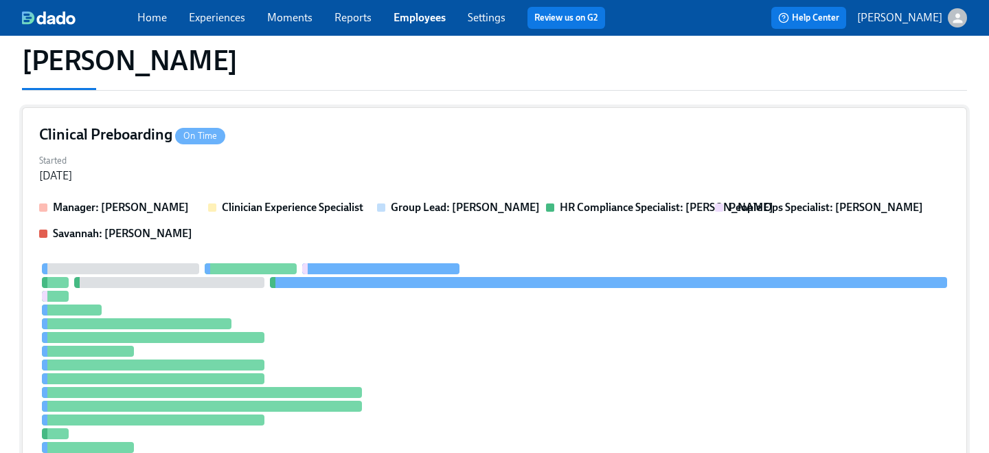
click at [424, 253] on div "Manager: Stephanie Pennacchia Clinician Experience Specialist Group Lead: Steph…" at bounding box center [494, 350] width 911 height 301
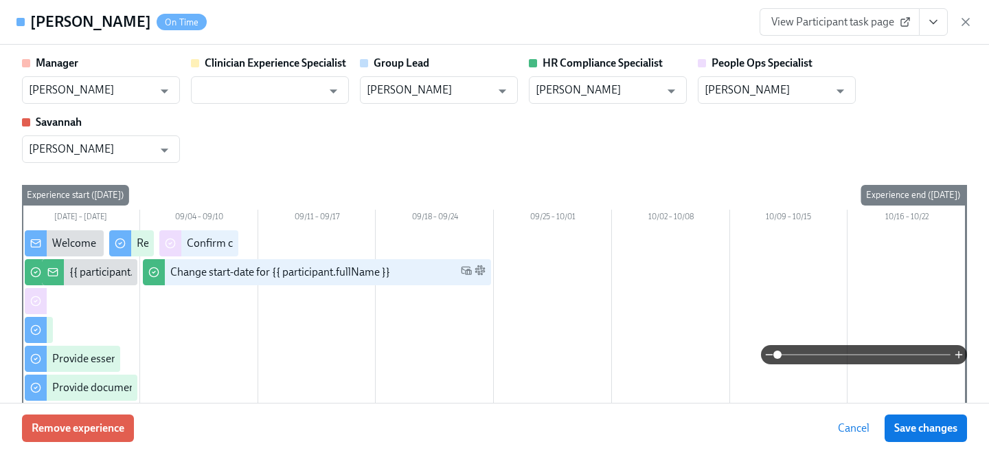
click at [943, 26] on button "View task page" at bounding box center [933, 21] width 29 height 27
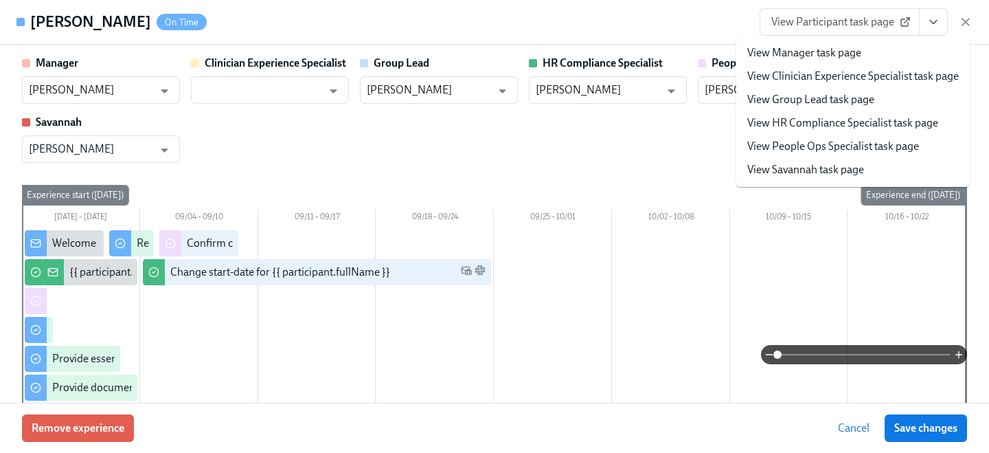
click at [871, 146] on link "View People Ops Specialist task page" at bounding box center [833, 146] width 172 height 15
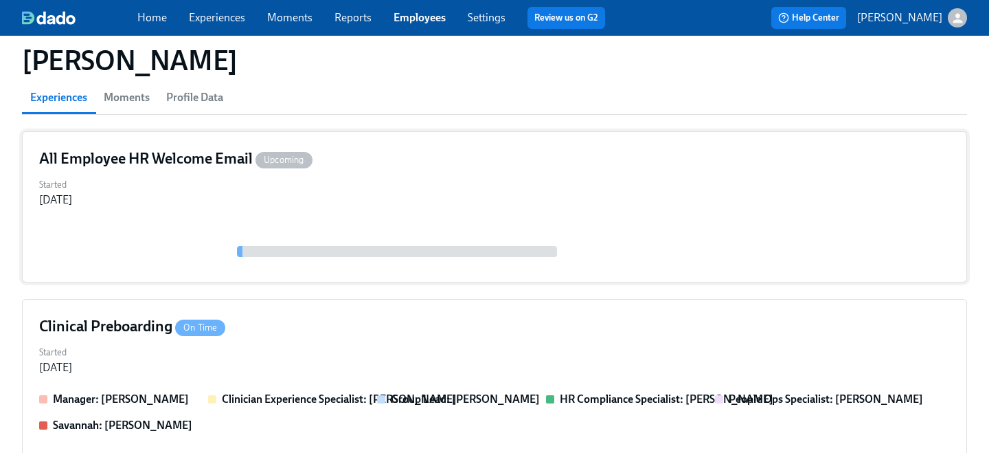
scroll to position [146, 0]
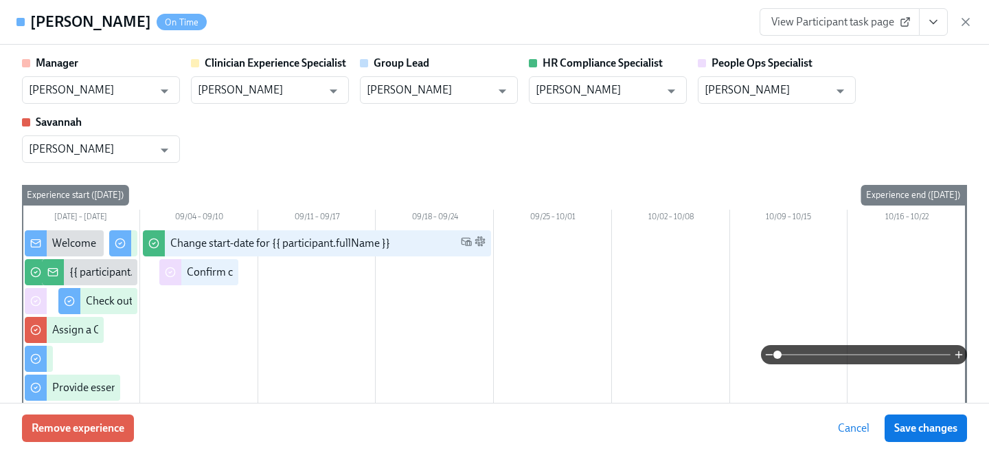
click at [938, 29] on button "View task page" at bounding box center [933, 21] width 29 height 27
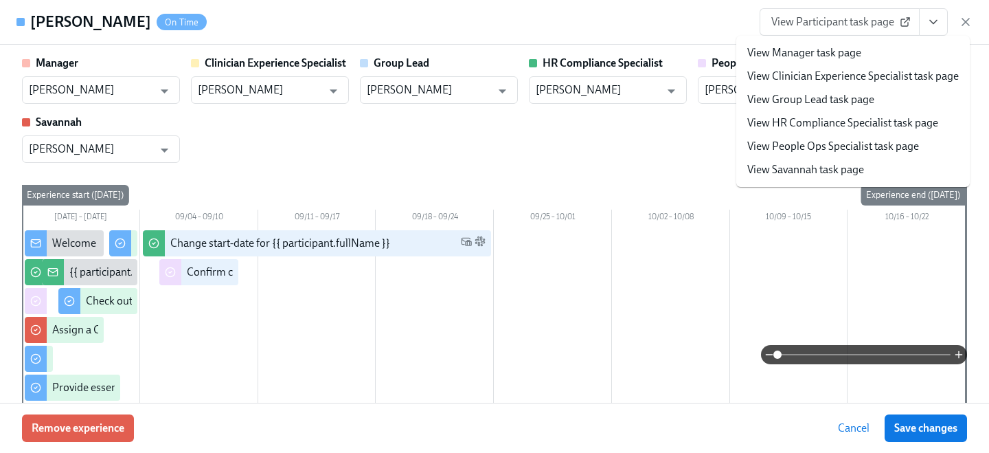
click at [796, 146] on link "View People Ops Specialist task page" at bounding box center [833, 146] width 172 height 15
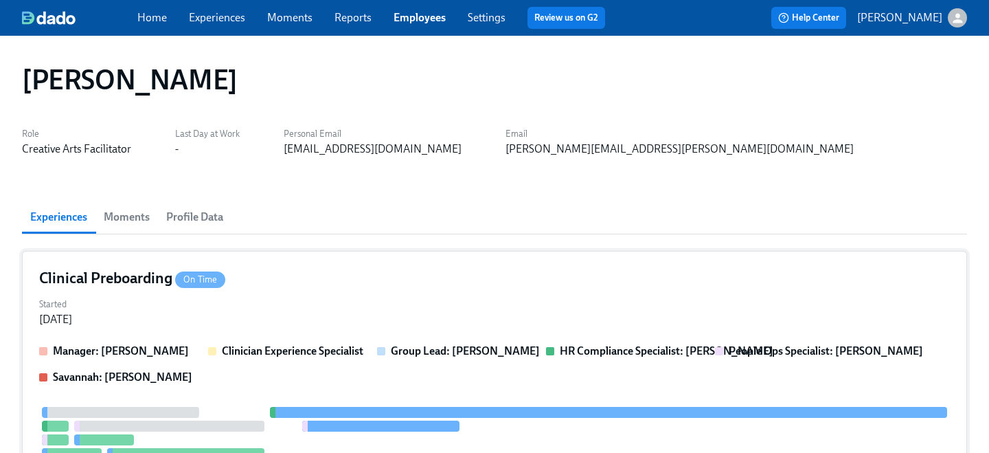
click at [452, 288] on div "Clinical Preboarding On Time Started Aug 28, 2025 Manager: Daniel Vigus Clinici…" at bounding box center [494, 435] width 945 height 369
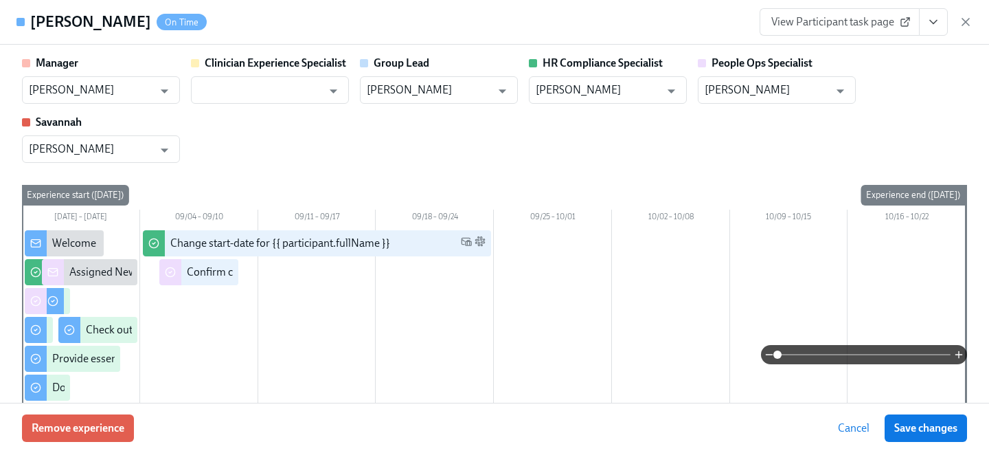
click at [939, 27] on icon "View task page" at bounding box center [933, 22] width 14 height 14
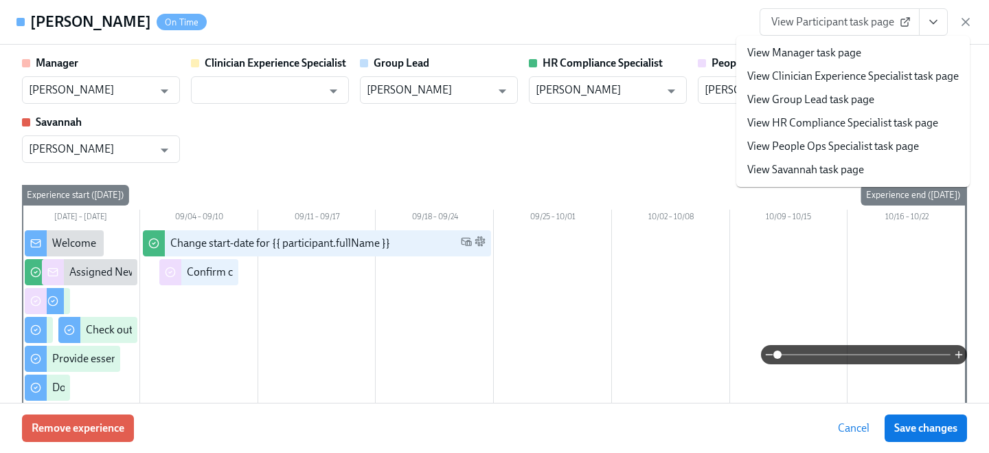
click at [828, 147] on link "View People Ops Specialist task page" at bounding box center [833, 146] width 172 height 15
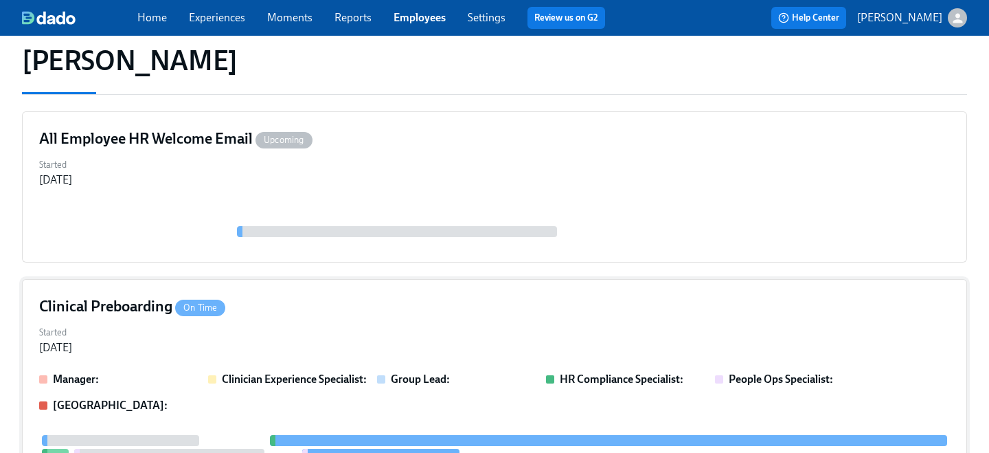
scroll to position [158, 0]
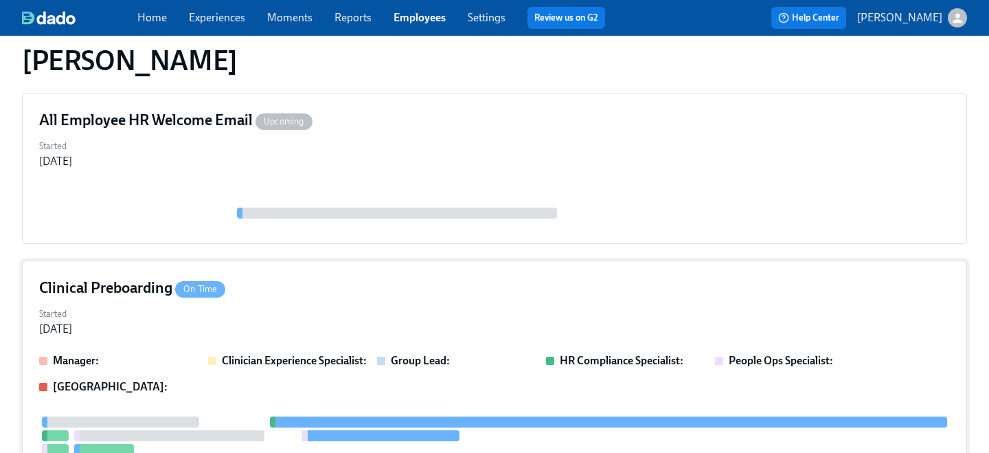
click at [357, 304] on div "Started [DATE]" at bounding box center [494, 320] width 911 height 33
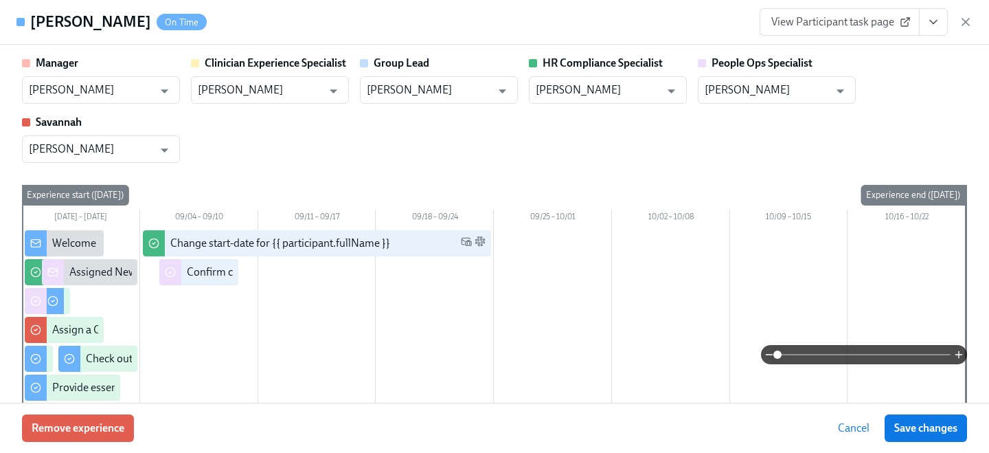
click at [931, 23] on icon "View task page" at bounding box center [933, 22] width 7 height 3
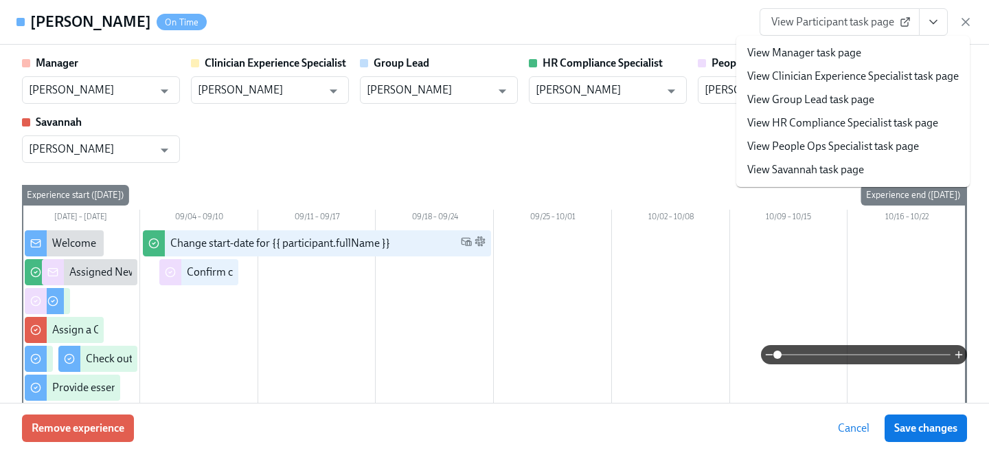
click at [845, 144] on link "View People Ops Specialist task page" at bounding box center [833, 146] width 172 height 15
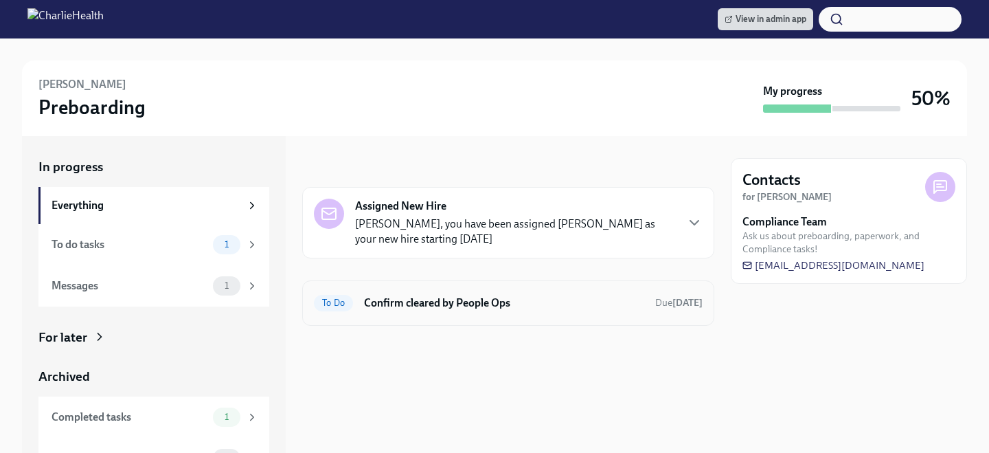
click at [488, 306] on h6 "Confirm cleared by People Ops" at bounding box center [504, 302] width 280 height 15
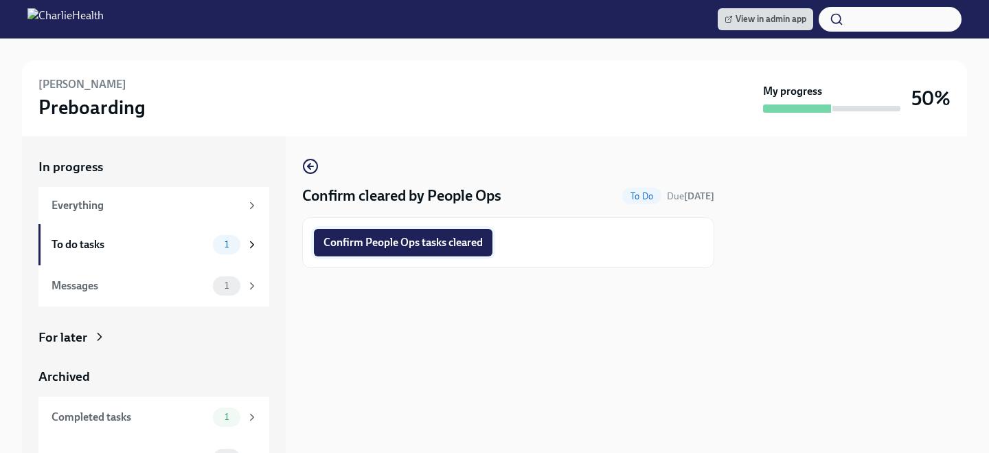
click at [453, 243] on span "Confirm People Ops tasks cleared" at bounding box center [402, 243] width 159 height 14
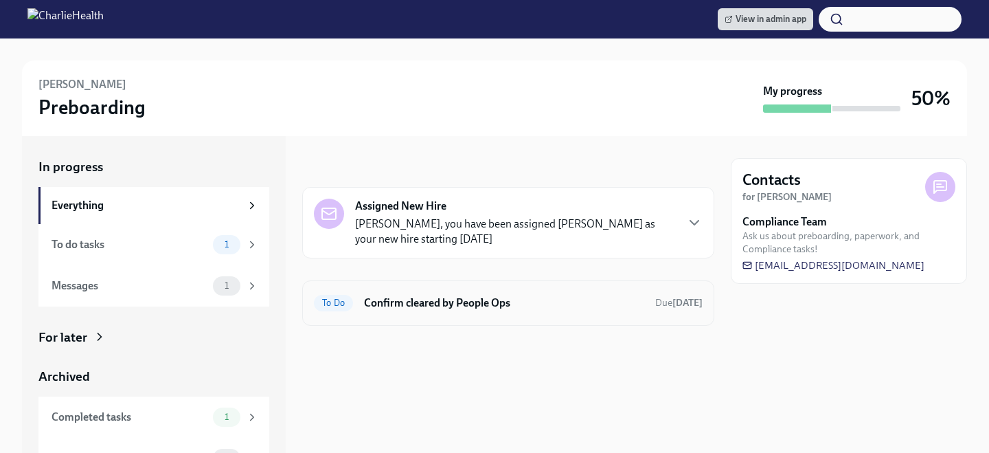
click at [459, 285] on div "To Do Confirm cleared by People Ops Due [DATE]" at bounding box center [508, 302] width 412 height 45
click at [462, 293] on div "To Do Confirm cleared by People Ops Due [DATE]" at bounding box center [508, 303] width 389 height 22
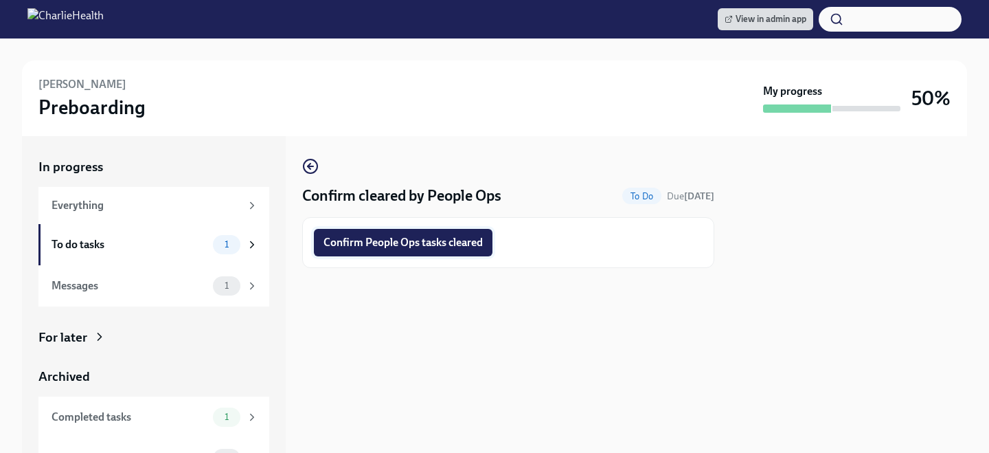
click at [459, 253] on button "Confirm People Ops tasks cleared" at bounding box center [403, 242] width 179 height 27
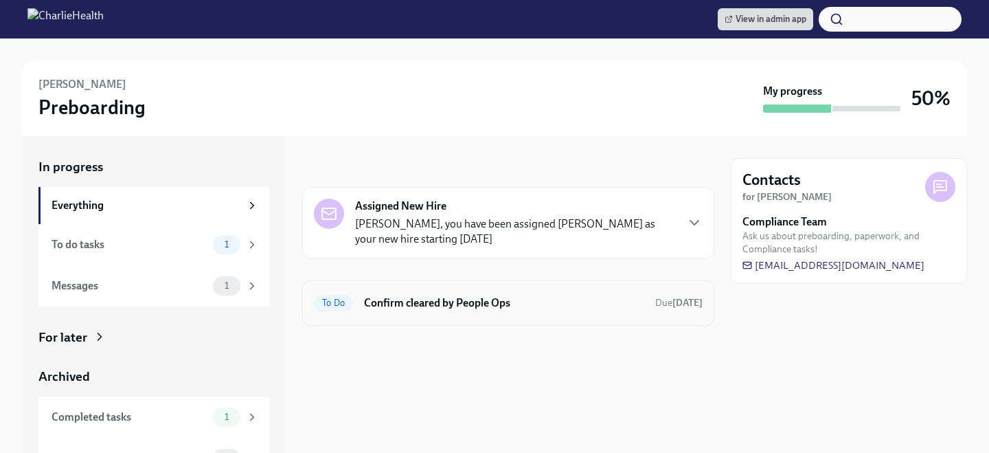
click at [484, 294] on div "To Do Confirm cleared by People Ops Due [DATE]" at bounding box center [508, 303] width 389 height 22
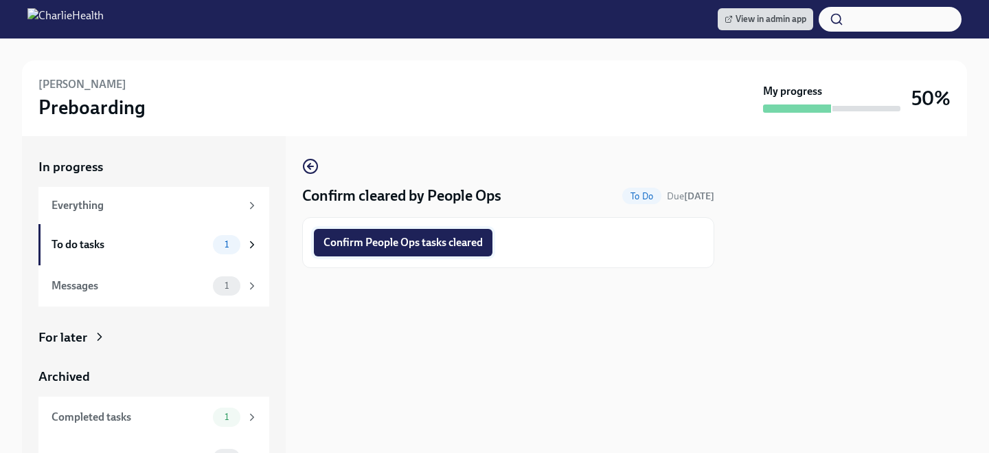
click at [460, 248] on span "Confirm People Ops tasks cleared" at bounding box center [402, 243] width 159 height 14
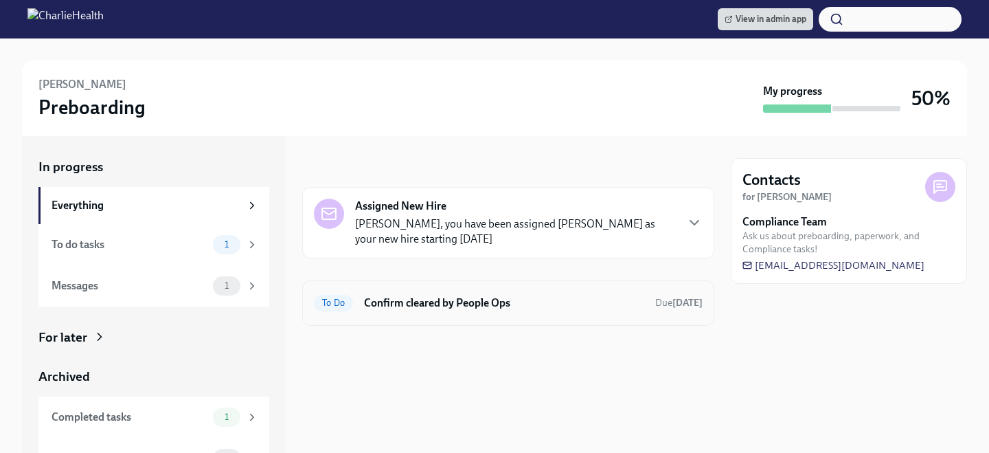
click at [470, 297] on h6 "Confirm cleared by People Ops" at bounding box center [504, 302] width 280 height 15
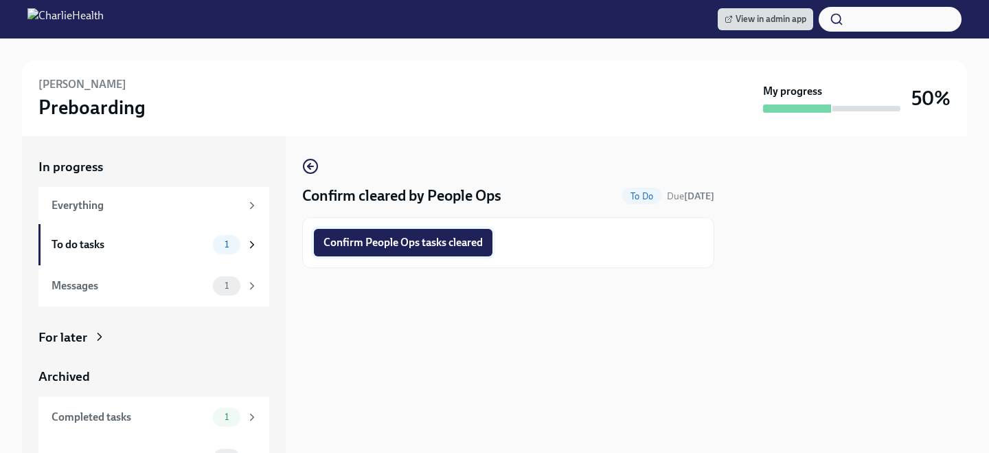
click at [461, 242] on span "Confirm People Ops tasks cleared" at bounding box center [402, 243] width 159 height 14
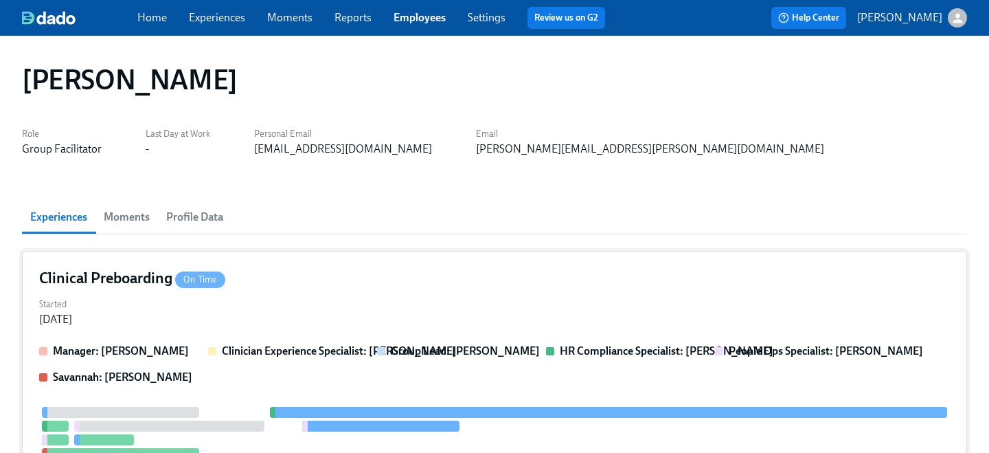
click at [398, 294] on div "Started [DATE]" at bounding box center [494, 310] width 911 height 33
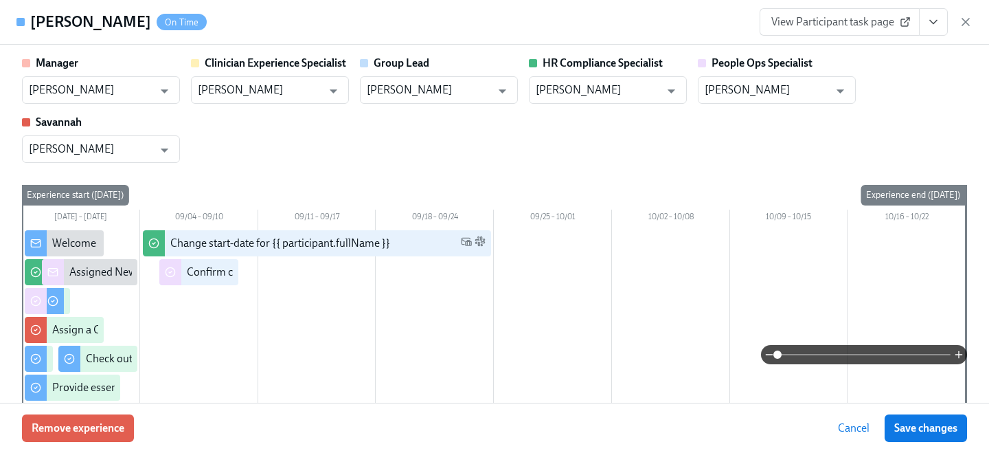
click at [929, 20] on icon "View task page" at bounding box center [933, 22] width 14 height 14
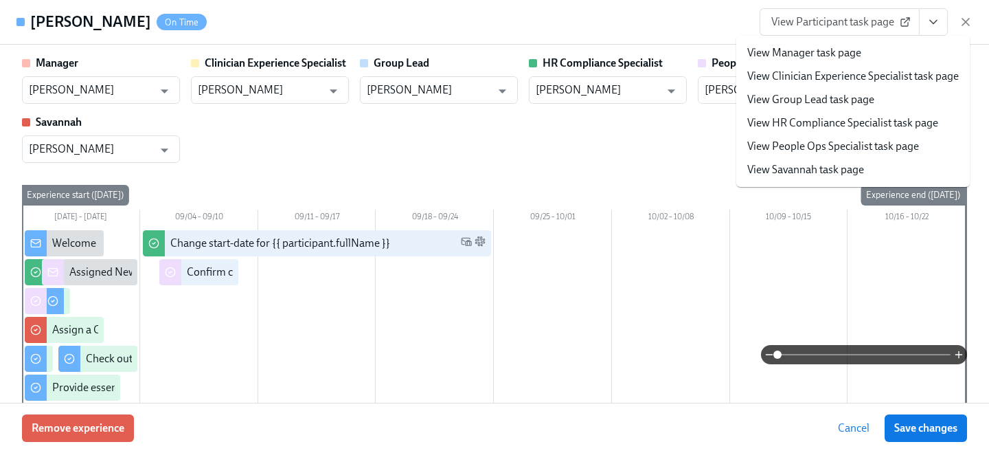
click at [815, 146] on link "View People Ops Specialist task page" at bounding box center [833, 146] width 172 height 15
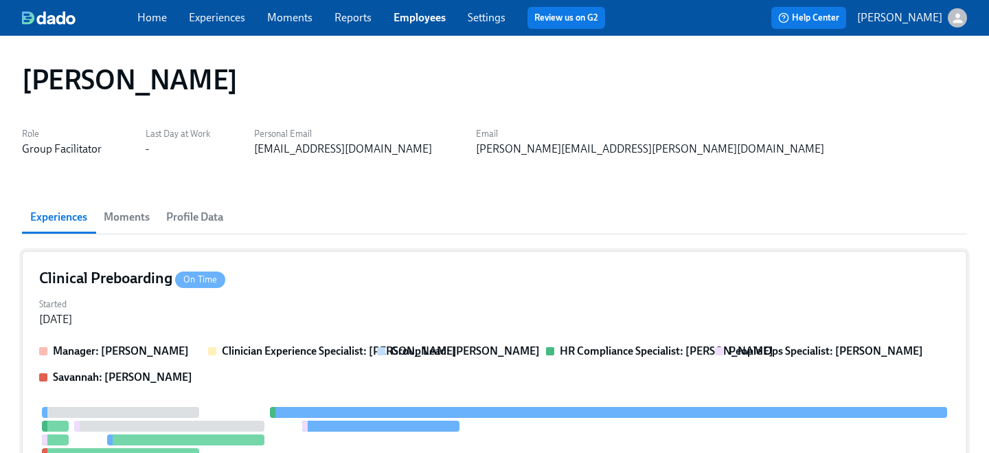
click at [554, 260] on div "Clinical Preboarding On Time Started Aug 29, 2025 Manager: Claire DeLise Clinic…" at bounding box center [494, 456] width 945 height 411
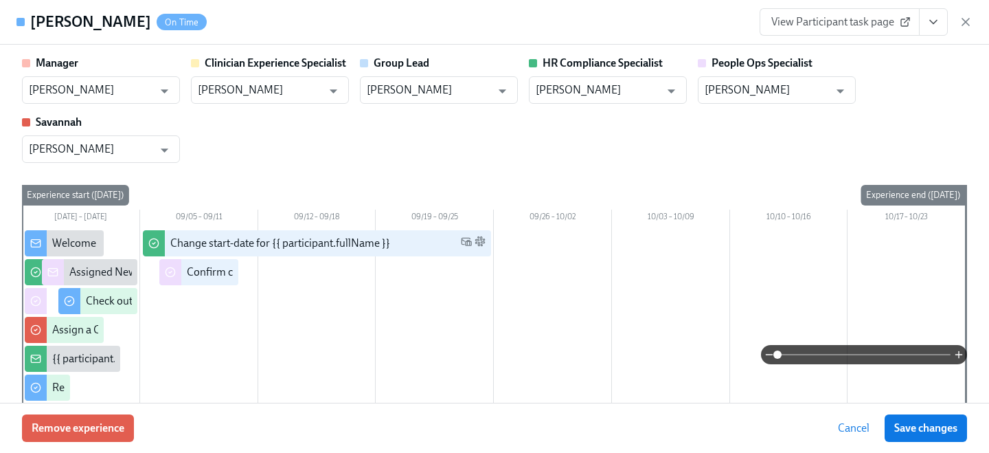
drag, startPoint x: 936, startPoint y: 16, endPoint x: 925, endPoint y: 27, distance: 15.5
click at [936, 16] on icon "View task page" at bounding box center [933, 22] width 14 height 14
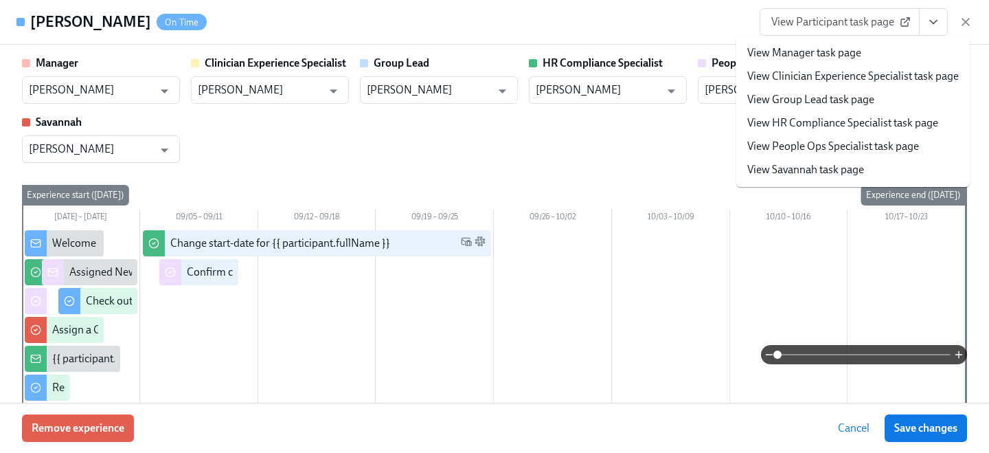
click at [865, 143] on link "View People Ops Specialist task page" at bounding box center [833, 146] width 172 height 15
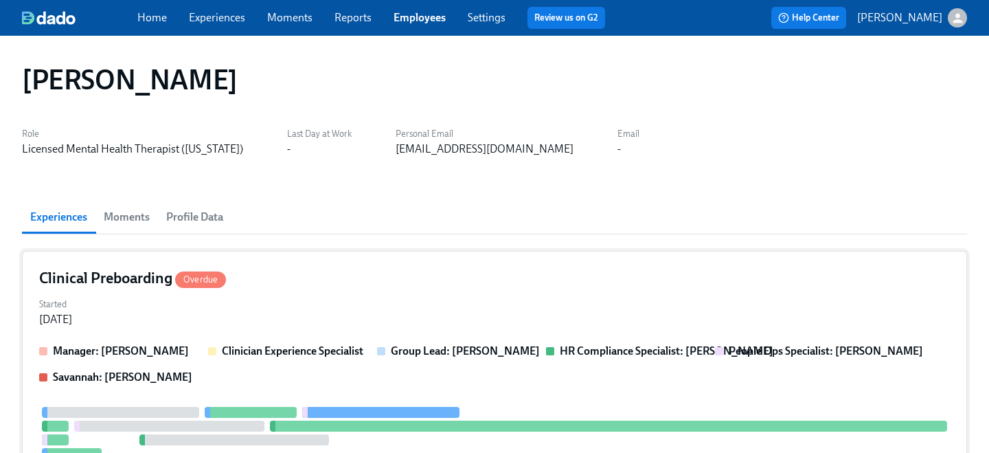
click at [479, 290] on div "Clinical Preboarding Overdue Started [DATE] Manager: [PERSON_NAME] Clinician Ex…" at bounding box center [494, 442] width 945 height 383
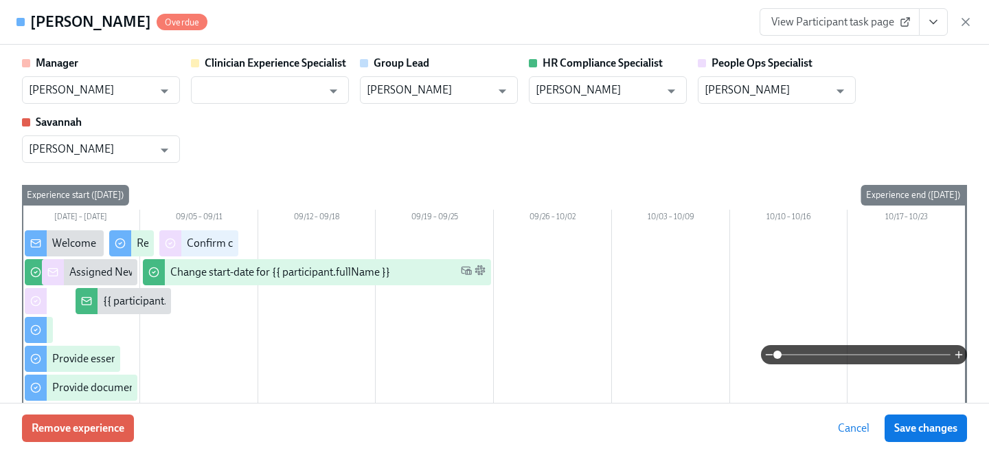
click at [944, 22] on button "View task page" at bounding box center [933, 21] width 29 height 27
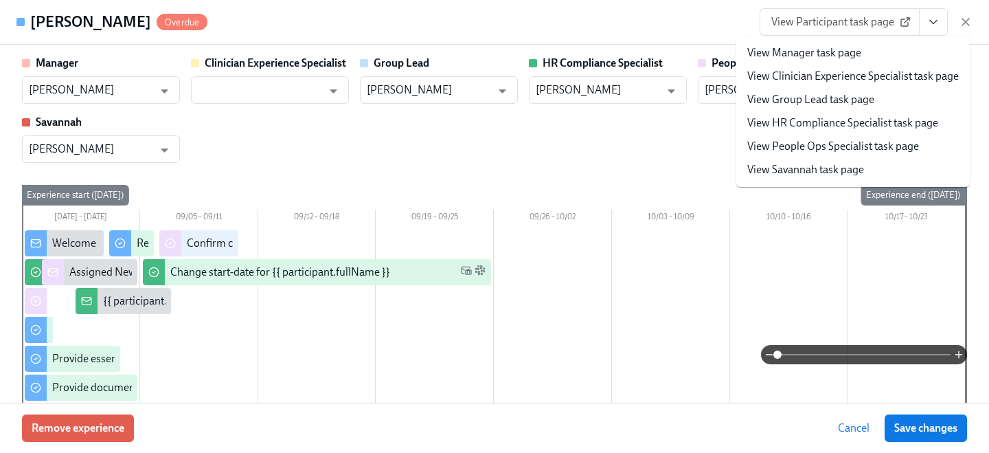
click at [794, 146] on link "View People Ops Specialist task page" at bounding box center [833, 146] width 172 height 15
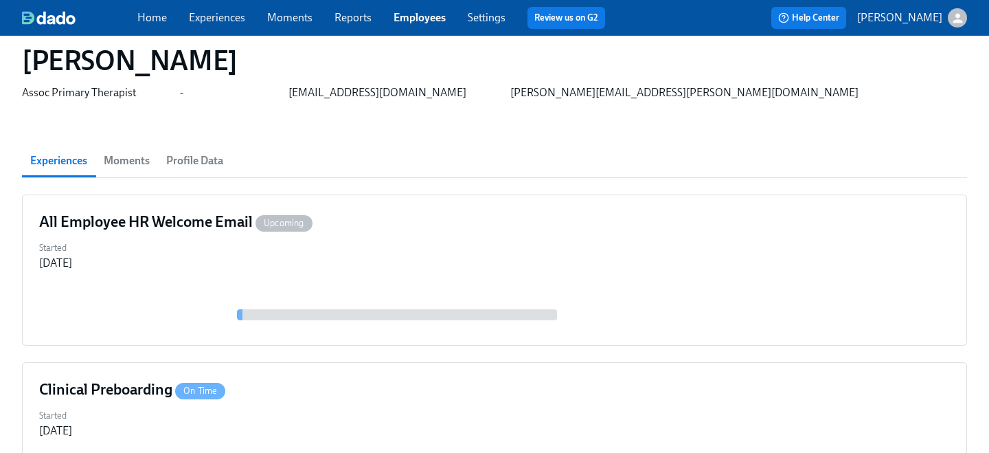
scroll to position [59, 0]
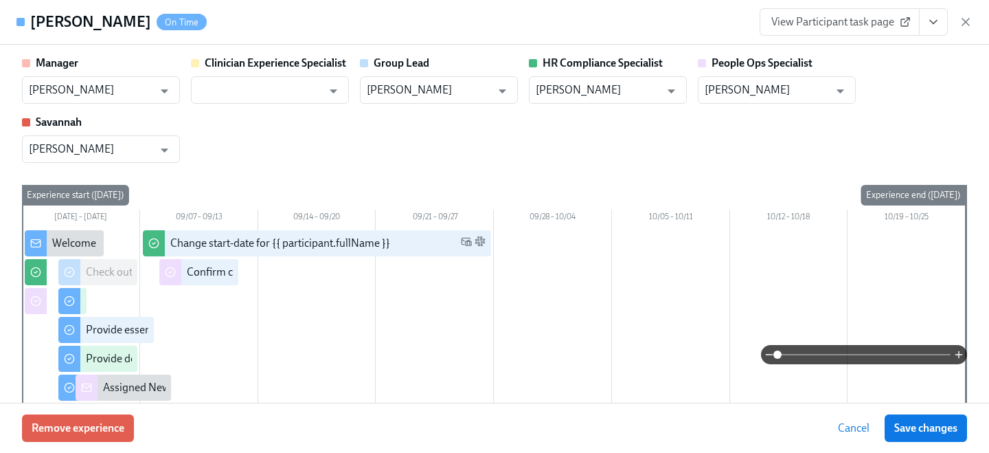
click at [930, 26] on icon "View task page" at bounding box center [933, 22] width 14 height 14
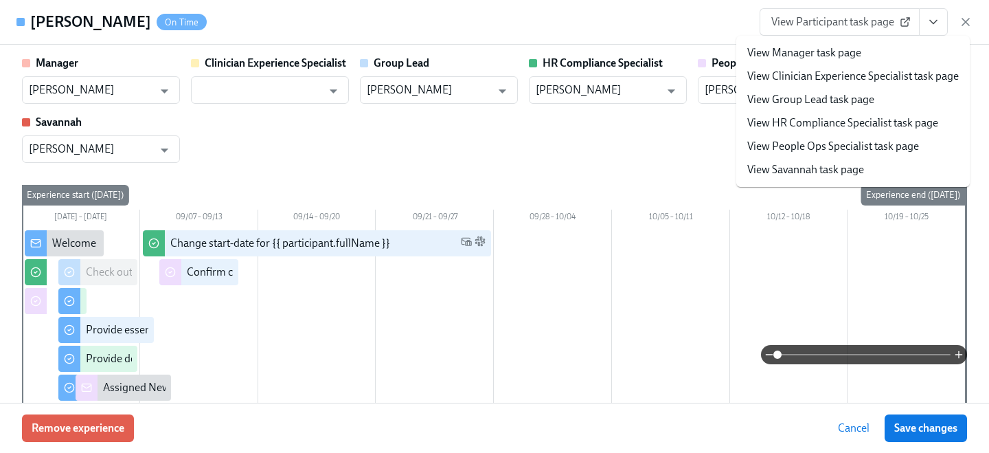
click at [834, 154] on li "View People Ops Specialist task page" at bounding box center [852, 146] width 233 height 23
click at [764, 146] on link "View People Ops Specialist task page" at bounding box center [833, 146] width 172 height 15
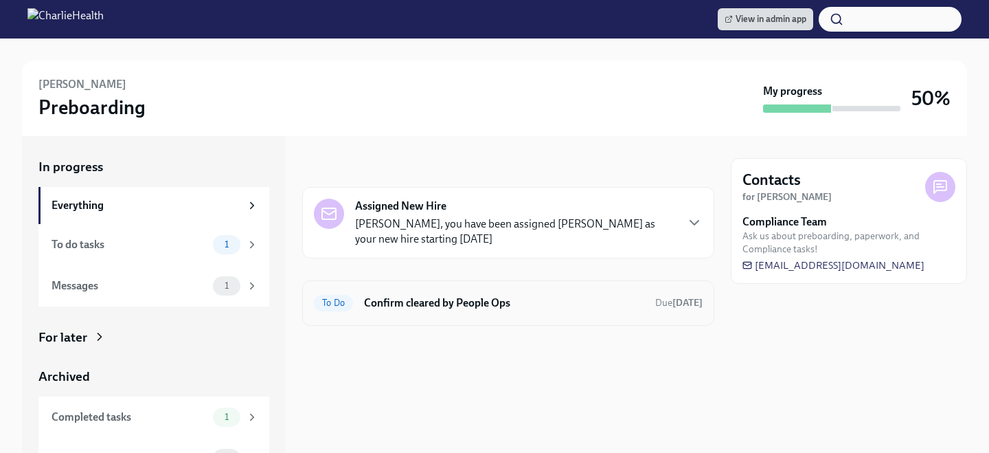
click at [473, 308] on h6 "Confirm cleared by People Ops" at bounding box center [504, 302] width 280 height 15
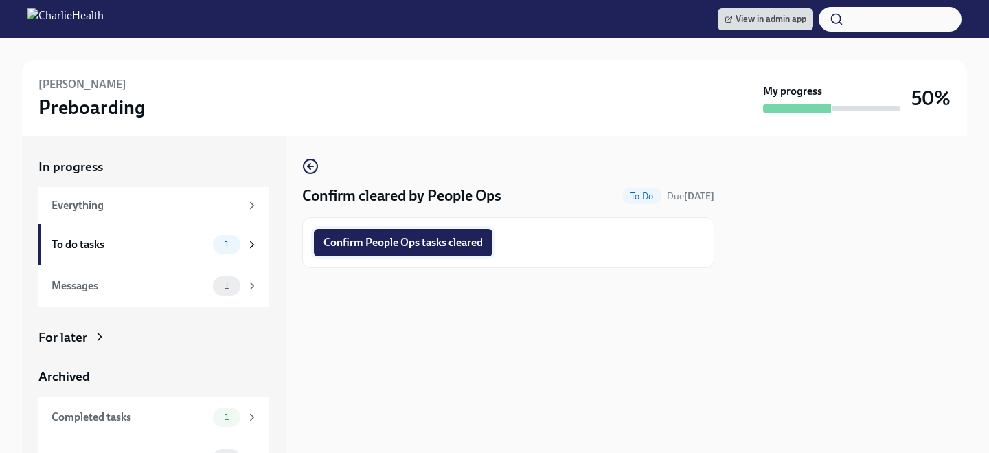
click at [461, 245] on span "Confirm People Ops tasks cleared" at bounding box center [402, 243] width 159 height 14
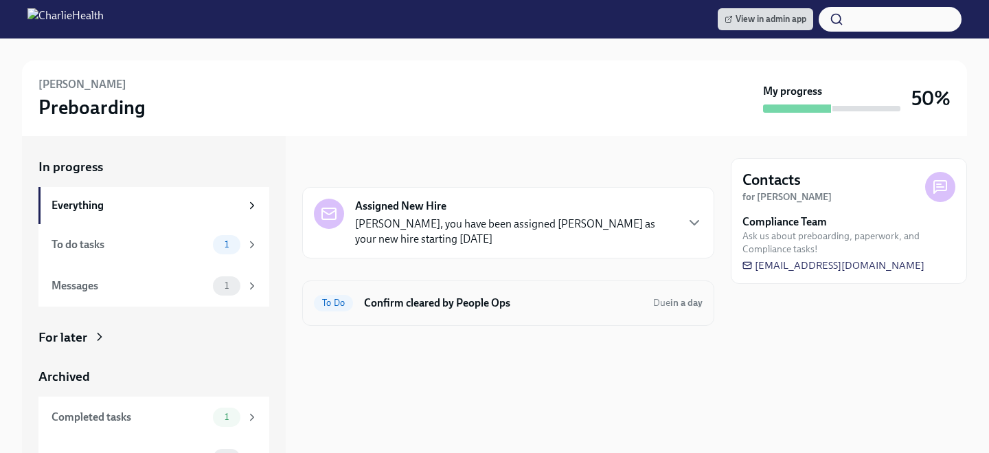
click at [455, 325] on div "To Do Confirm cleared by People Ops Due in a day" at bounding box center [508, 302] width 412 height 45
click at [455, 299] on h6 "Confirm cleared by People Ops" at bounding box center [503, 302] width 278 height 15
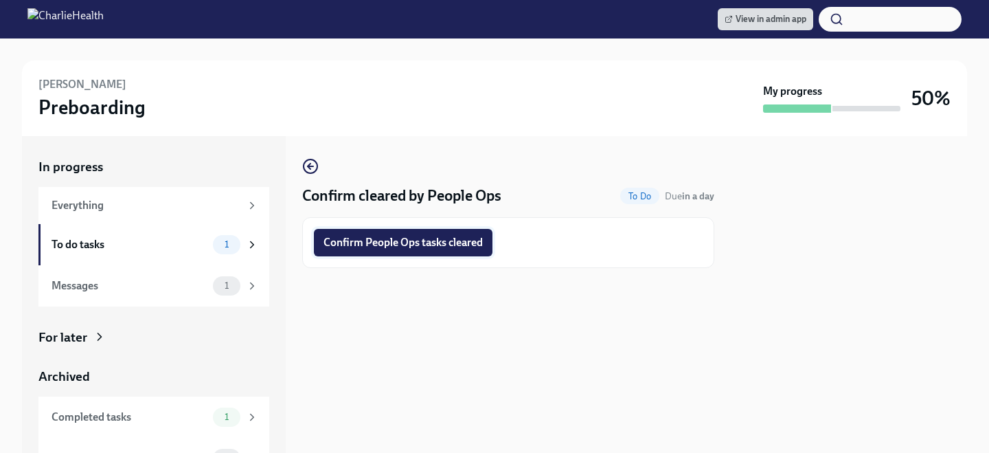
click at [432, 244] on span "Confirm People Ops tasks cleared" at bounding box center [402, 243] width 159 height 14
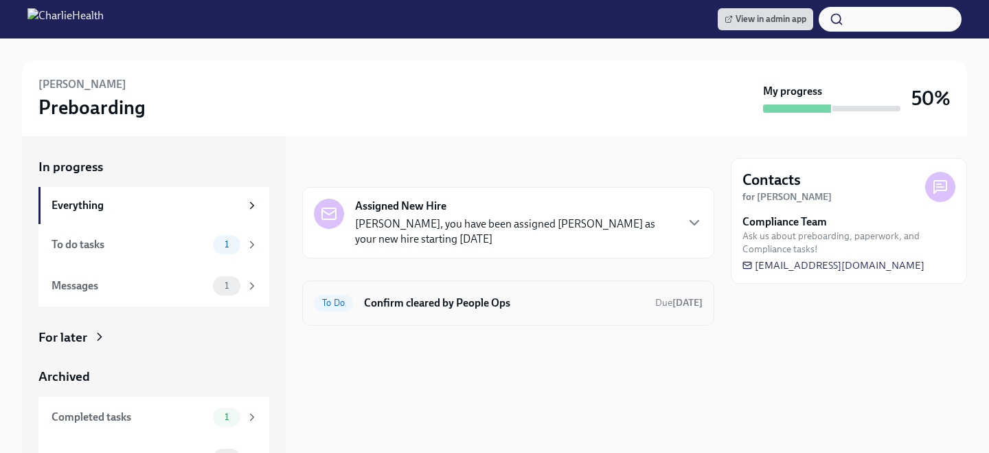
click at [452, 305] on h6 "Confirm cleared by People Ops" at bounding box center [504, 302] width 280 height 15
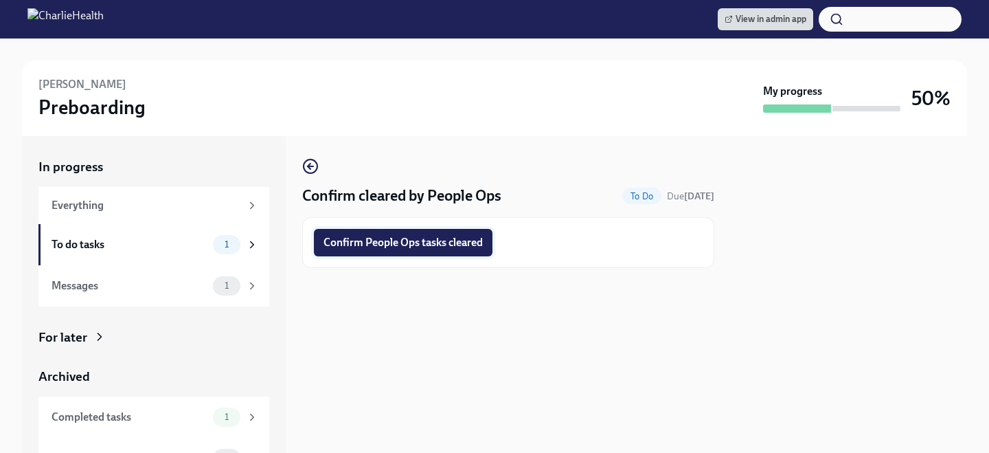
click at [461, 251] on button "Confirm People Ops tasks cleared" at bounding box center [403, 242] width 179 height 27
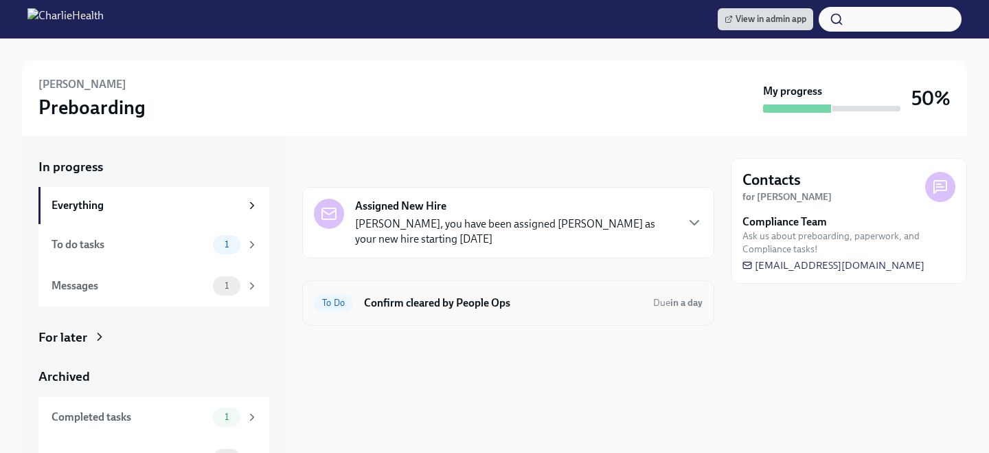
click at [433, 307] on h6 "Confirm cleared by People Ops" at bounding box center [503, 302] width 278 height 15
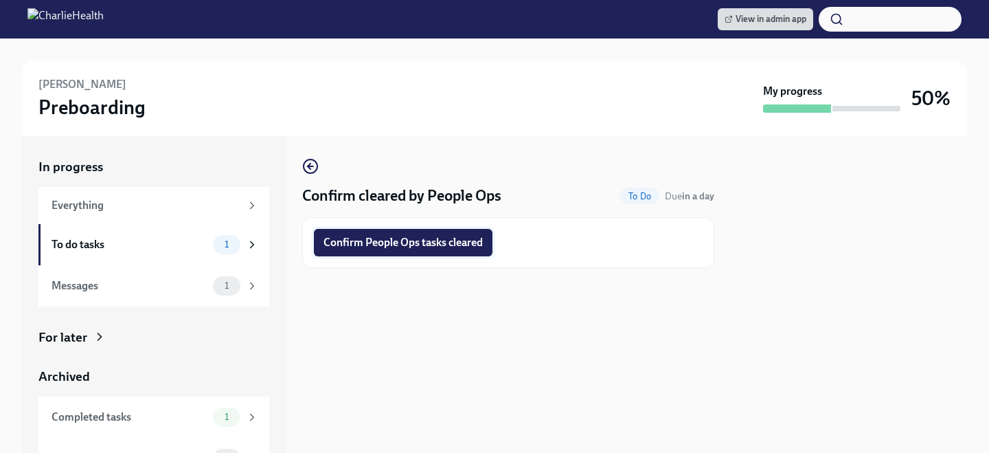
click at [440, 237] on span "Confirm People Ops tasks cleared" at bounding box center [402, 243] width 159 height 14
